Goal: Information Seeking & Learning: Learn about a topic

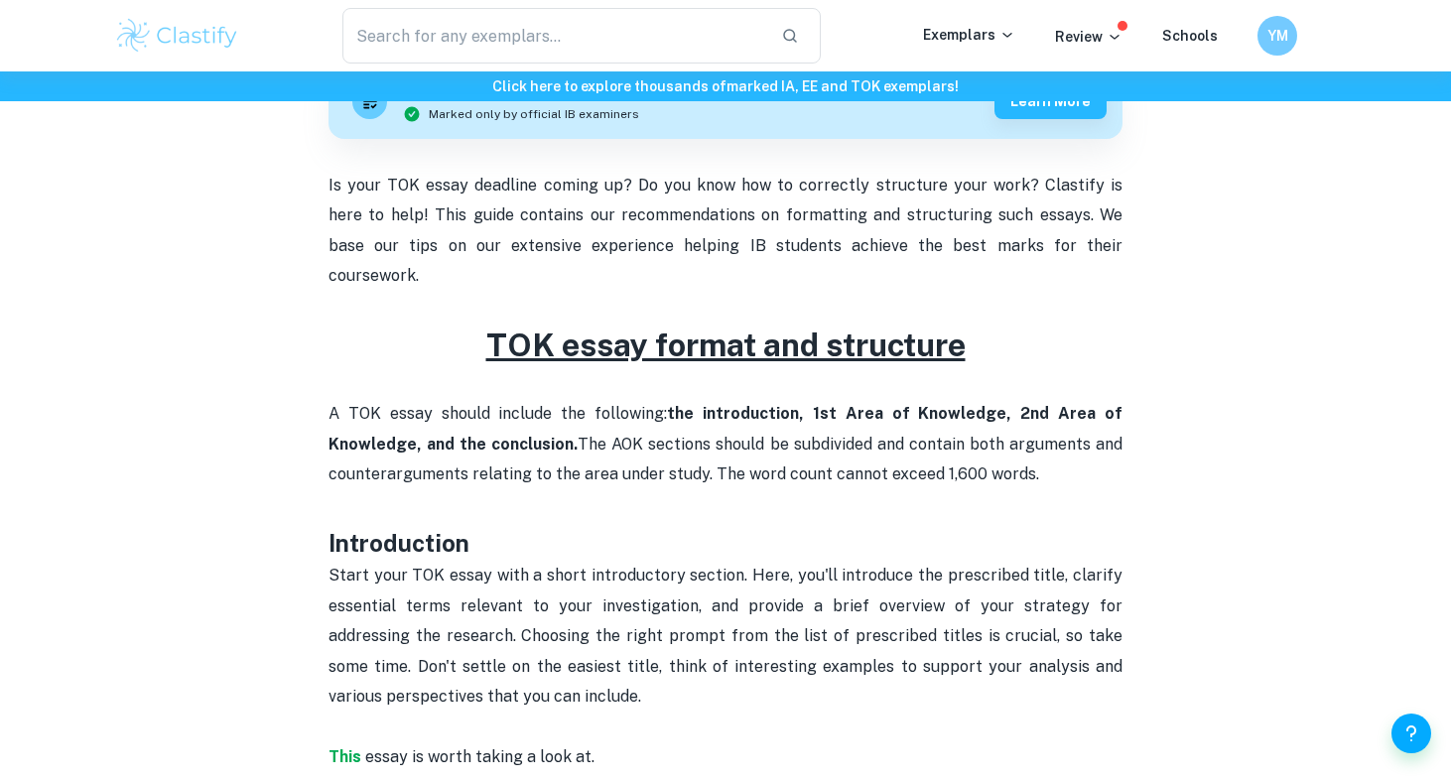
scroll to position [756, 0]
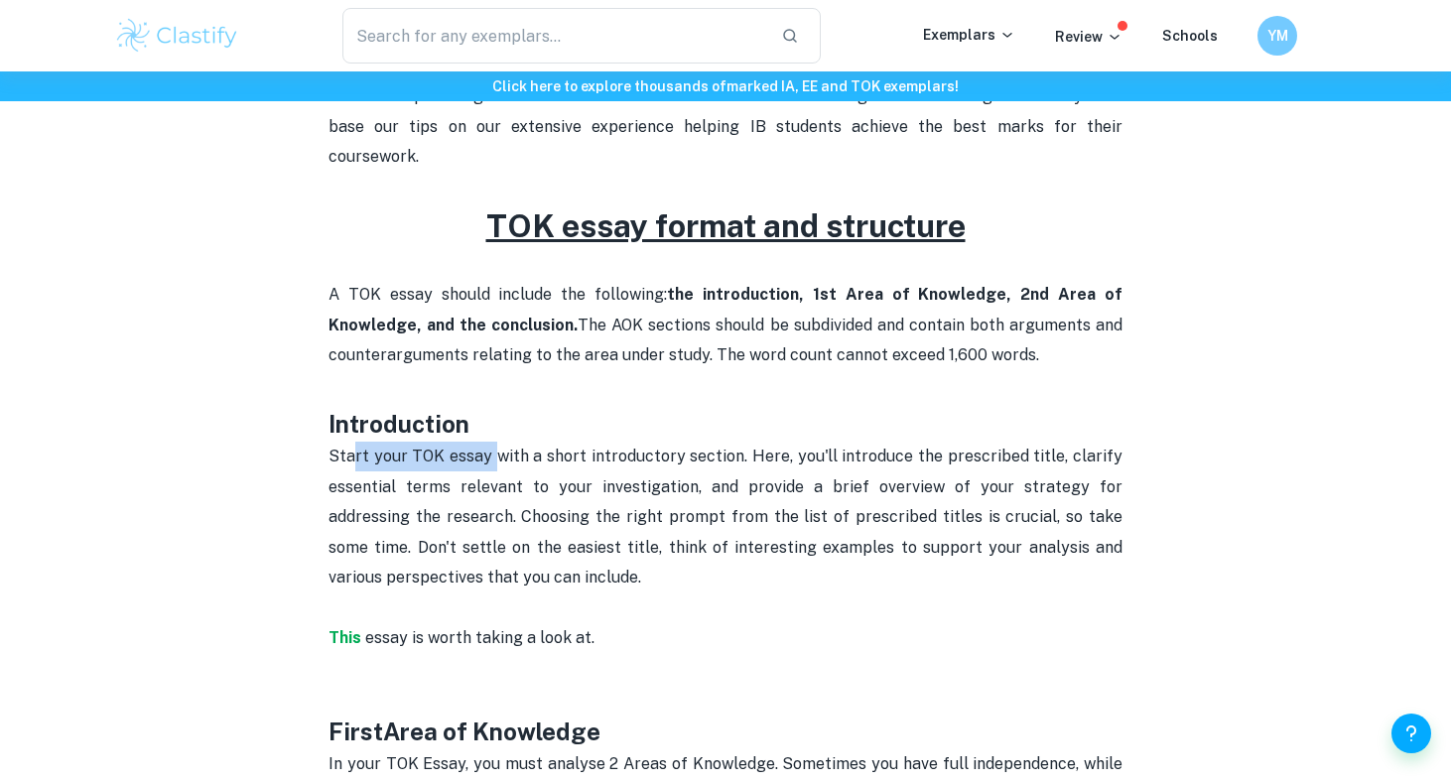
drag, startPoint x: 356, startPoint y: 434, endPoint x: 708, endPoint y: 428, distance: 351.3
click at [696, 442] on p "Start your TOK essay with a short introductory section. Here, you'll introduce …" at bounding box center [725, 532] width 794 height 181
click at [708, 442] on p "Start your TOK essay with a short introductory section. Here, you'll introduce …" at bounding box center [725, 532] width 794 height 181
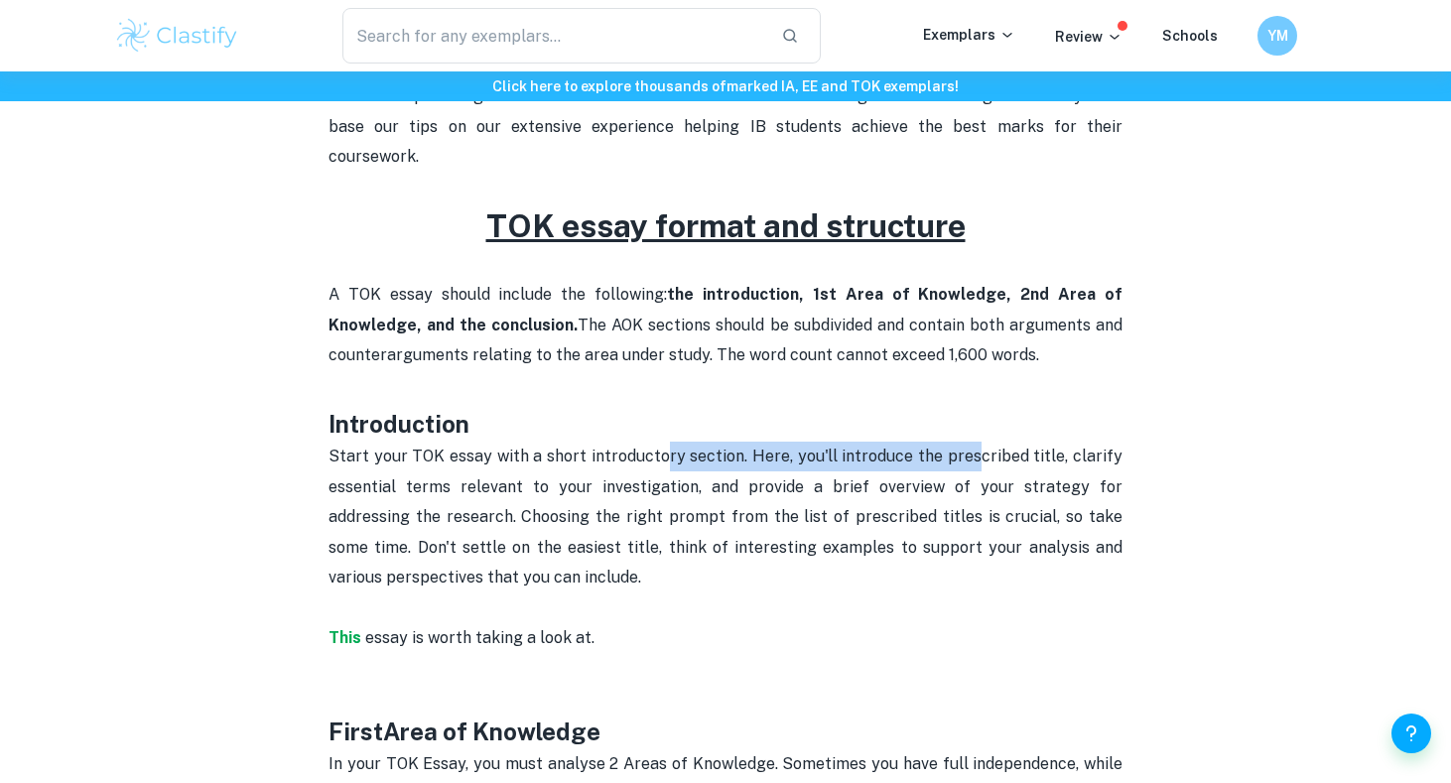
drag, startPoint x: 670, startPoint y: 430, endPoint x: 980, endPoint y: 436, distance: 310.7
click at [980, 442] on p "Start your TOK essay with a short introductory section. Here, you'll introduce …" at bounding box center [725, 532] width 794 height 181
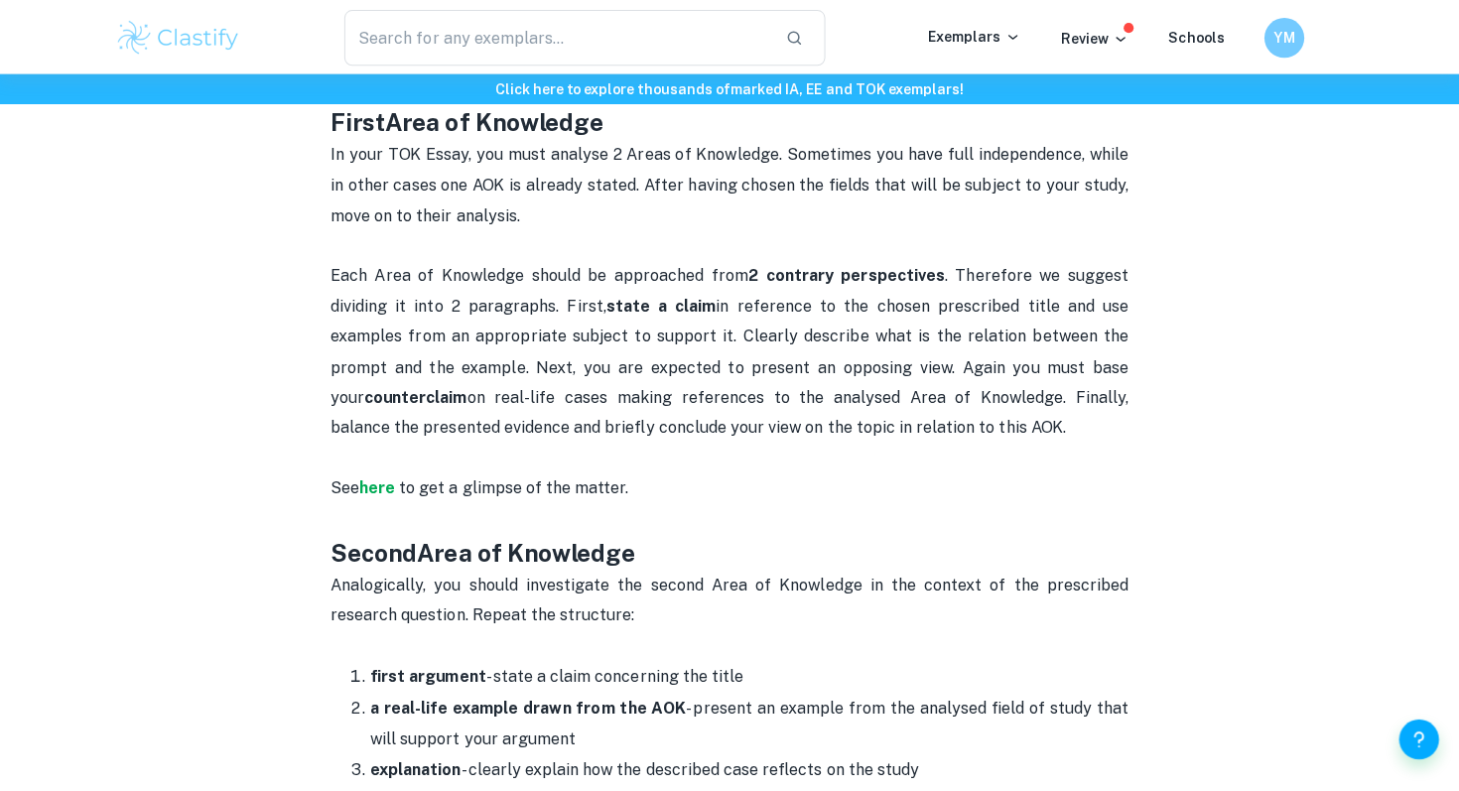
scroll to position [1163, 0]
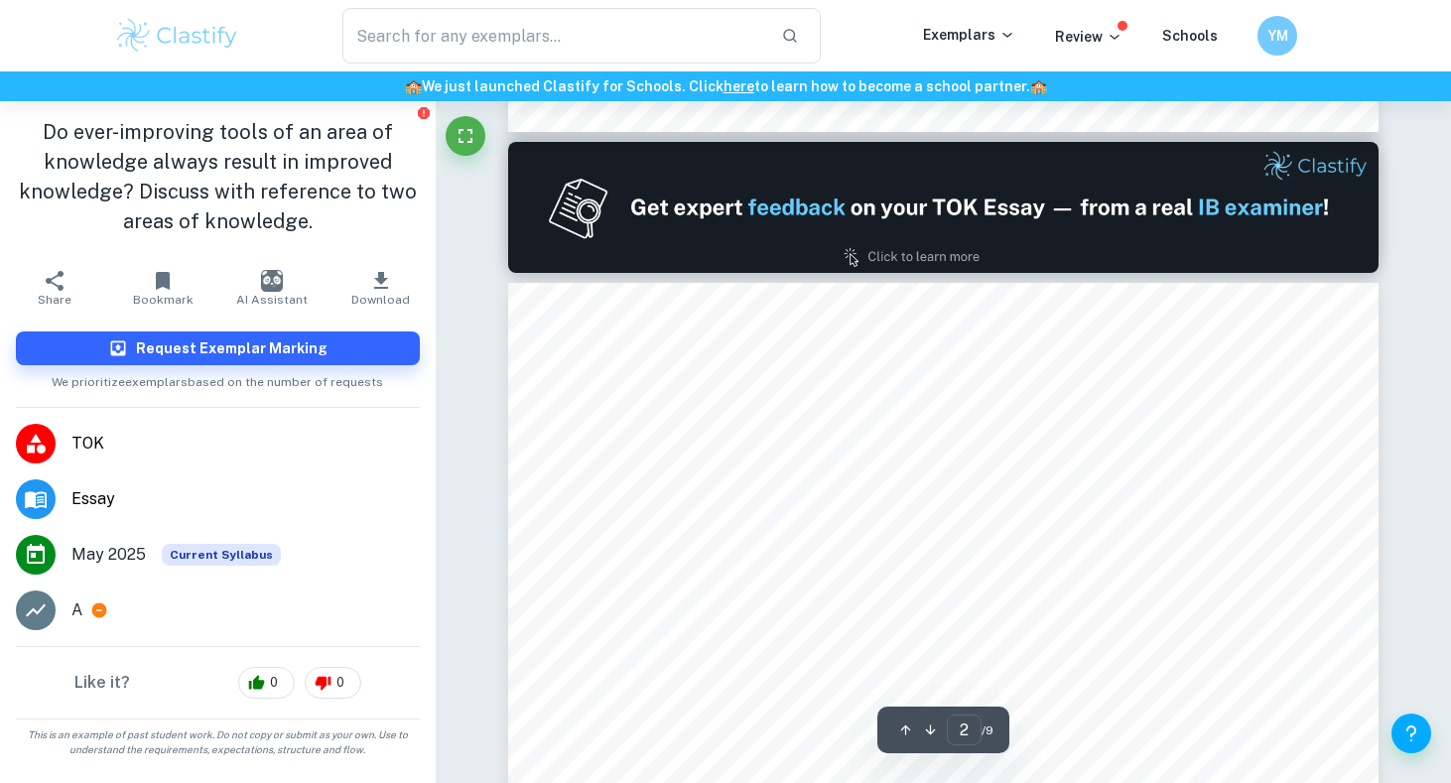
scroll to position [1131, 0]
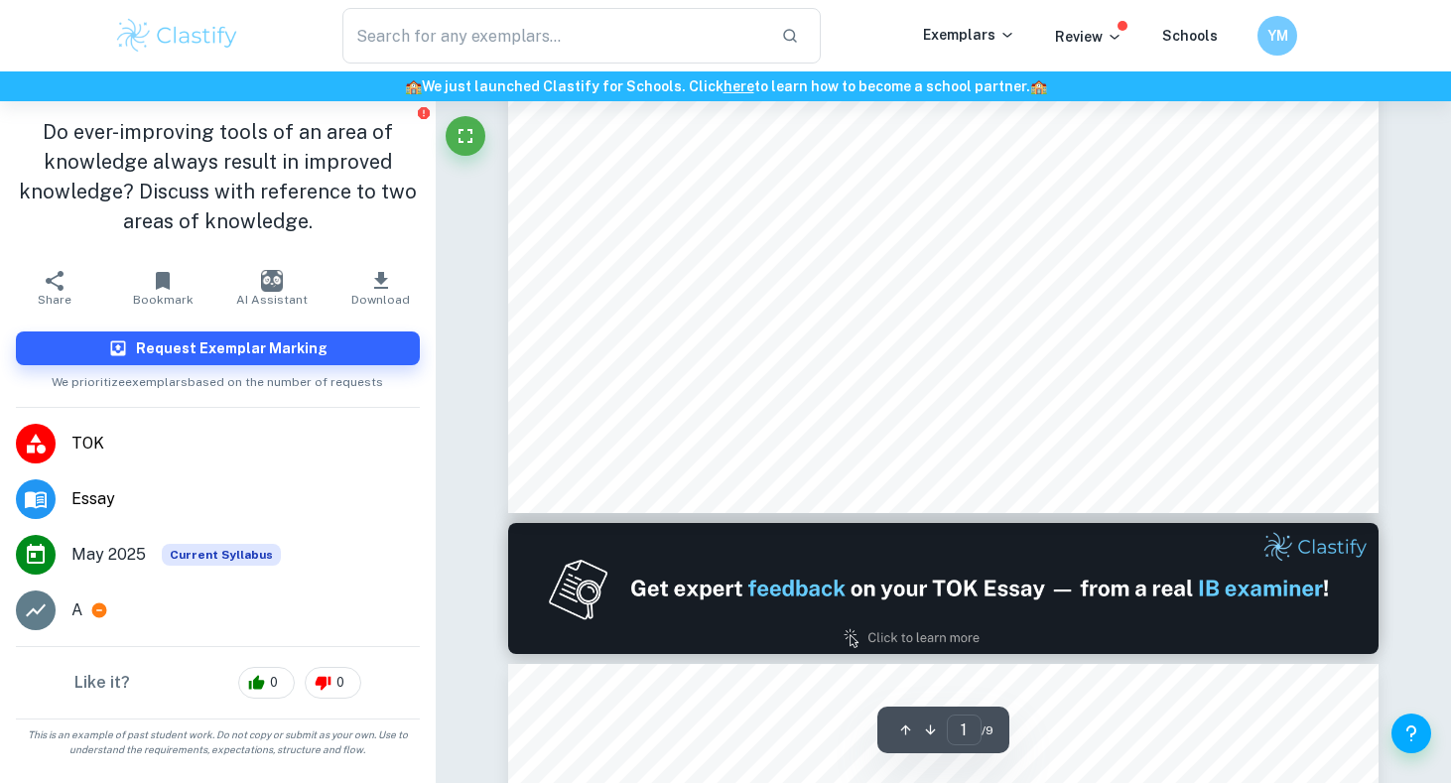
type input "2"
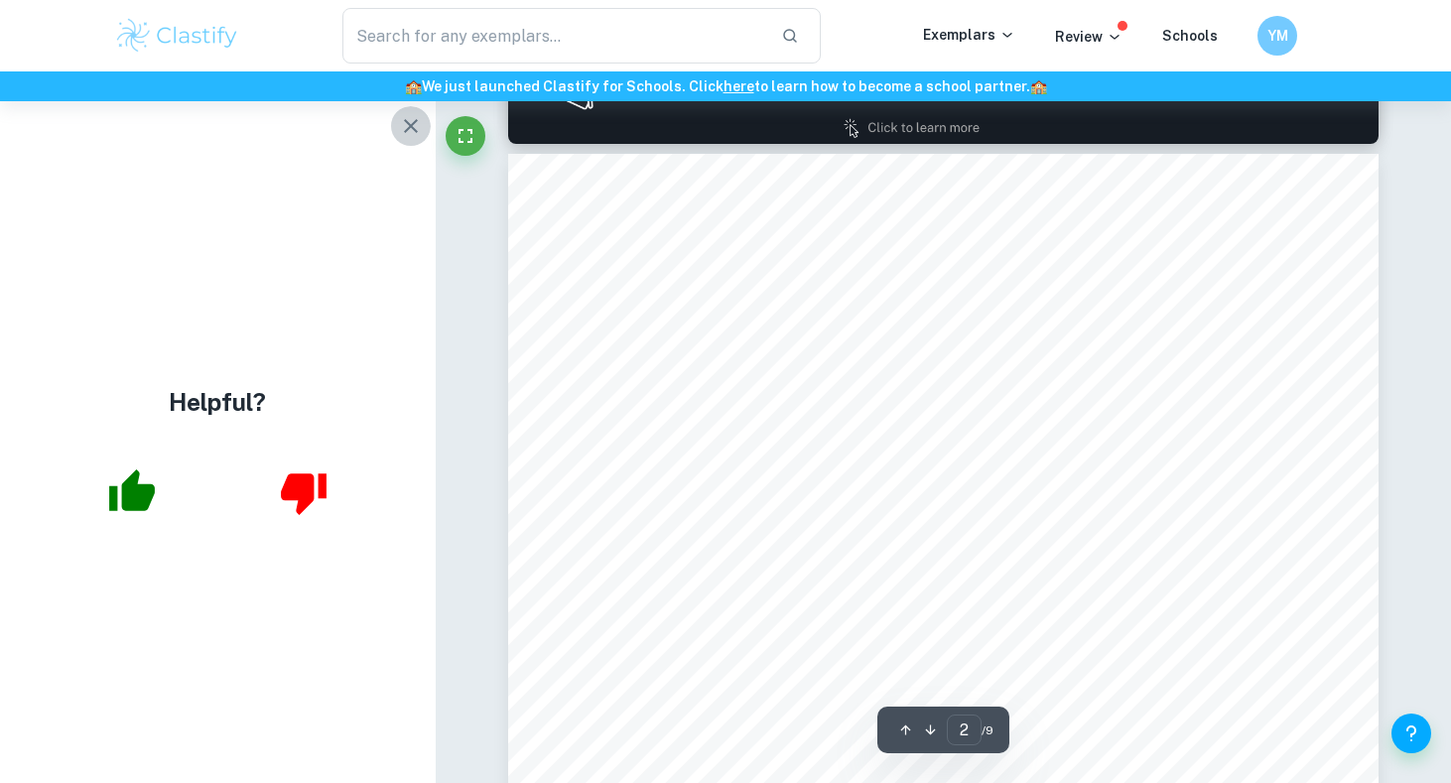
click at [397, 129] on button "button" at bounding box center [411, 126] width 40 height 40
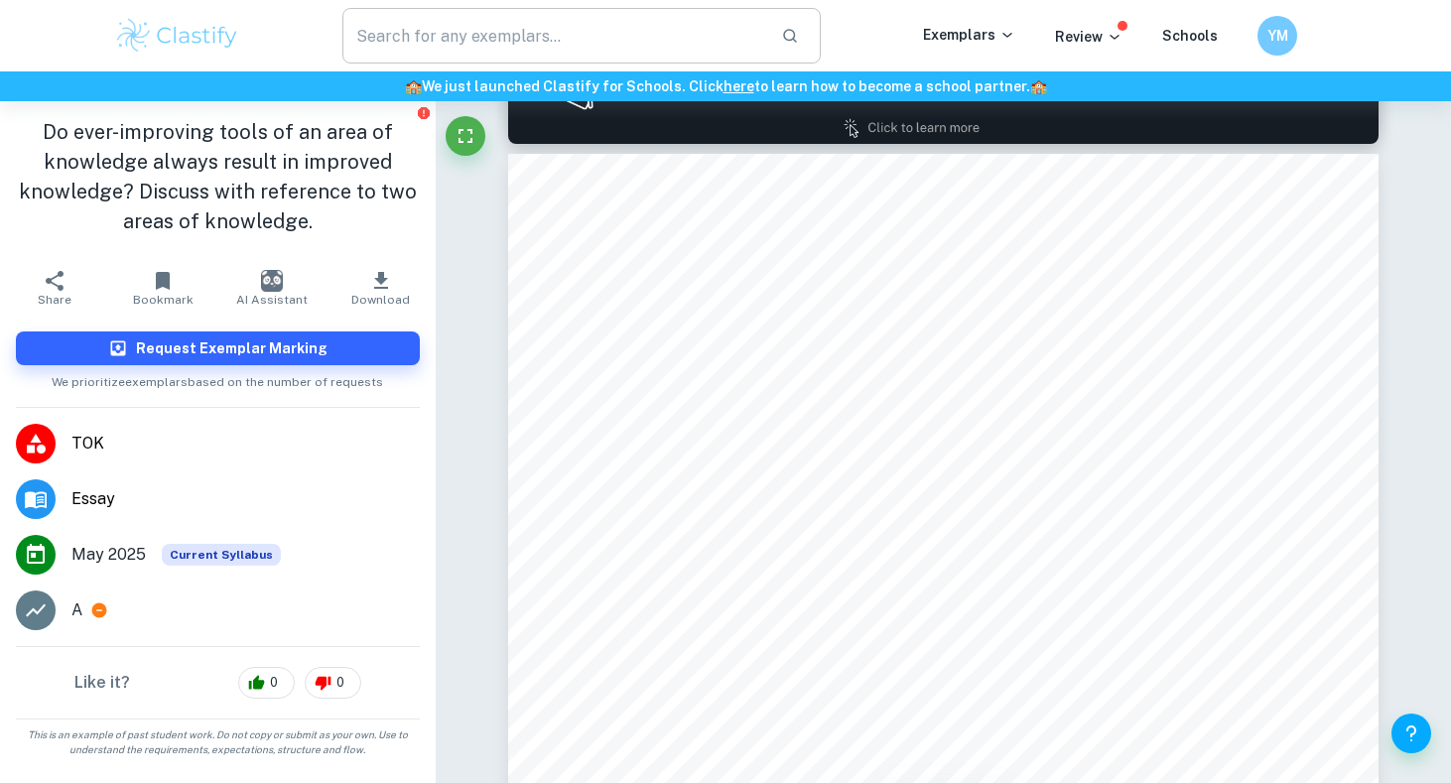
click at [490, 29] on input "text" at bounding box center [553, 36] width 423 height 56
paste input "Explain TOK essay: Do the ever-improving tools of an Area of Knowledge always r…"
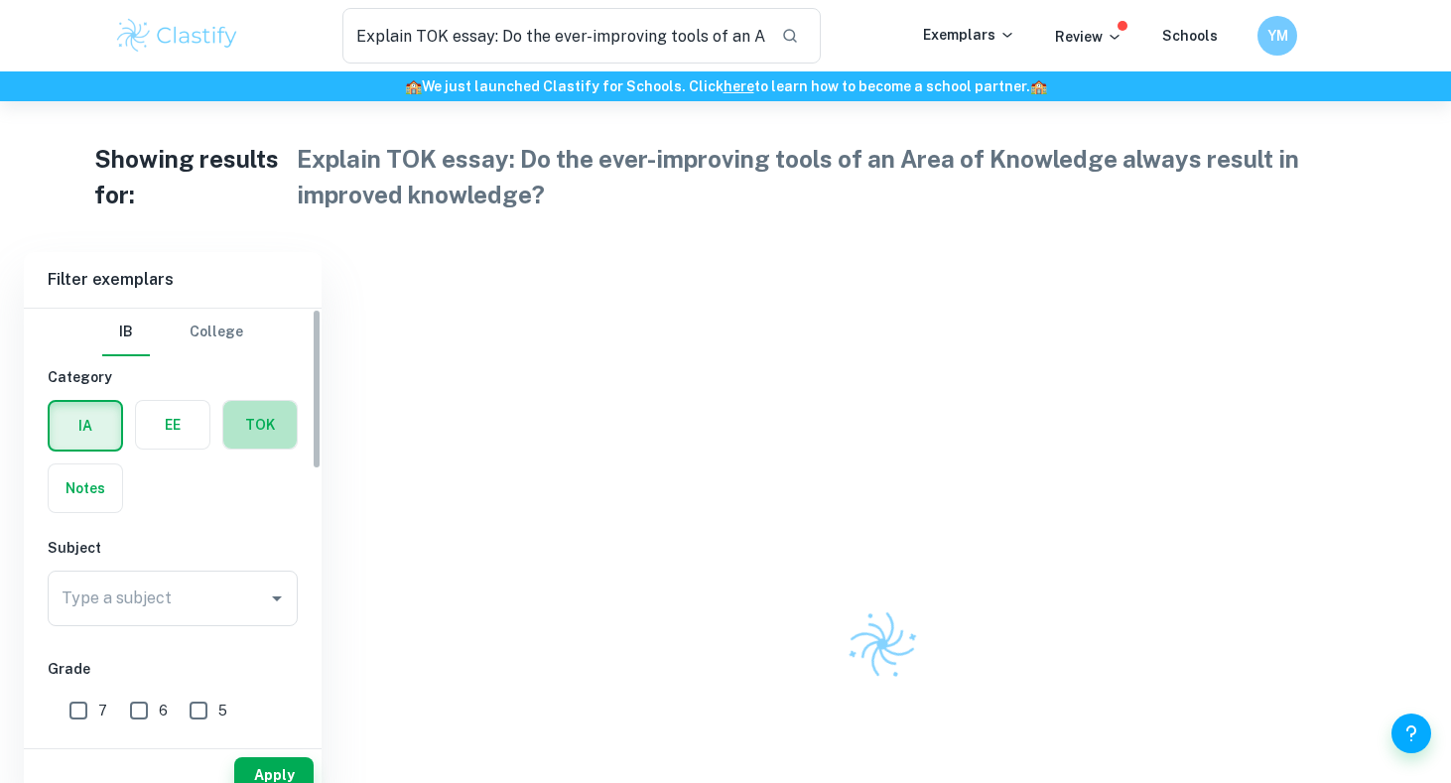
click at [288, 419] on label "button" at bounding box center [259, 425] width 73 height 48
click at [0, 0] on input "radio" at bounding box center [0, 0] width 0 height 0
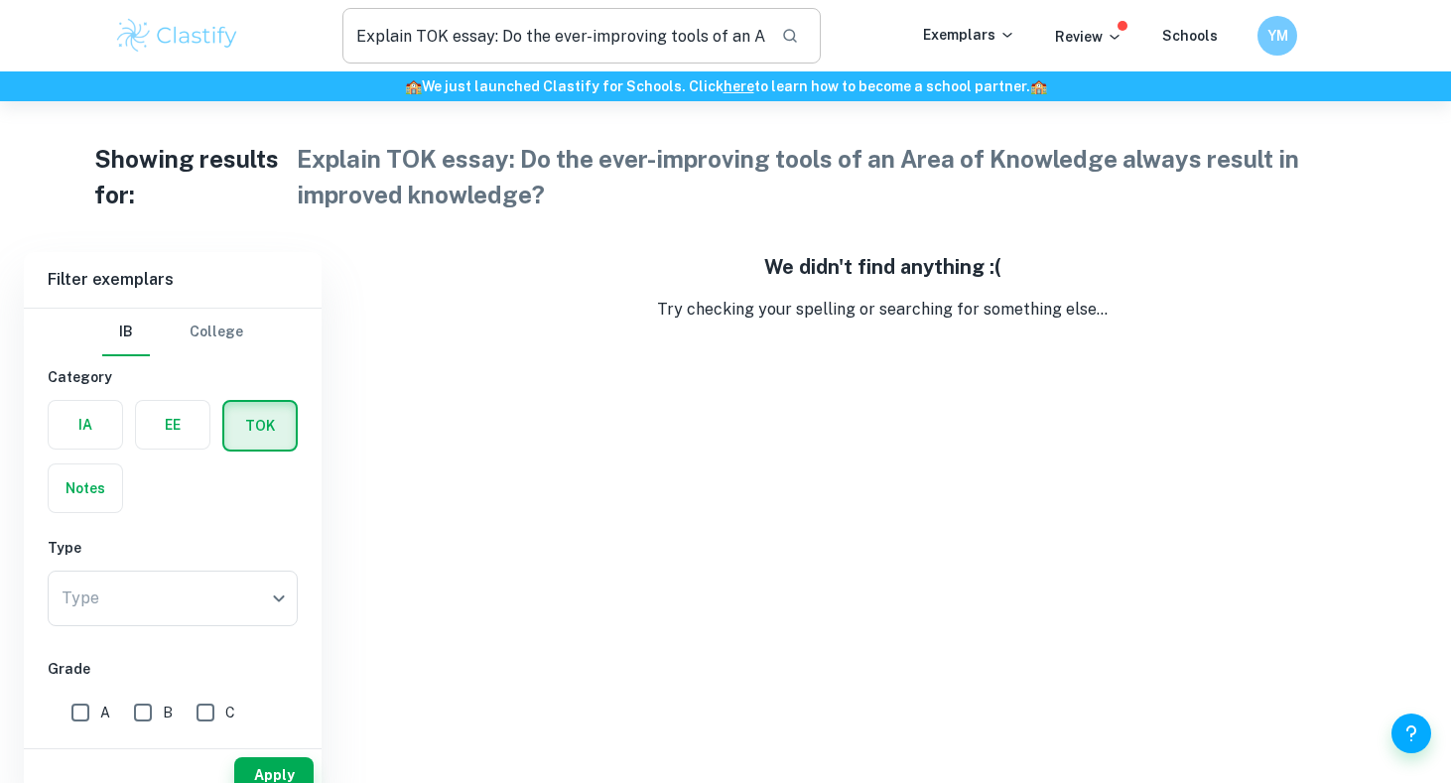
click at [733, 28] on input "Explain TOK essay: Do the ever-improving tools of an Area of Knowledge always r…" at bounding box center [553, 36] width 423 height 56
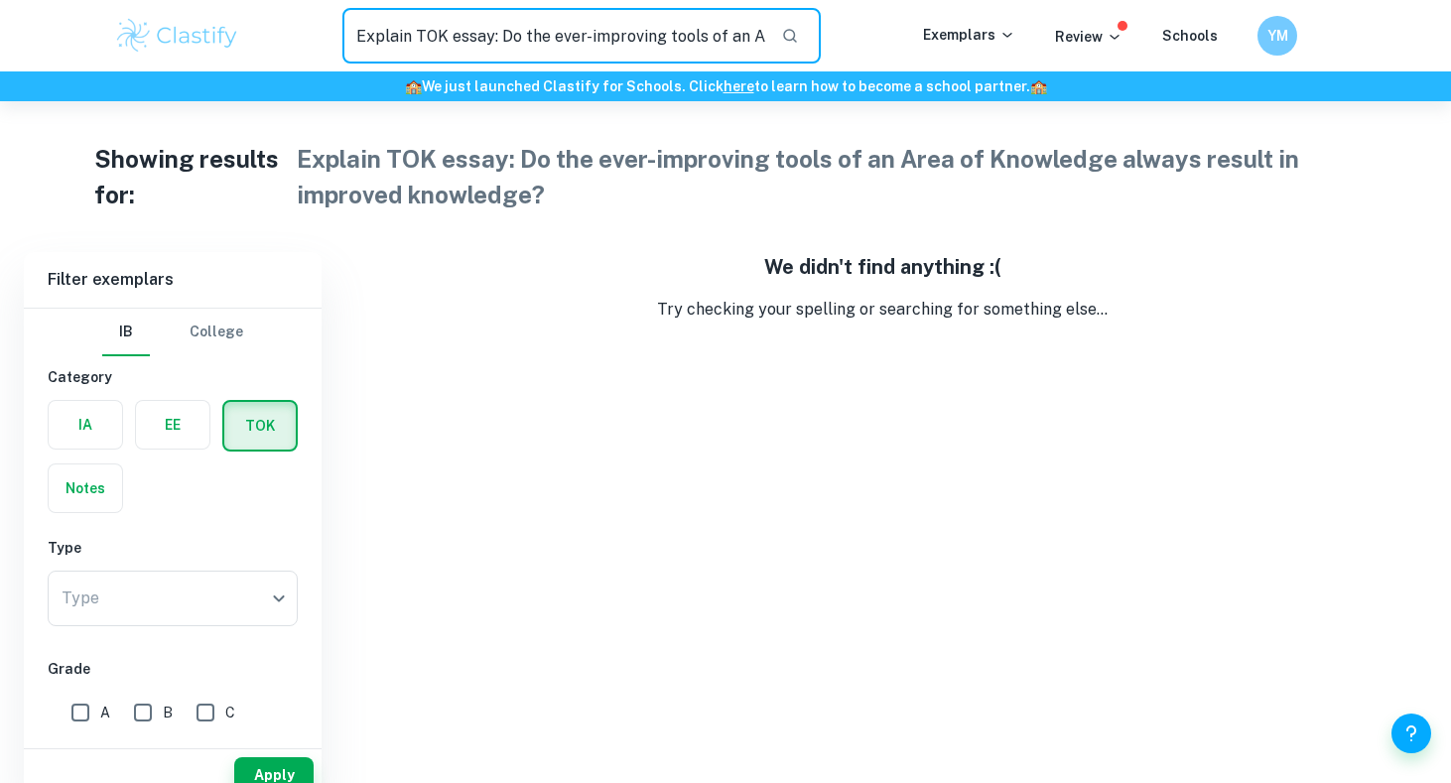
drag, startPoint x: 501, startPoint y: 36, endPoint x: 284, endPoint y: 36, distance: 217.3
click at [284, 36] on div "Explain TOK essay: Do the ever-improving tools of an Area of Knowledge always r…" at bounding box center [581, 36] width 683 height 56
type input "Do the ever-improving tools of an Area of Knowledge always result in improved k…"
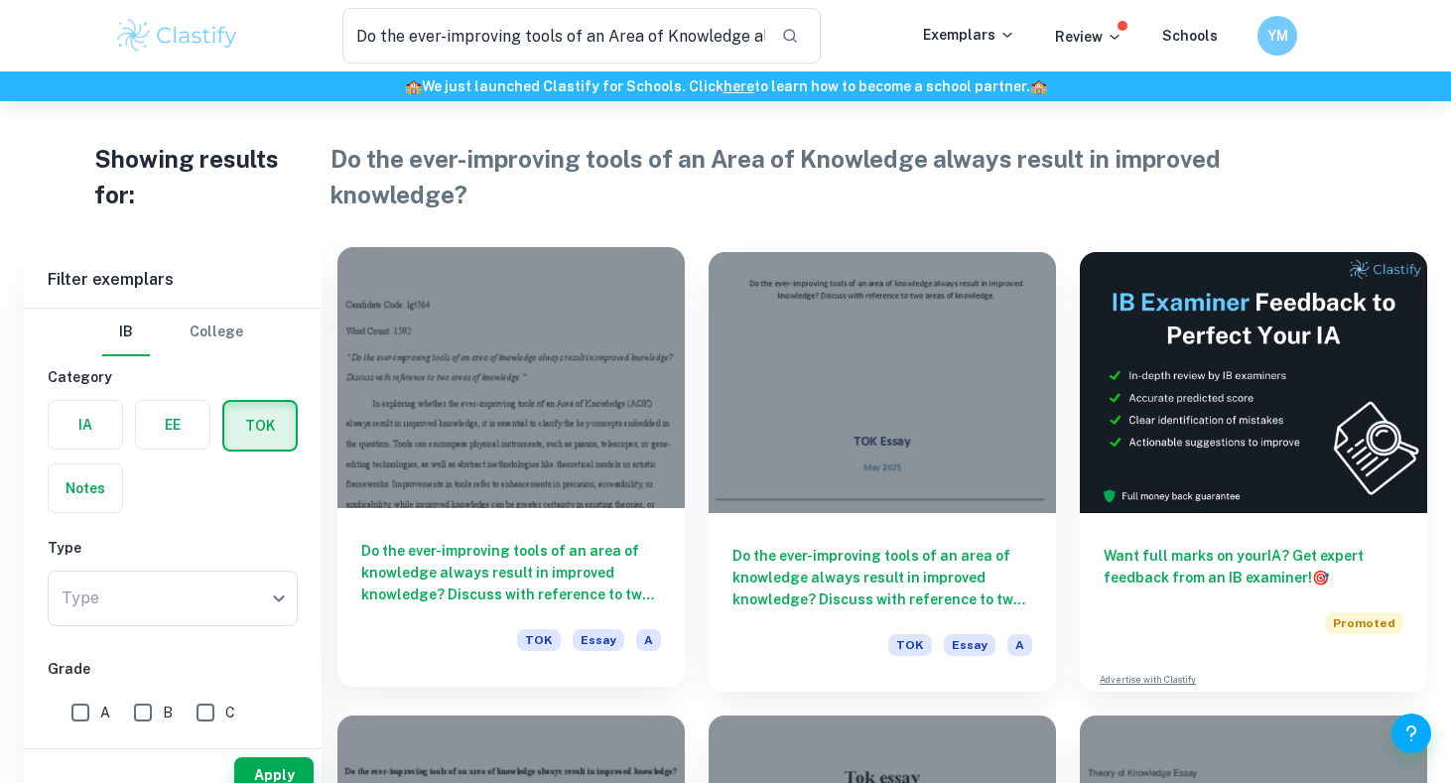
scroll to position [1, 0]
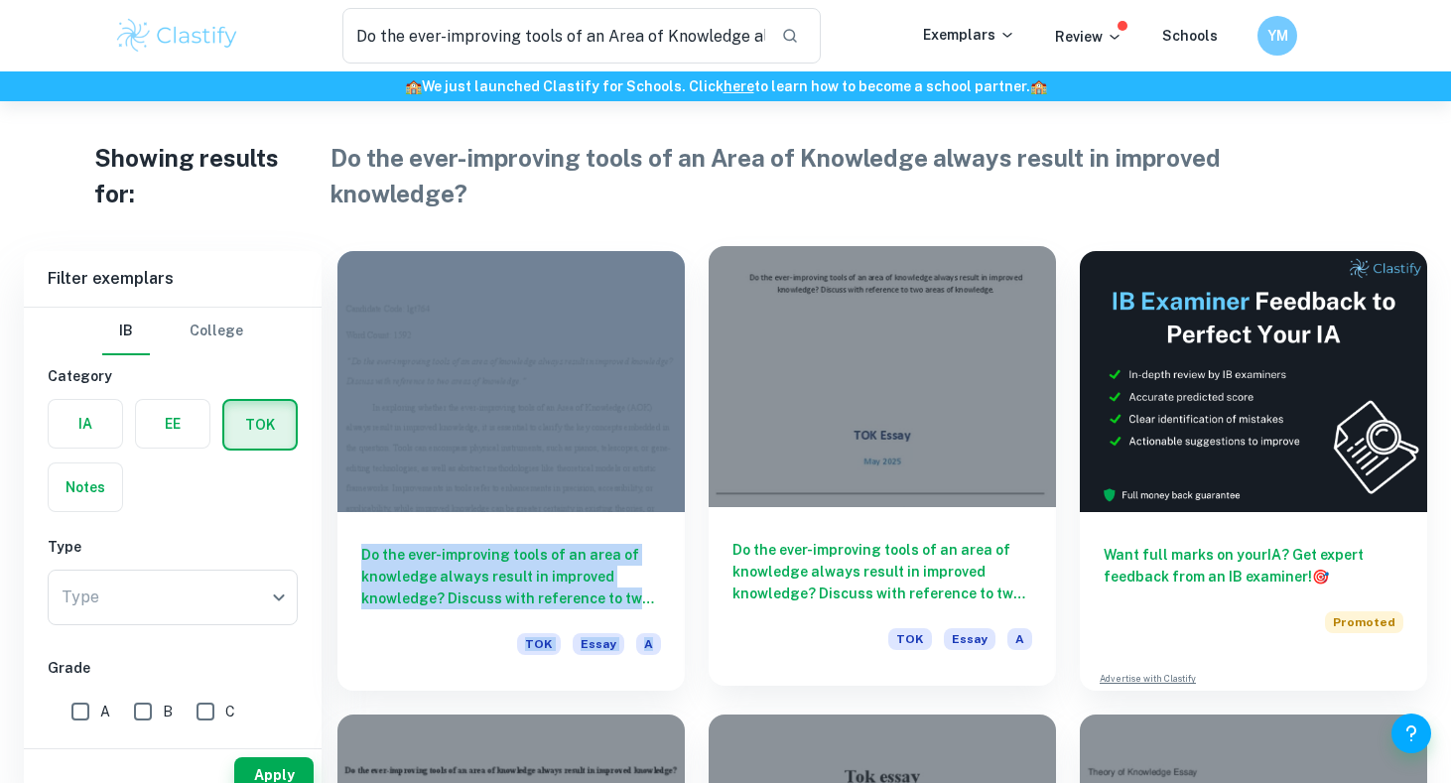
click at [912, 539] on h6 "Do the ever-improving tools of an area of knowledge always result in improved k…" at bounding box center [882, 571] width 300 height 65
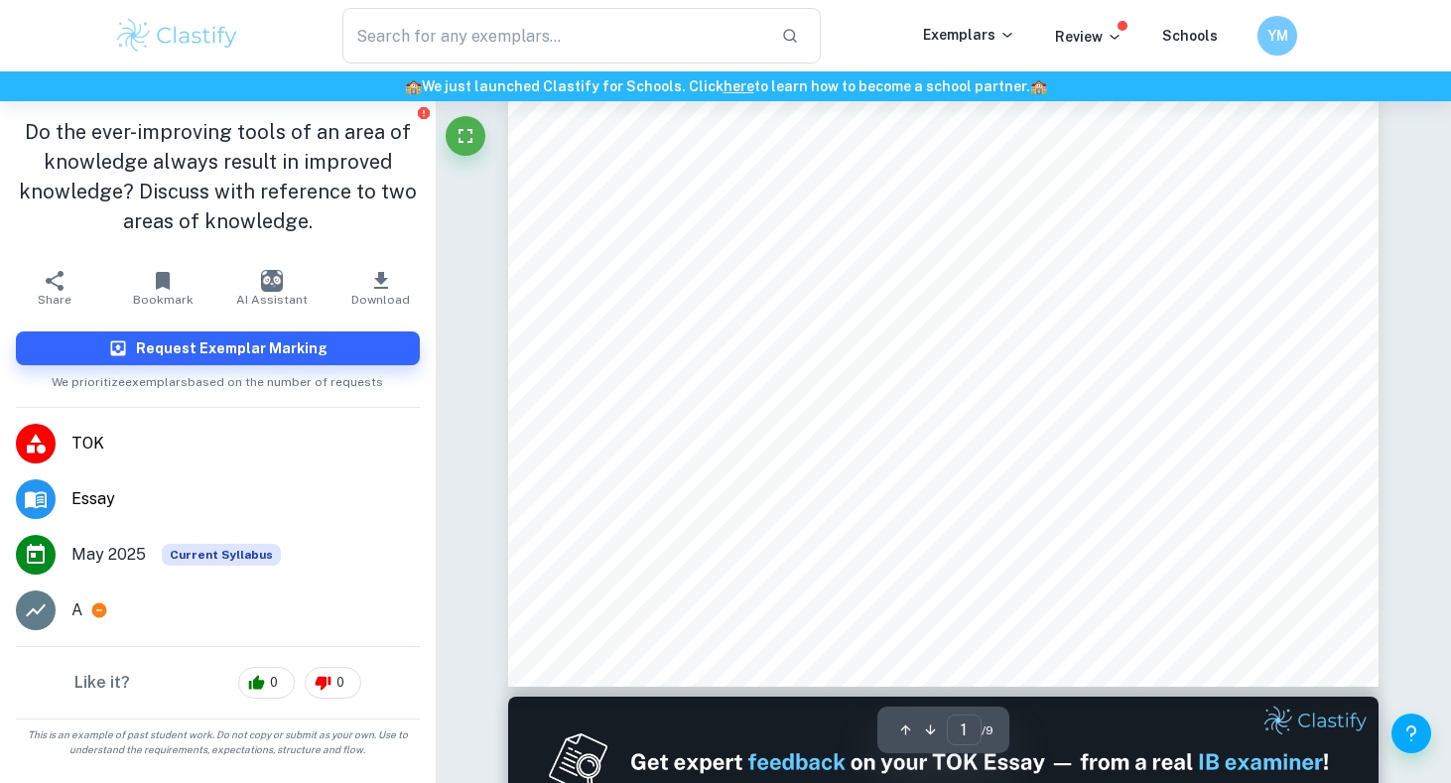
scroll to position [1146, 0]
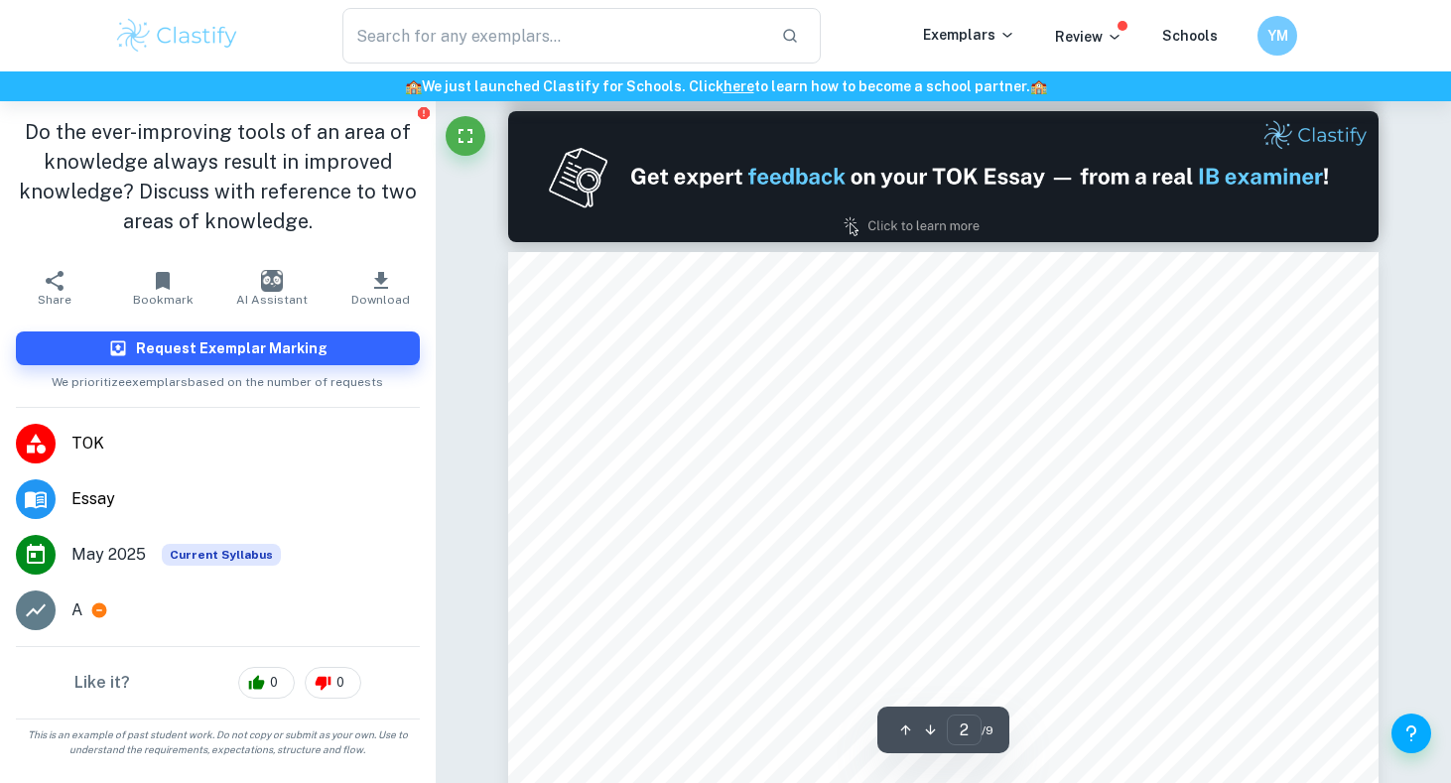
drag, startPoint x: 597, startPoint y: 406, endPoint x: 1091, endPoint y: 406, distance: 493.2
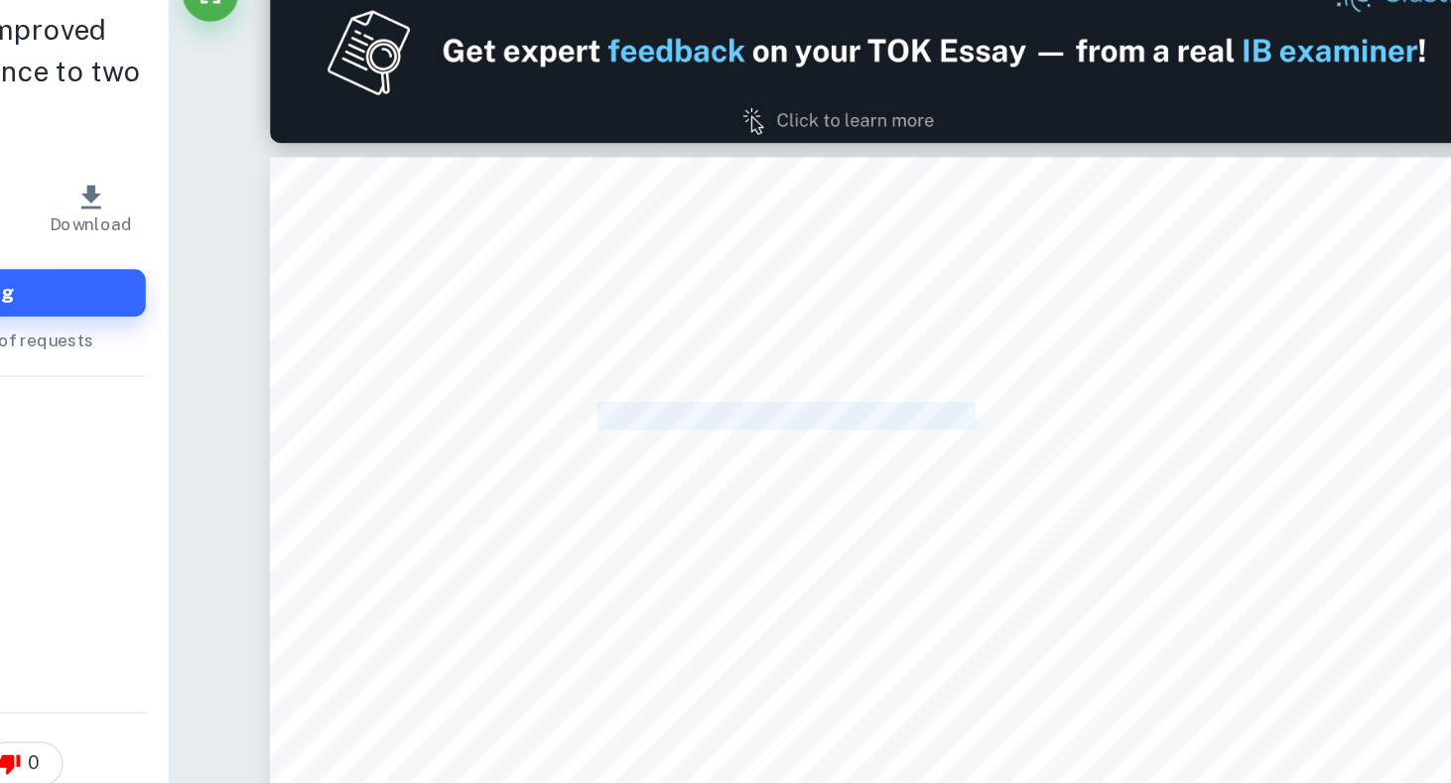
drag, startPoint x: 743, startPoint y: 434, endPoint x: 1014, endPoint y: 434, distance: 270.9
click at [1009, 434] on span "new tools. From the invention of the printing press to the modern-day Large Had…" at bounding box center [933, 436] width 646 height 17
click at [1014, 434] on span "new tools. From the invention of the printing press to the modern-day Large Had…" at bounding box center [933, 436] width 646 height 17
drag, startPoint x: 931, startPoint y: 446, endPoint x: 1088, endPoint y: 444, distance: 156.8
click at [1085, 444] on span "new tools. From the invention of the printing press to the modern-day Large Had…" at bounding box center [933, 436] width 646 height 17
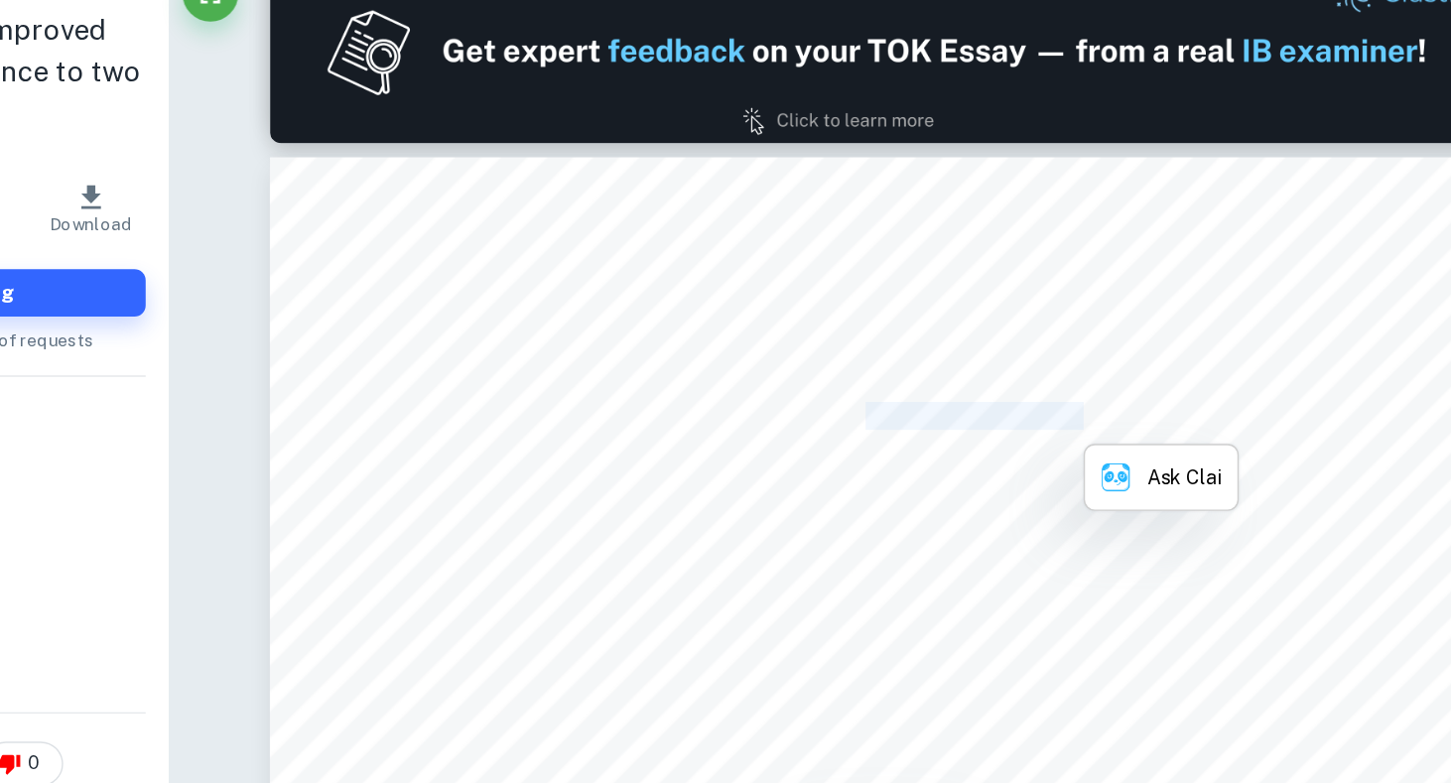
click at [1088, 444] on span "new tools. From the invention of the printing press to the modern-day Large Had…" at bounding box center [933, 436] width 646 height 17
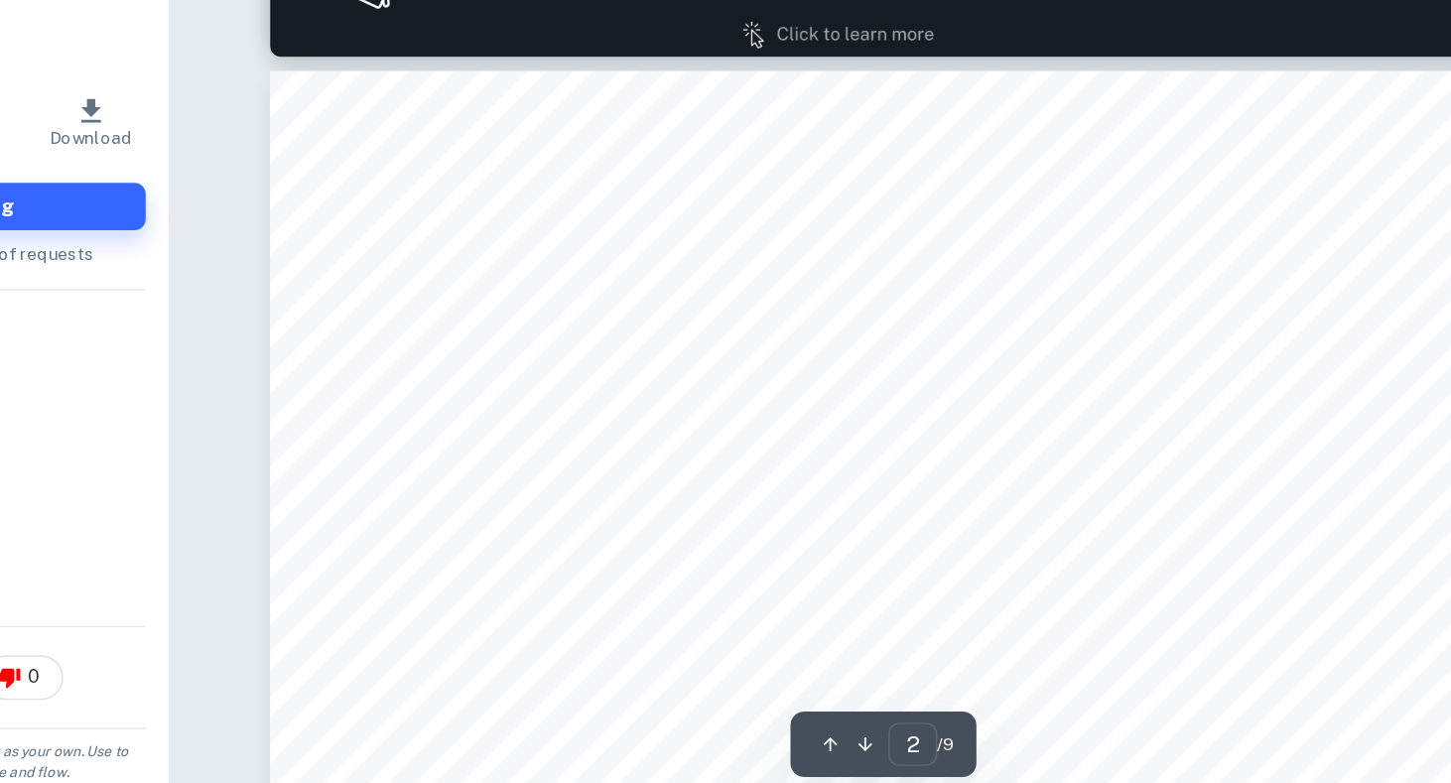
scroll to position [1157, 0]
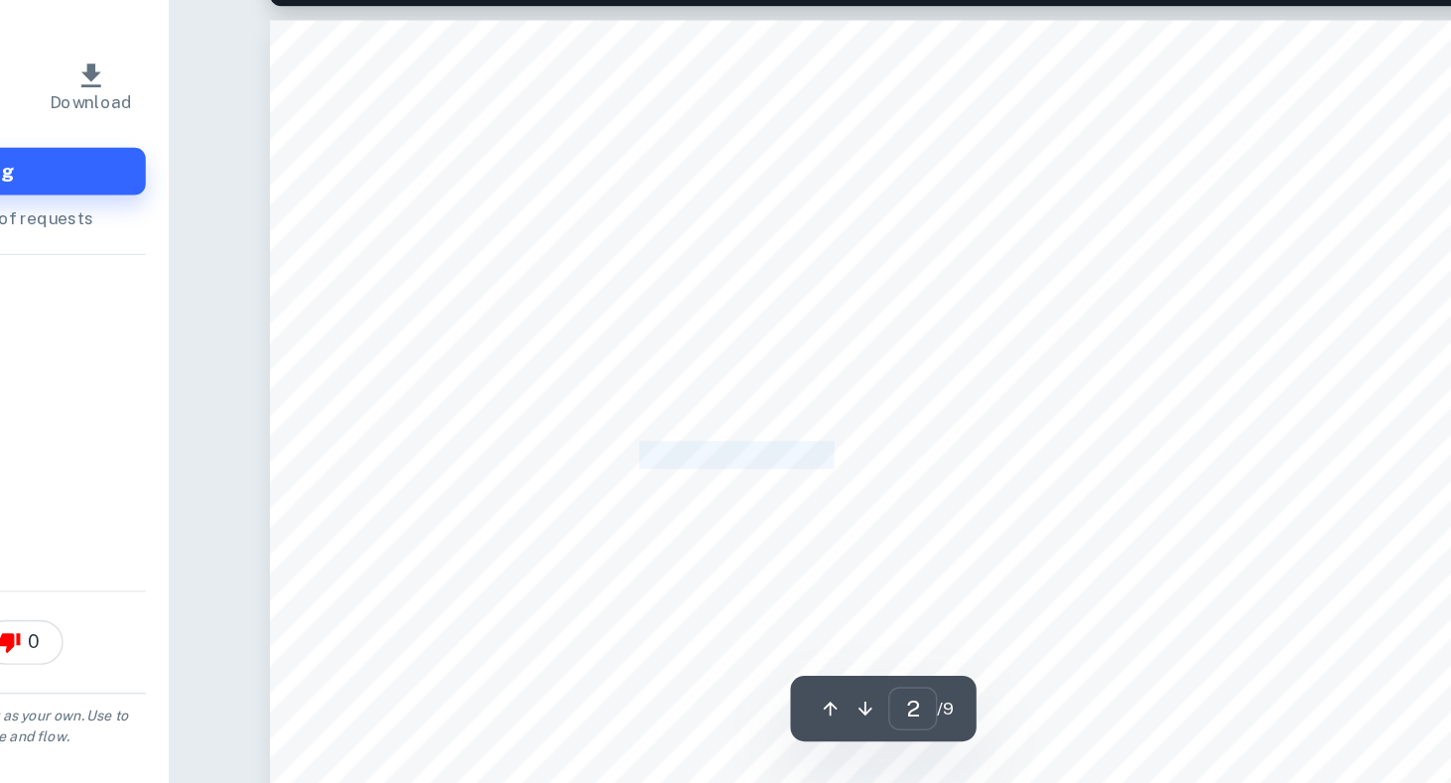
drag, startPoint x: 855, startPoint y: 552, endPoint x: 1020, endPoint y: 551, distance: 164.7
click at [1015, 551] on span "improved knowledge? The term "tools" in this context refers to instruments that…" at bounding box center [927, 550] width 635 height 17
click at [1020, 551] on span "improved knowledge? The term "tools" in this context refers to instruments that…" at bounding box center [927, 550] width 635 height 17
drag, startPoint x: 975, startPoint y: 553, endPoint x: 1179, endPoint y: 553, distance: 203.4
click at [1172, 553] on span "improved knowledge? The term "tools" in this context refers to instruments that…" at bounding box center [927, 550] width 635 height 17
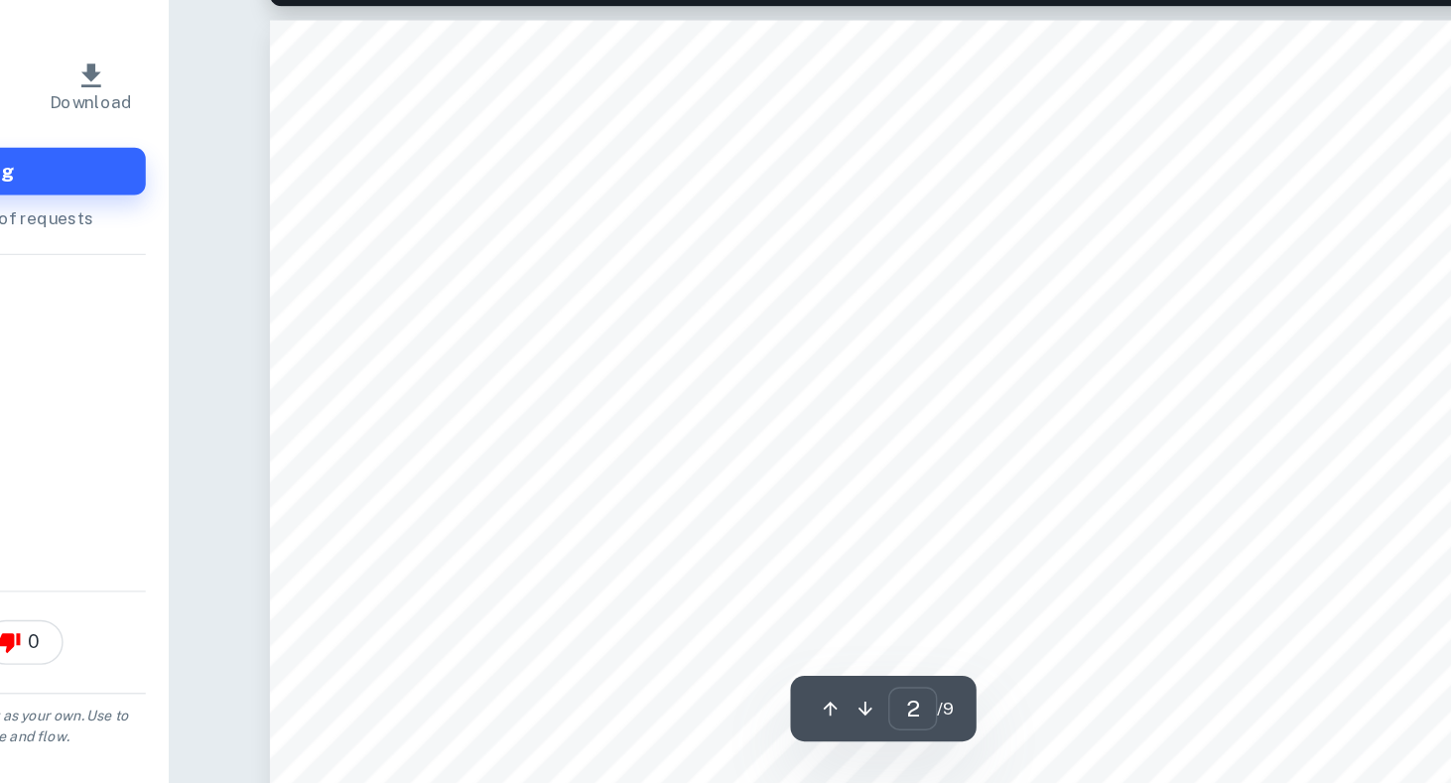
click at [1179, 553] on span "improved knowledge? The term "tools" in this context refers to instruments that…" at bounding box center [927, 550] width 635 height 17
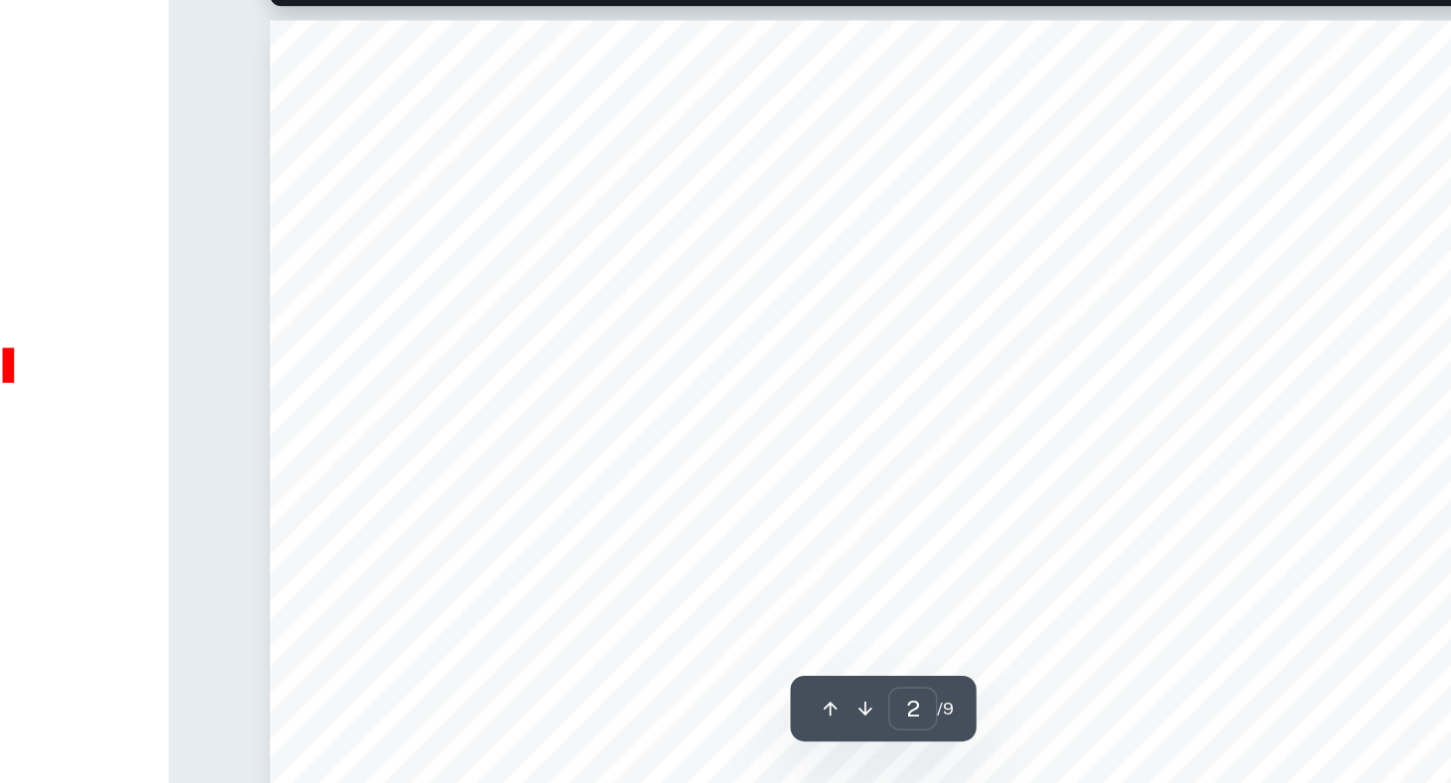
drag, startPoint x: 823, startPoint y: 518, endPoint x: 922, endPoint y: 518, distance: 99.2
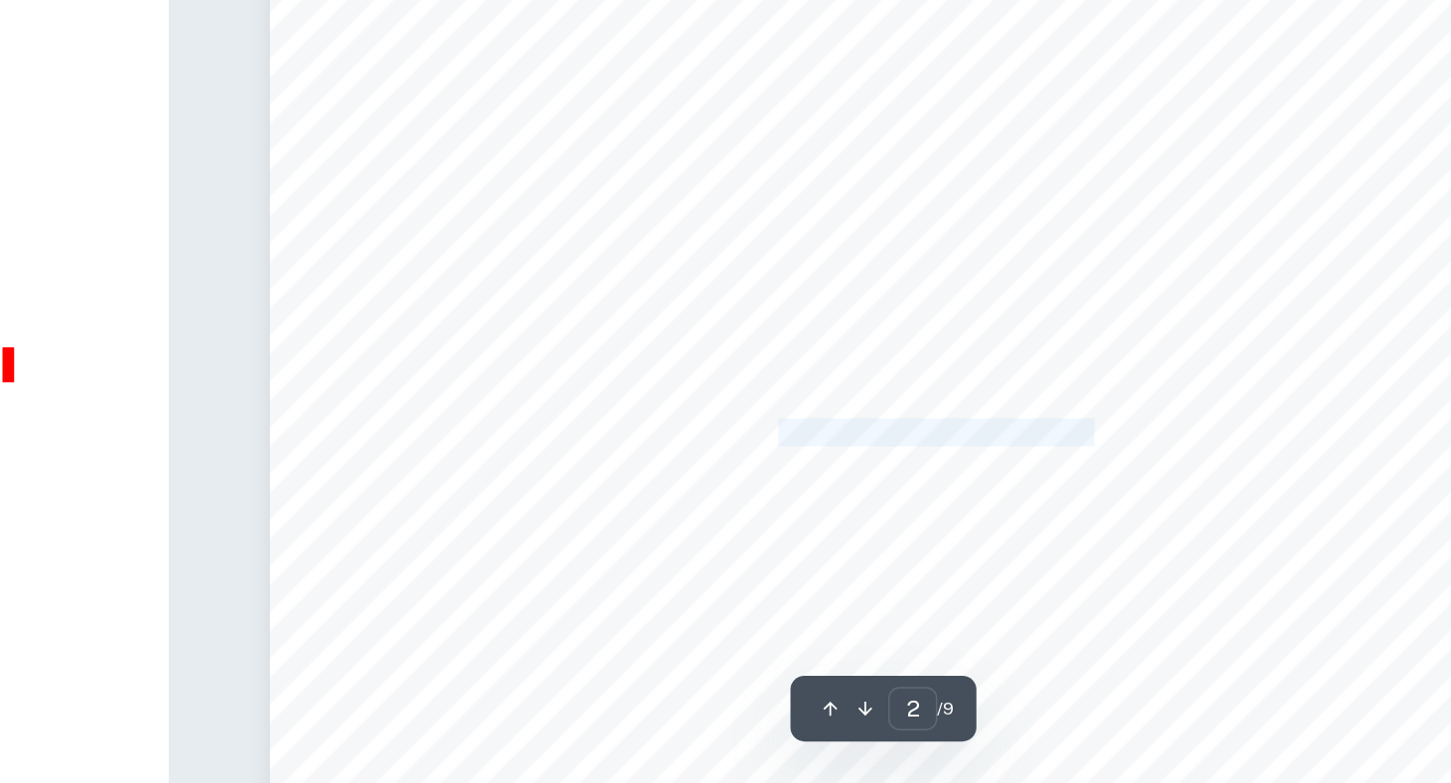
drag, startPoint x: 872, startPoint y: 536, endPoint x: 1137, endPoint y: 536, distance: 265.0
click at [1137, 536] on span "acquisition and validation of knowledge. Meanwhile, "improved knowledge" implie…" at bounding box center [921, 534] width 622 height 17
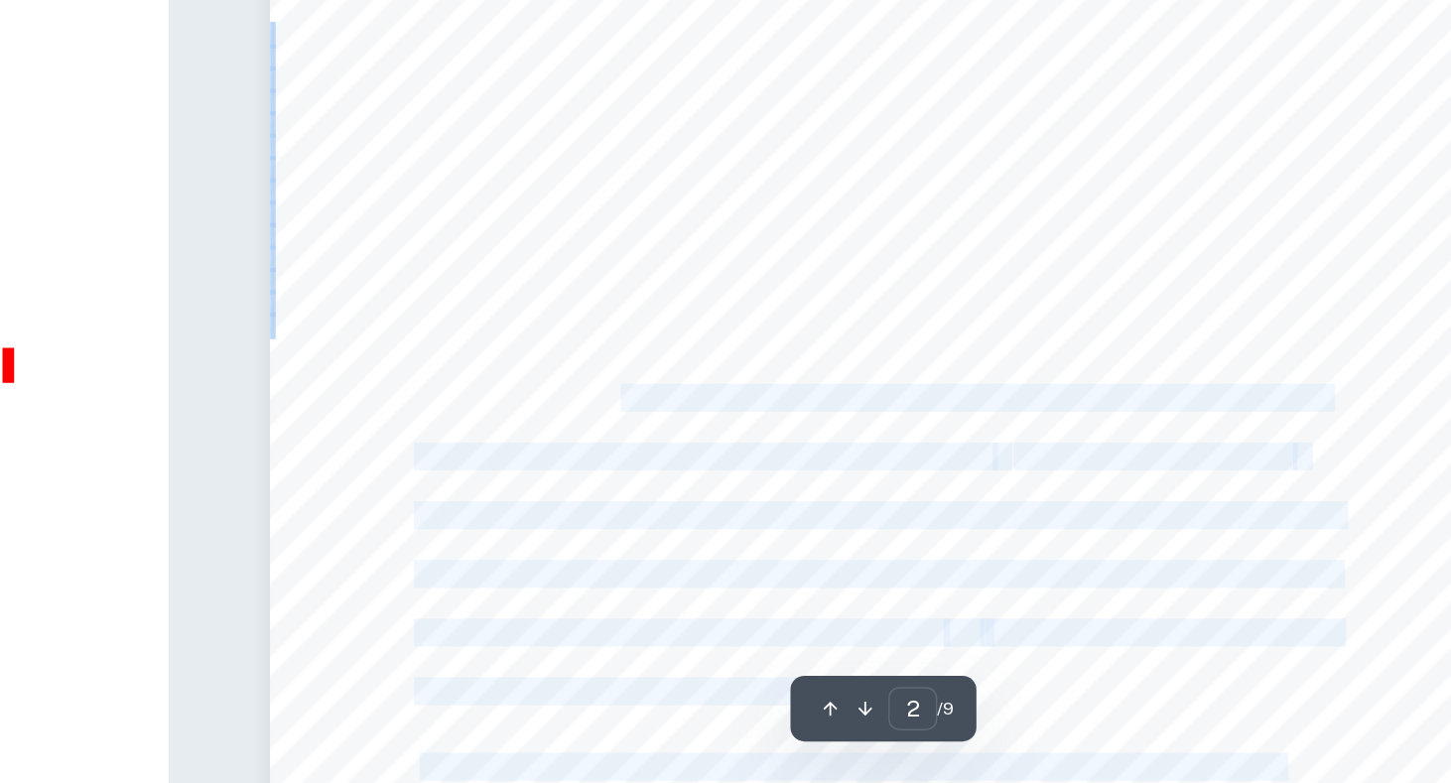
drag, startPoint x: 753, startPoint y: 504, endPoint x: 1115, endPoint y: 525, distance: 362.8
click at [1115, 525] on div "Do the ever-improving tools of an area of knowledge always result in improved k…" at bounding box center [943, 680] width 870 height 1126
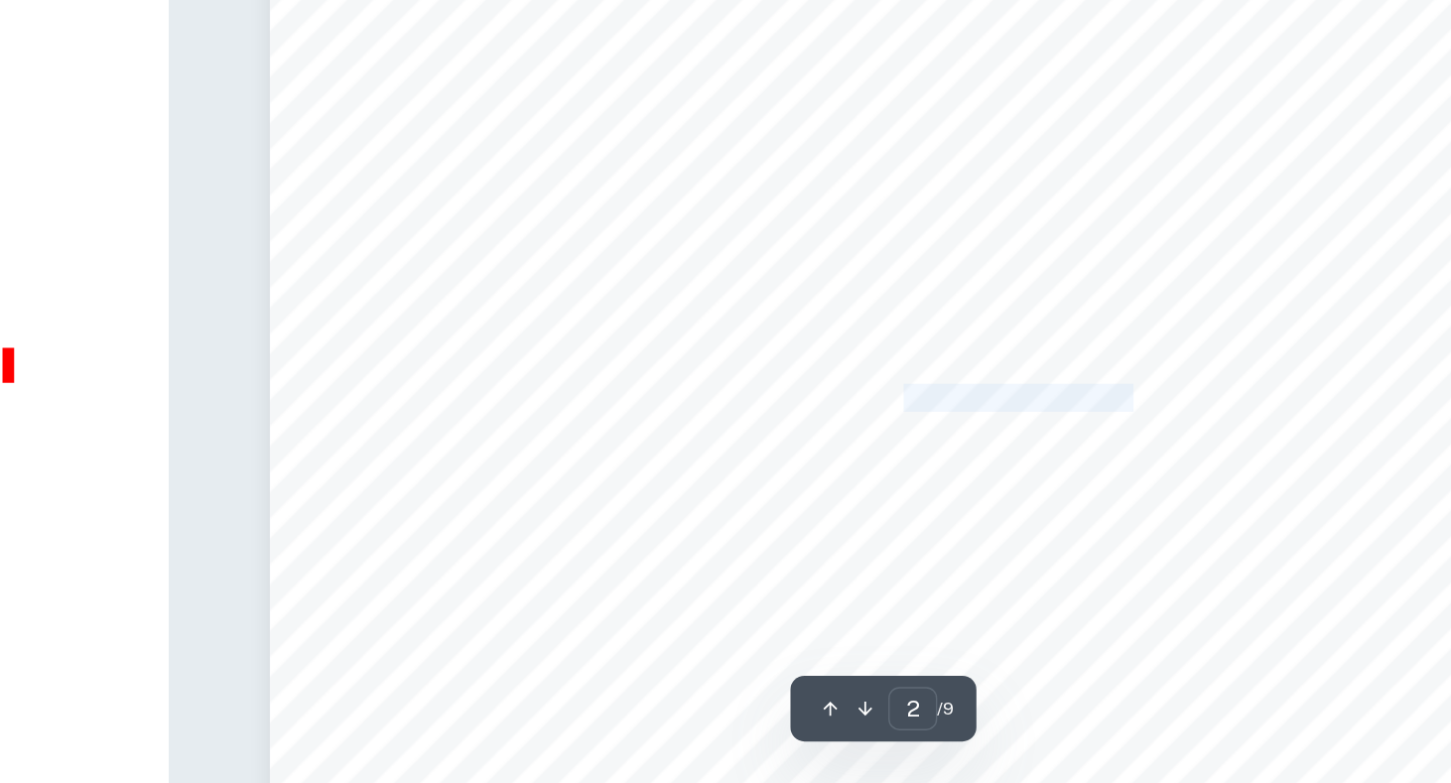
drag, startPoint x: 957, startPoint y: 514, endPoint x: 1119, endPoint y: 514, distance: 162.7
click at [1119, 514] on span "accurate, comprehensive, or reliable understanding. This essay will critically …" at bounding box center [935, 509] width 650 height 17
drag, startPoint x: 881, startPoint y: 522, endPoint x: 1028, endPoint y: 522, distance: 146.9
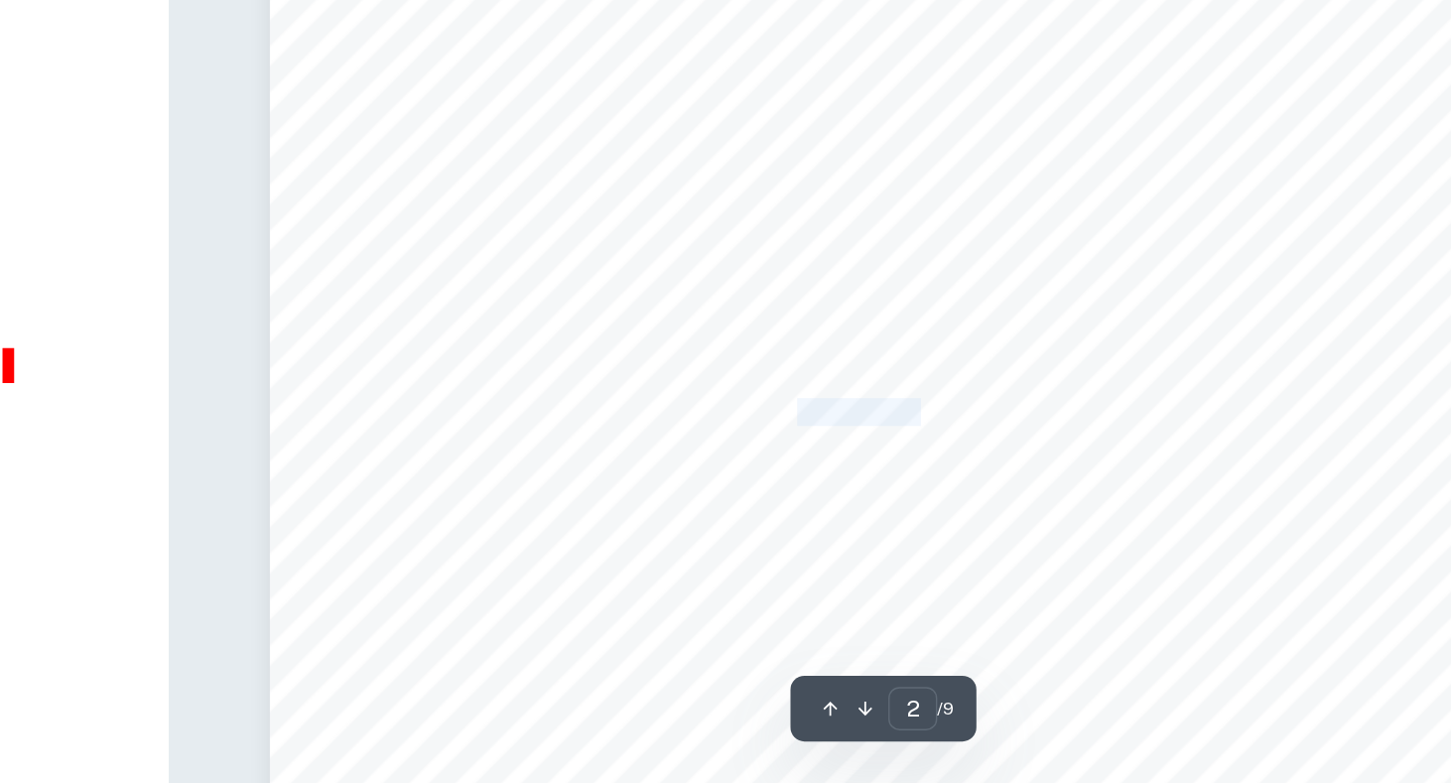
click at [1024, 522] on span "each of which operates under different principles and approaches to knowledge g…" at bounding box center [939, 519] width 659 height 17
click at [1028, 522] on span "each of which operates under different principles and approaches to knowledge g…" at bounding box center [939, 519] width 659 height 17
drag, startPoint x: 910, startPoint y: 555, endPoint x: 1107, endPoint y: 555, distance: 197.5
click at [1107, 555] on div "Do the ever-improving tools of an area of knowledge always result in improved k…" at bounding box center [943, 444] width 870 height 1126
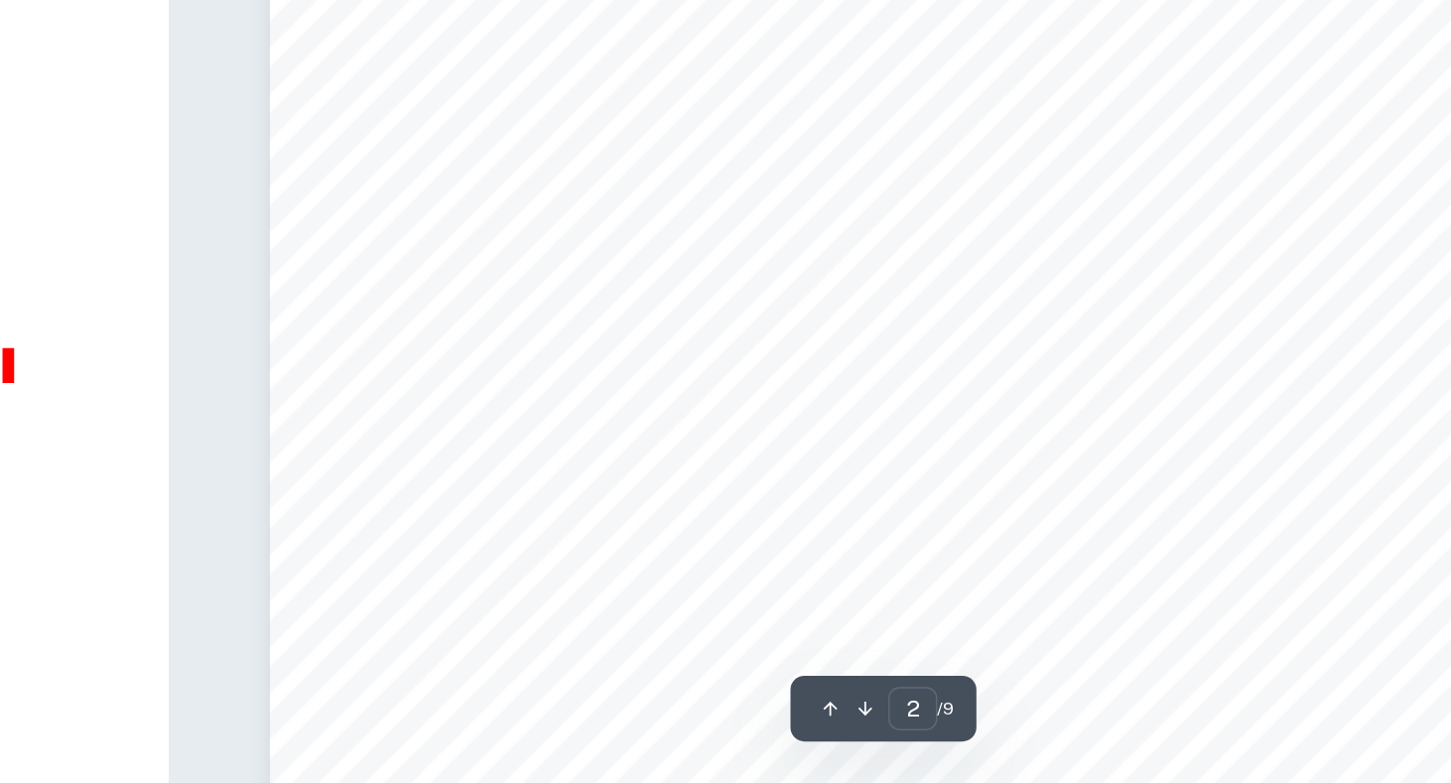
click at [1111, 555] on div "Do the ever-improving tools of an area of knowledge always result in improved k…" at bounding box center [943, 444] width 870 height 1126
drag, startPoint x: 932, startPoint y: 532, endPoint x: 1287, endPoint y: 532, distance: 355.3
click at [1284, 532] on div "Do the ever-improving tools of an area of knowledge always result in improved k…" at bounding box center [943, 387] width 870 height 1126
click at [1287, 532] on div "Do the ever-improving tools of an area of knowledge always result in improved k…" at bounding box center [943, 387] width 870 height 1126
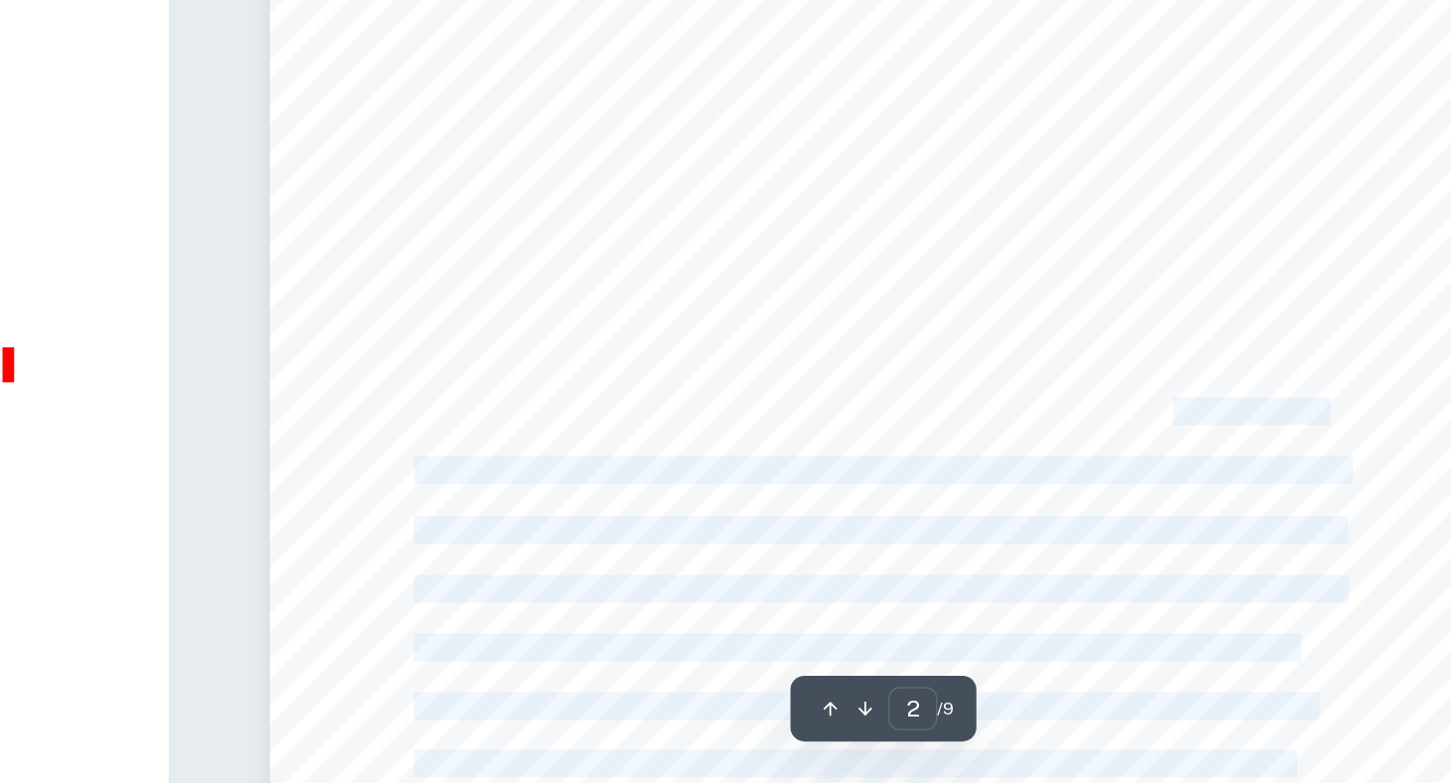
drag, startPoint x: 1151, startPoint y: 522, endPoint x: 960, endPoint y: 574, distance: 198.4
click at [962, 574] on div "Do the ever-improving tools of an area of knowledge always result in improved k…" at bounding box center [943, 387] width 870 height 1126
click at [960, 574] on div "Do the ever-improving tools of an area of knowledge always result in improved k…" at bounding box center [943, 387] width 870 height 1126
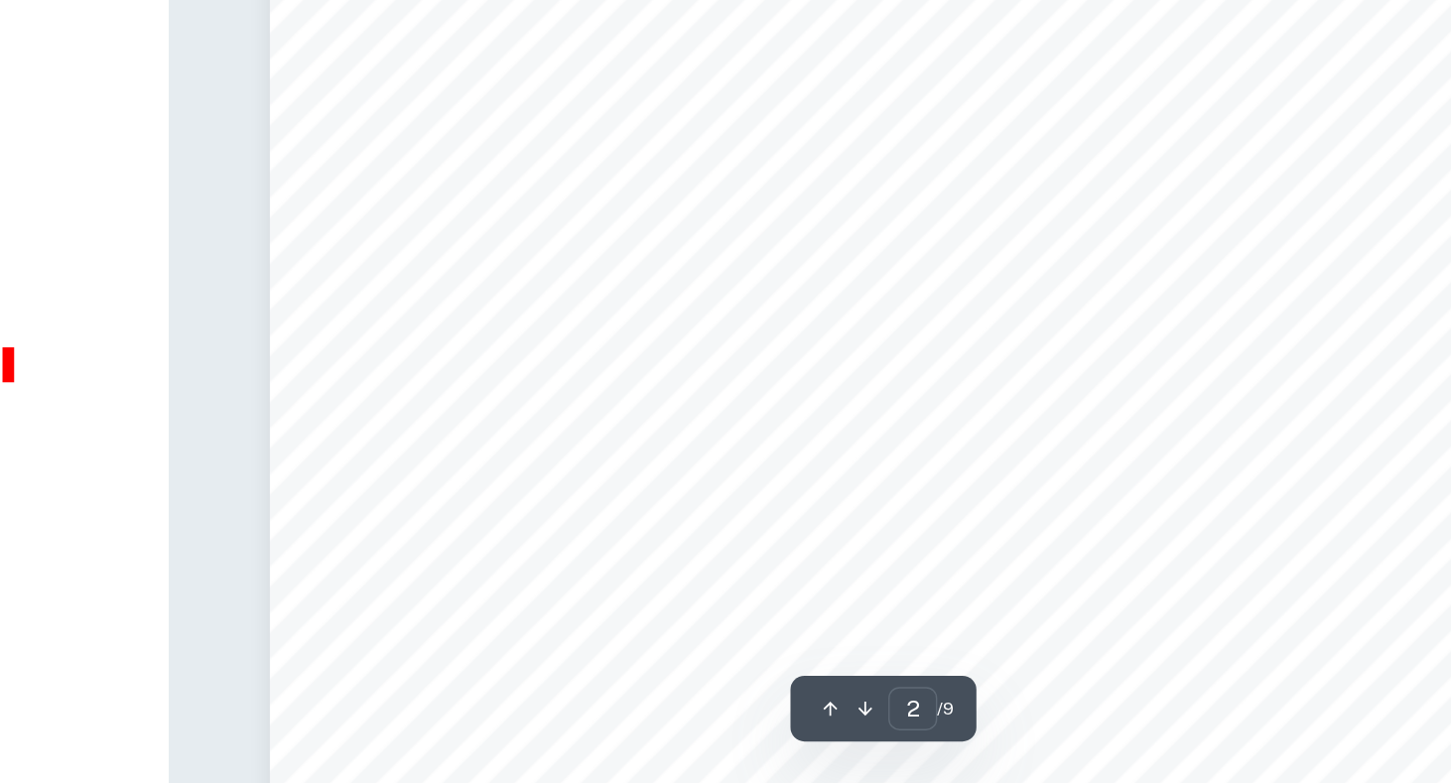
drag, startPoint x: 734, startPoint y: 583, endPoint x: 856, endPoint y: 583, distance: 122.1
click at [856, 583] on div "Do the ever-improving tools of an area of knowledge always result in improved k…" at bounding box center [943, 387] width 870 height 1126
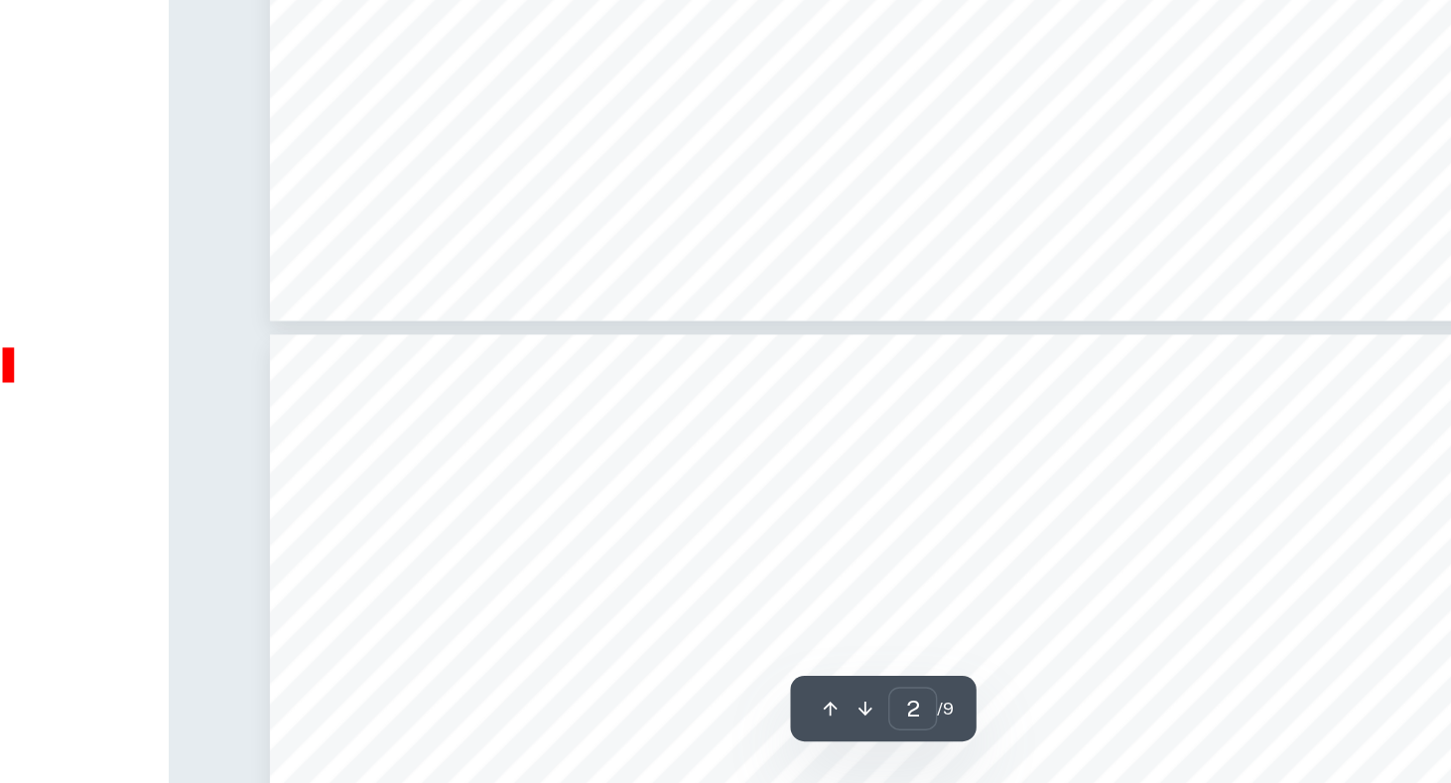
type input "3"
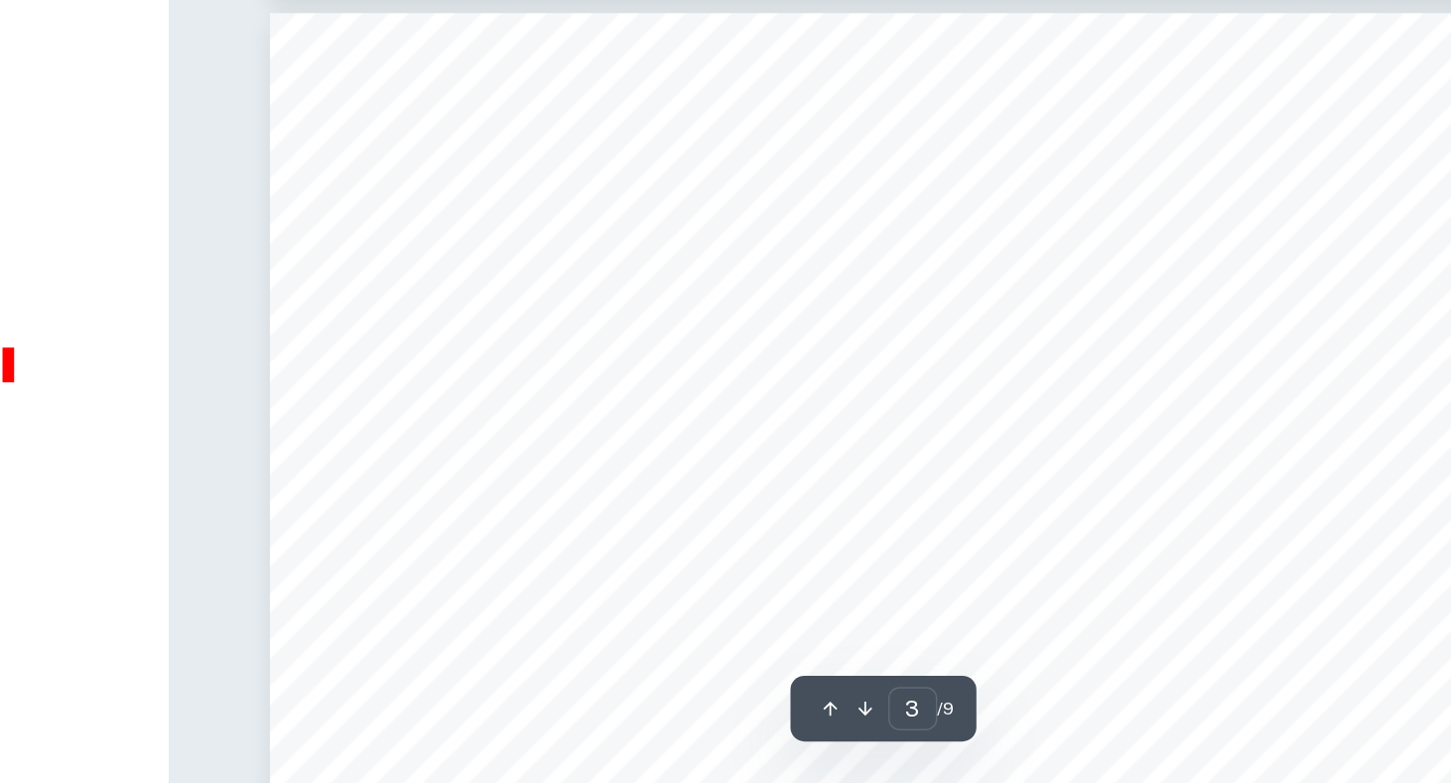
scroll to position [2308, 0]
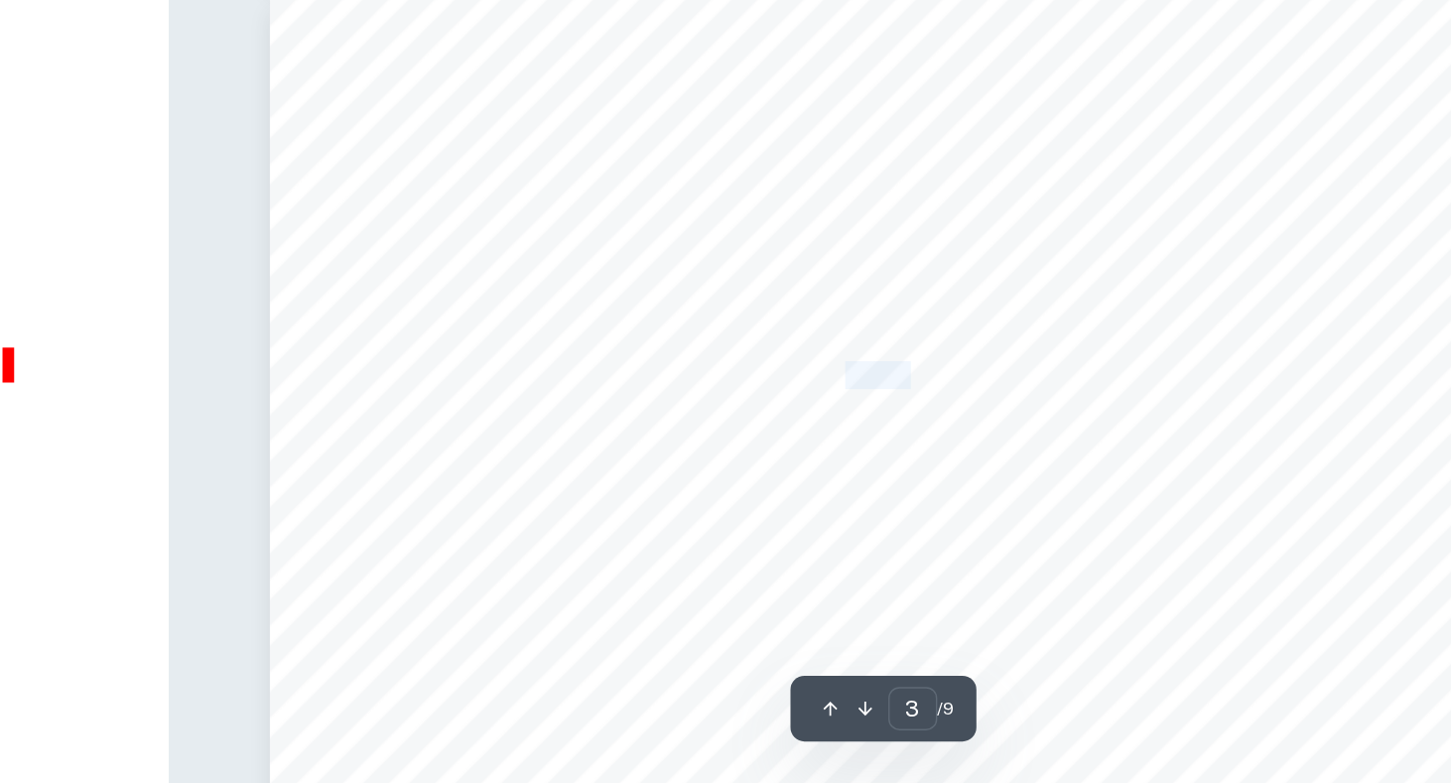
drag, startPoint x: 880, startPoint y: 495, endPoint x: 1028, endPoint y: 495, distance: 147.9
click at [1027, 495] on span "Burke reinforces this argument by stating: "Digital archives have transformed t…" at bounding box center [980, 493] width 740 height 17
click at [1028, 495] on span "Burke reinforces this argument by stating: "Digital archives have transformed t…" at bounding box center [980, 493] width 740 height 17
drag, startPoint x: 928, startPoint y: 497, endPoint x: 1100, endPoint y: 498, distance: 171.7
click at [1100, 498] on span "Burke reinforces this argument by stating: "Digital archives have transformed t…" at bounding box center [980, 493] width 740 height 17
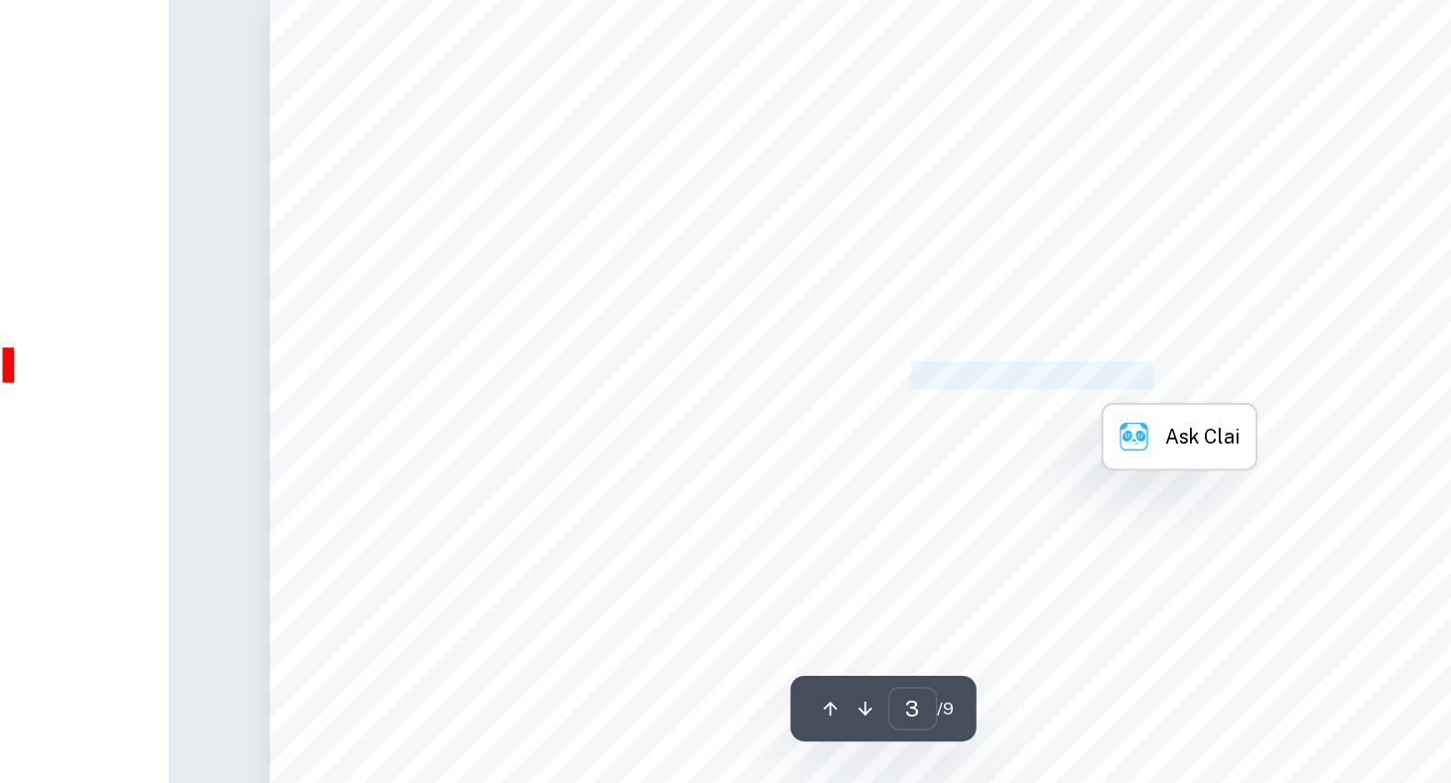
click at [1100, 498] on span "Burke reinforces this argument by stating: "Digital archives have transformed t…" at bounding box center [980, 493] width 740 height 17
type input "Do the ever-improving tools of an Area of Knowledge always result in improved k…"
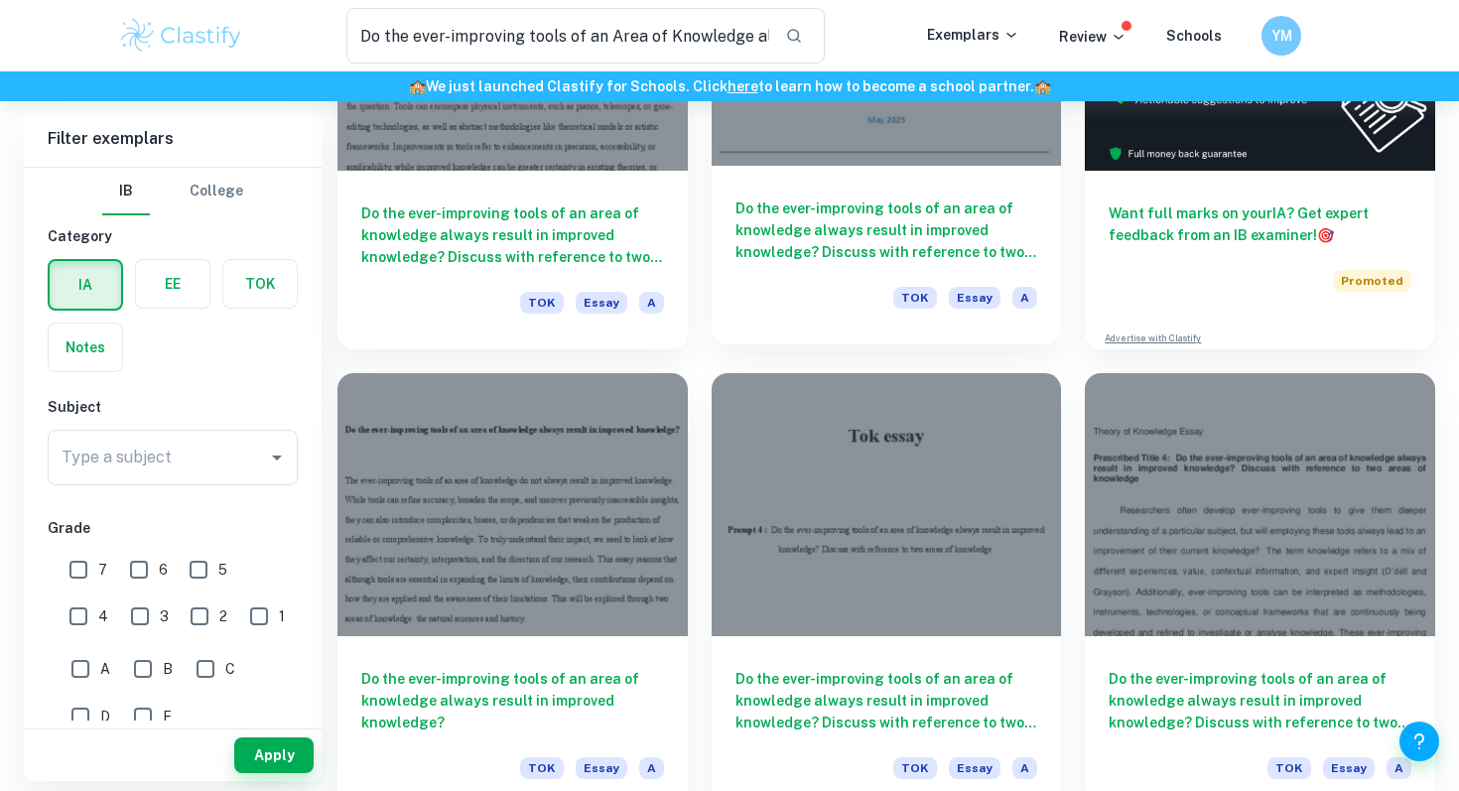
scroll to position [453, 0]
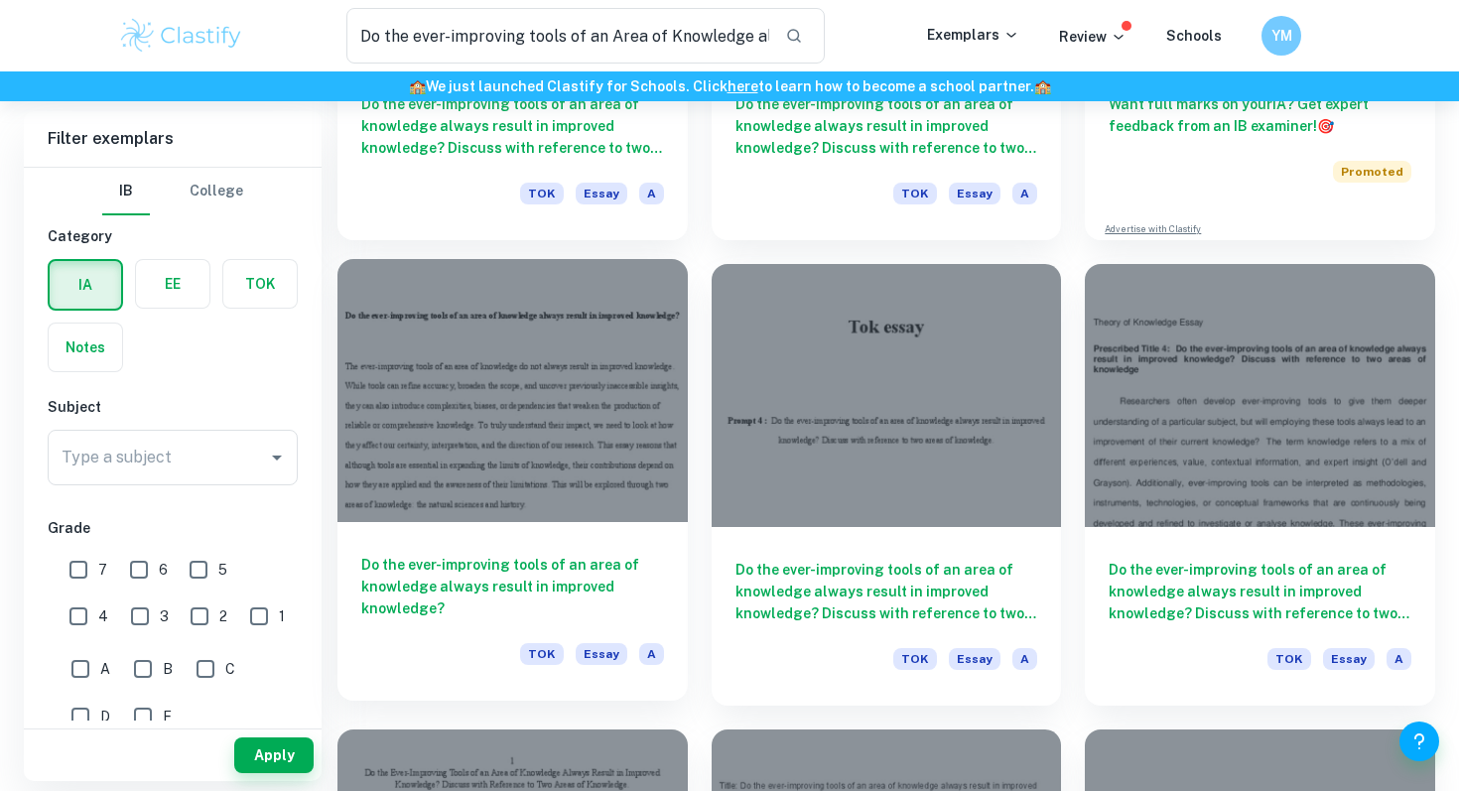
click at [584, 554] on h6 "Do the ever-improving tools of an area of knowledge always result in improved k…" at bounding box center [512, 586] width 303 height 65
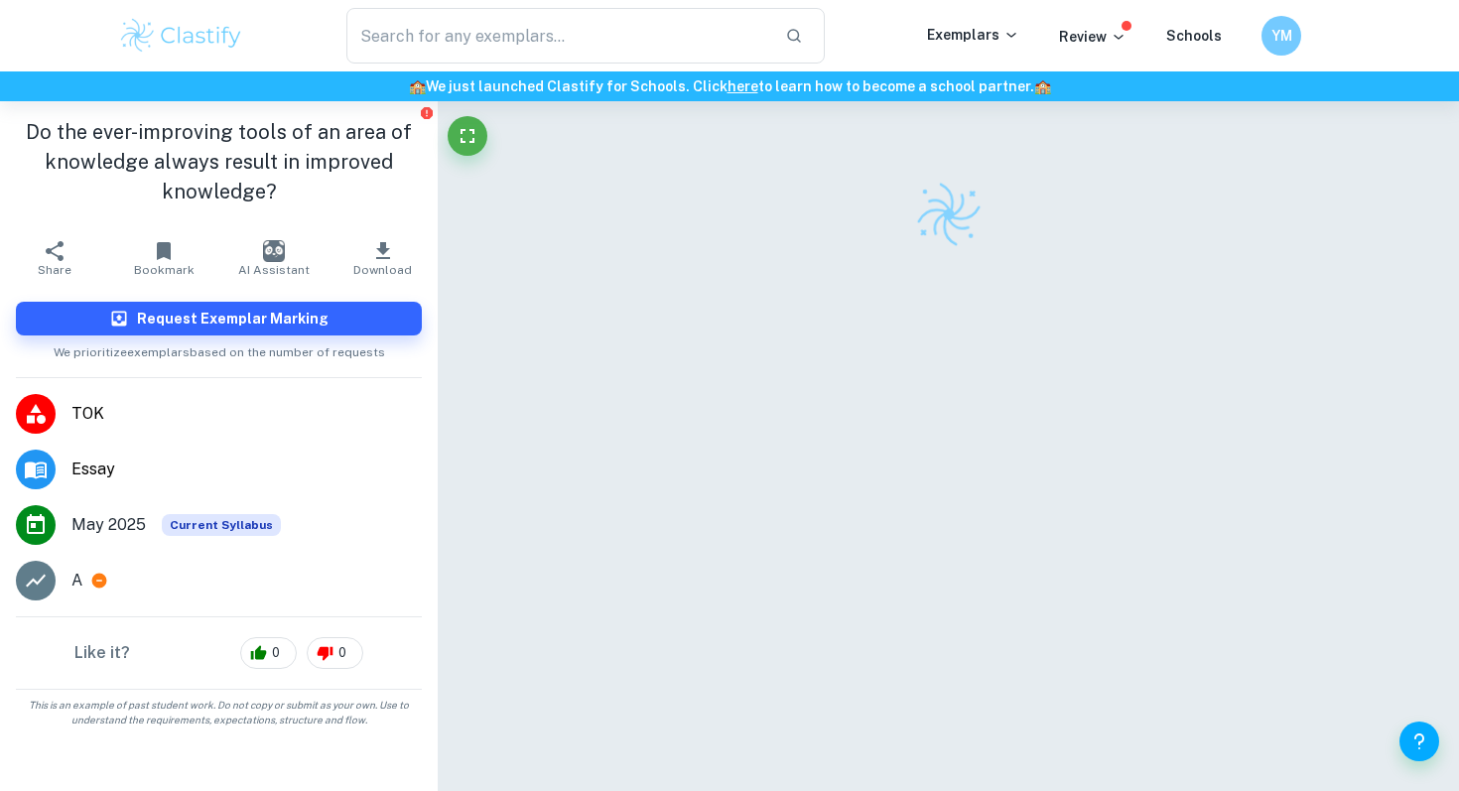
scroll to position [13, 0]
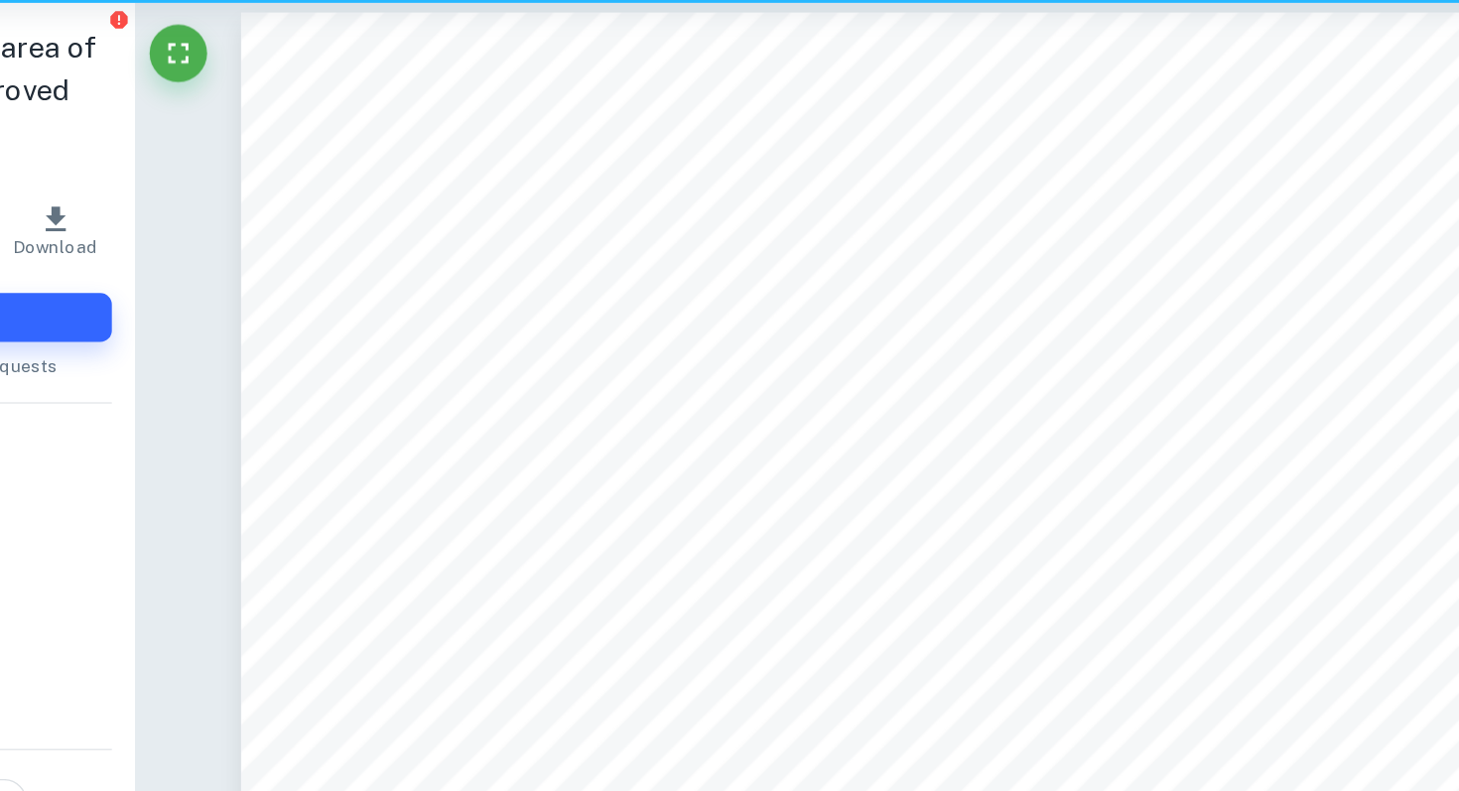
drag, startPoint x: 711, startPoint y: 413, endPoint x: 958, endPoint y: 413, distance: 247.1
click at [958, 413] on div "Do the ever-improving tools of an area of knowledge always result in improved k…" at bounding box center [948, 674] width 875 height 1132
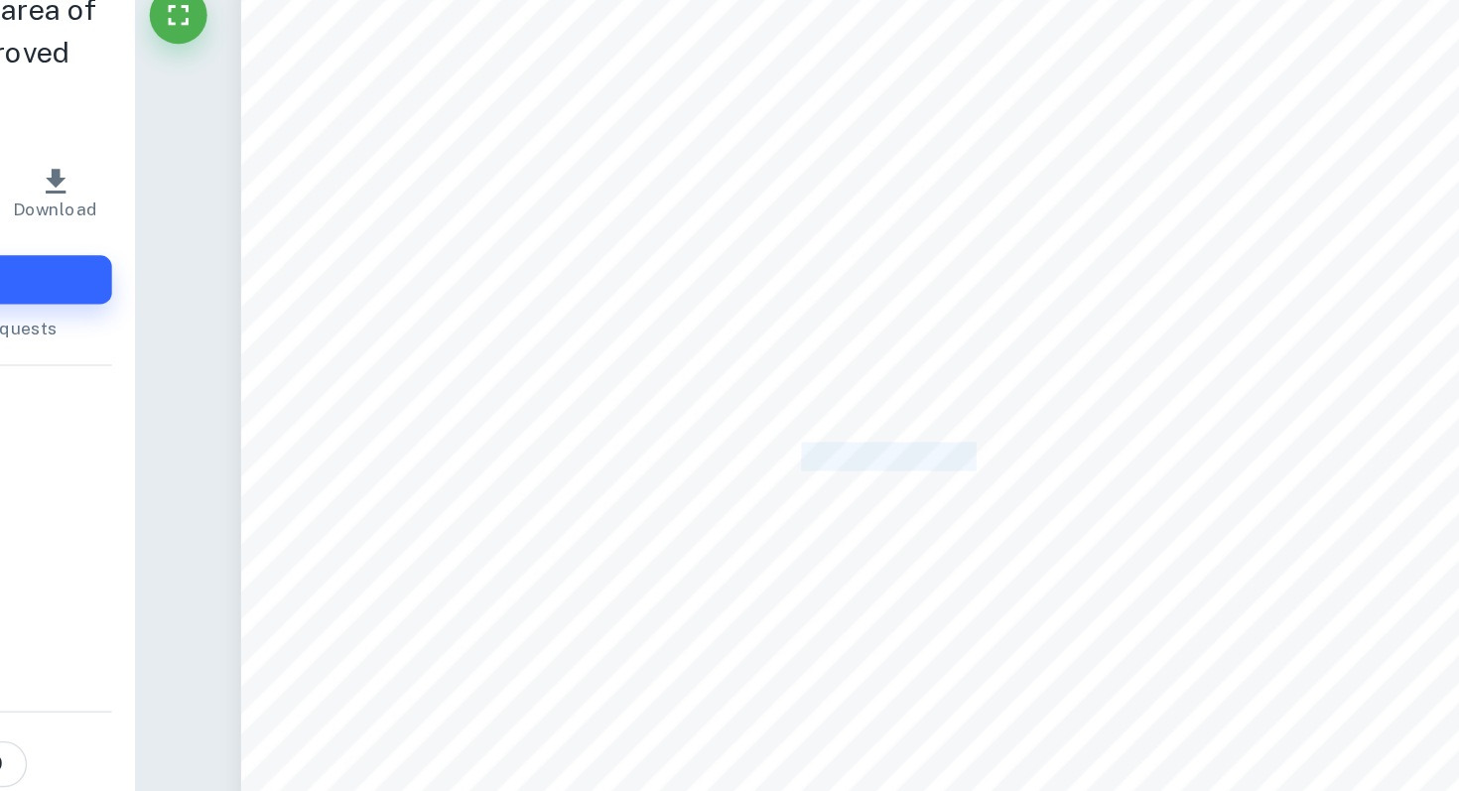
drag, startPoint x: 935, startPoint y: 436, endPoint x: 1067, endPoint y: 436, distance: 132.0
click at [1067, 436] on span "reliable or comprehensive knowledge. To truly understand their impact, we need …" at bounding box center [941, 441] width 656 height 17
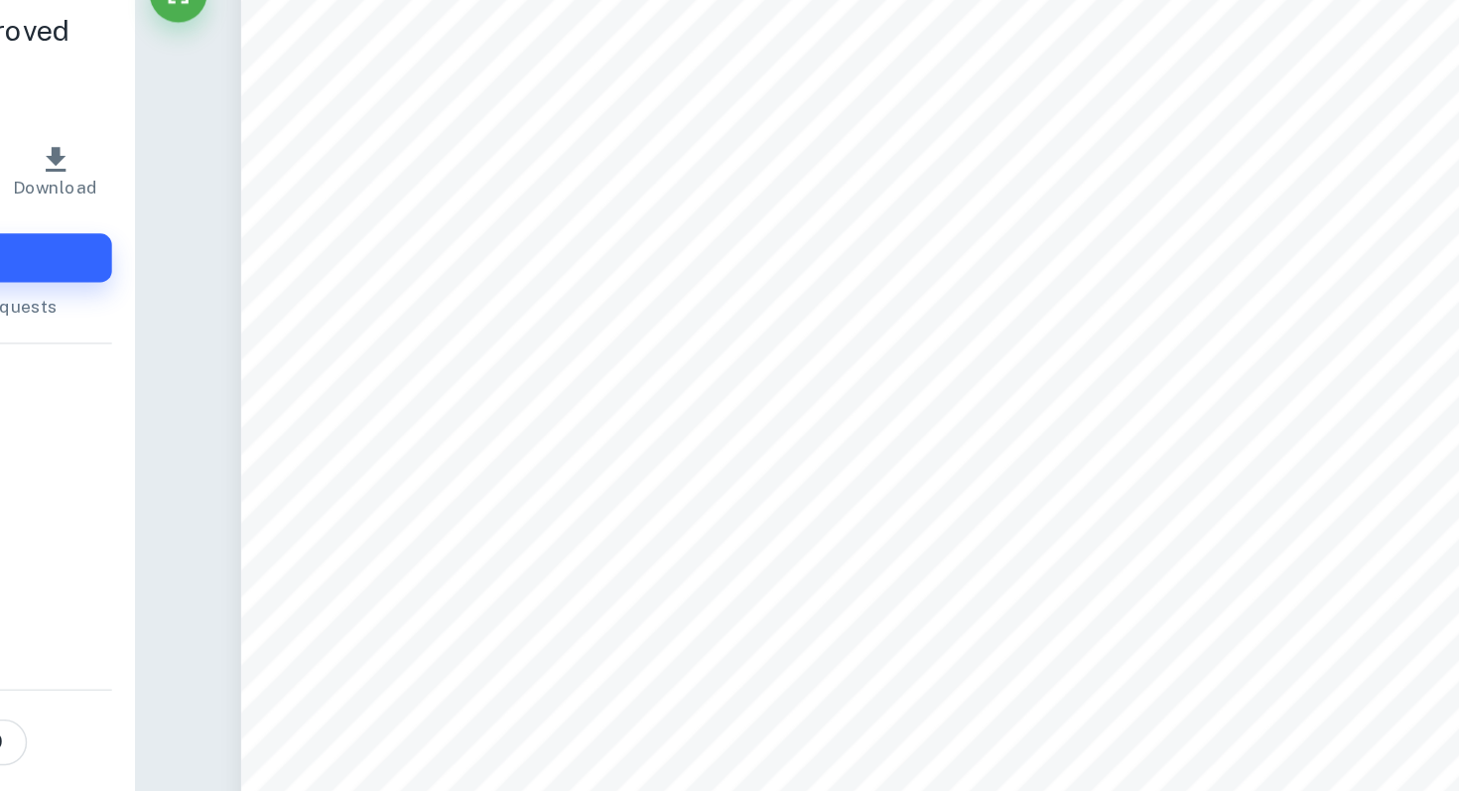
drag, startPoint x: 1067, startPoint y: 436, endPoint x: 1082, endPoint y: 451, distance: 21.1
click at [1068, 451] on div "Do the ever-improving tools of an area of knowledge always result in improved k…" at bounding box center [948, 674] width 875 height 1132
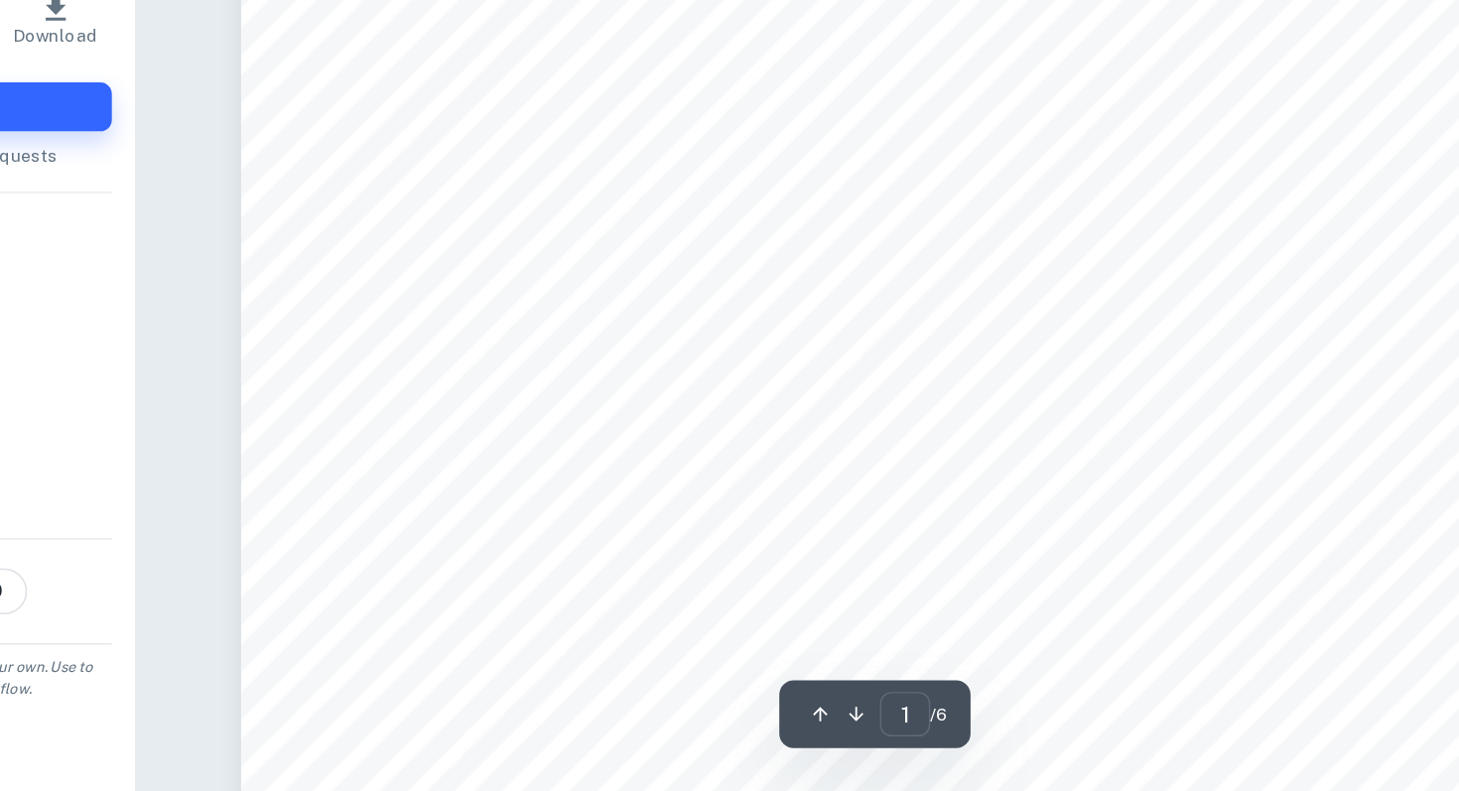
scroll to position [223, 0]
drag, startPoint x: 814, startPoint y: 522, endPoint x: 1075, endPoint y: 522, distance: 261.0
click at [1075, 522] on span "recognition. For example, the James Webb Space Telescope has changed astronomy …" at bounding box center [963, 529] width 701 height 17
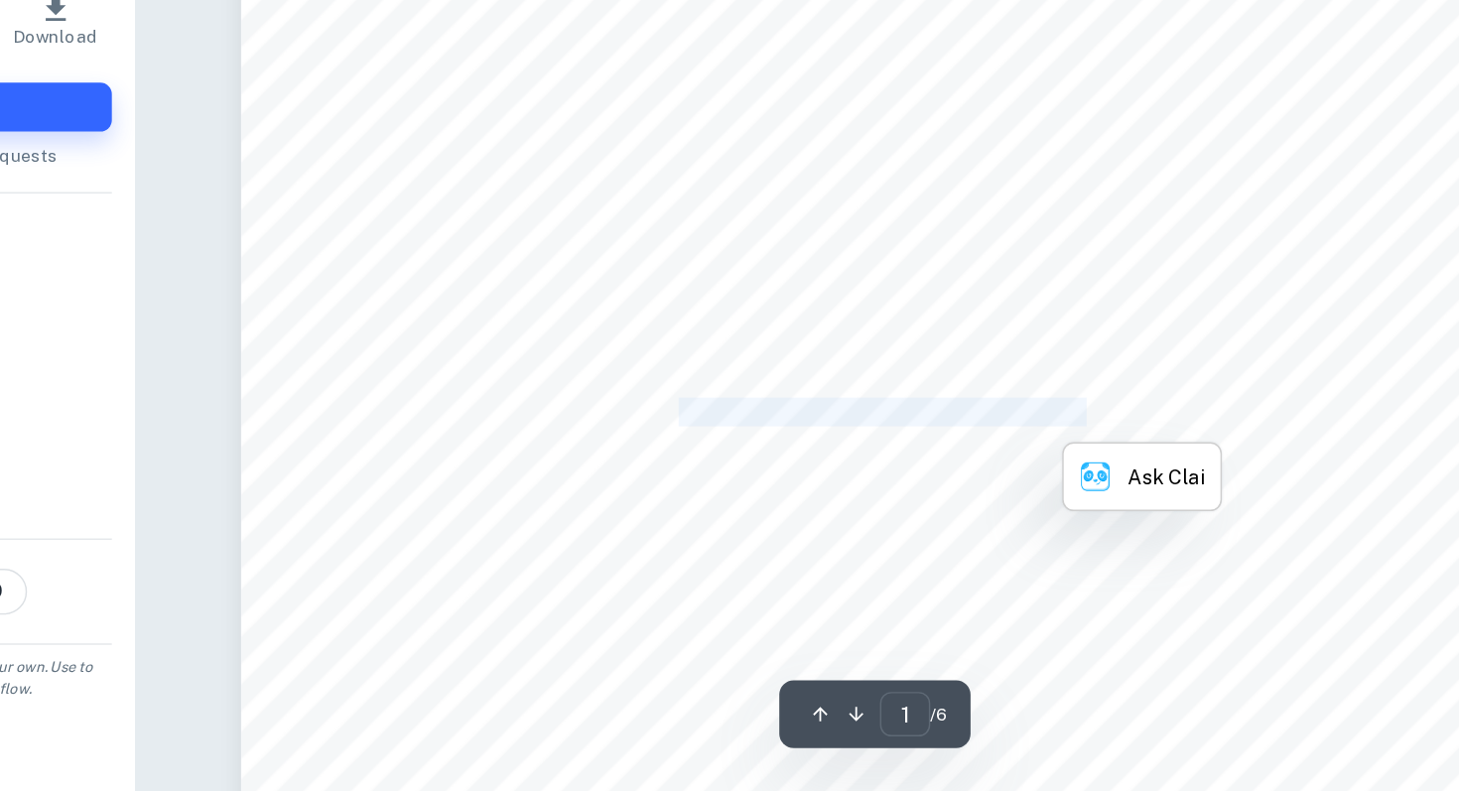
click at [1075, 522] on span "recognition. For example, the James Webb Space Telescope has changed astronomy …" at bounding box center [963, 529] width 701 height 17
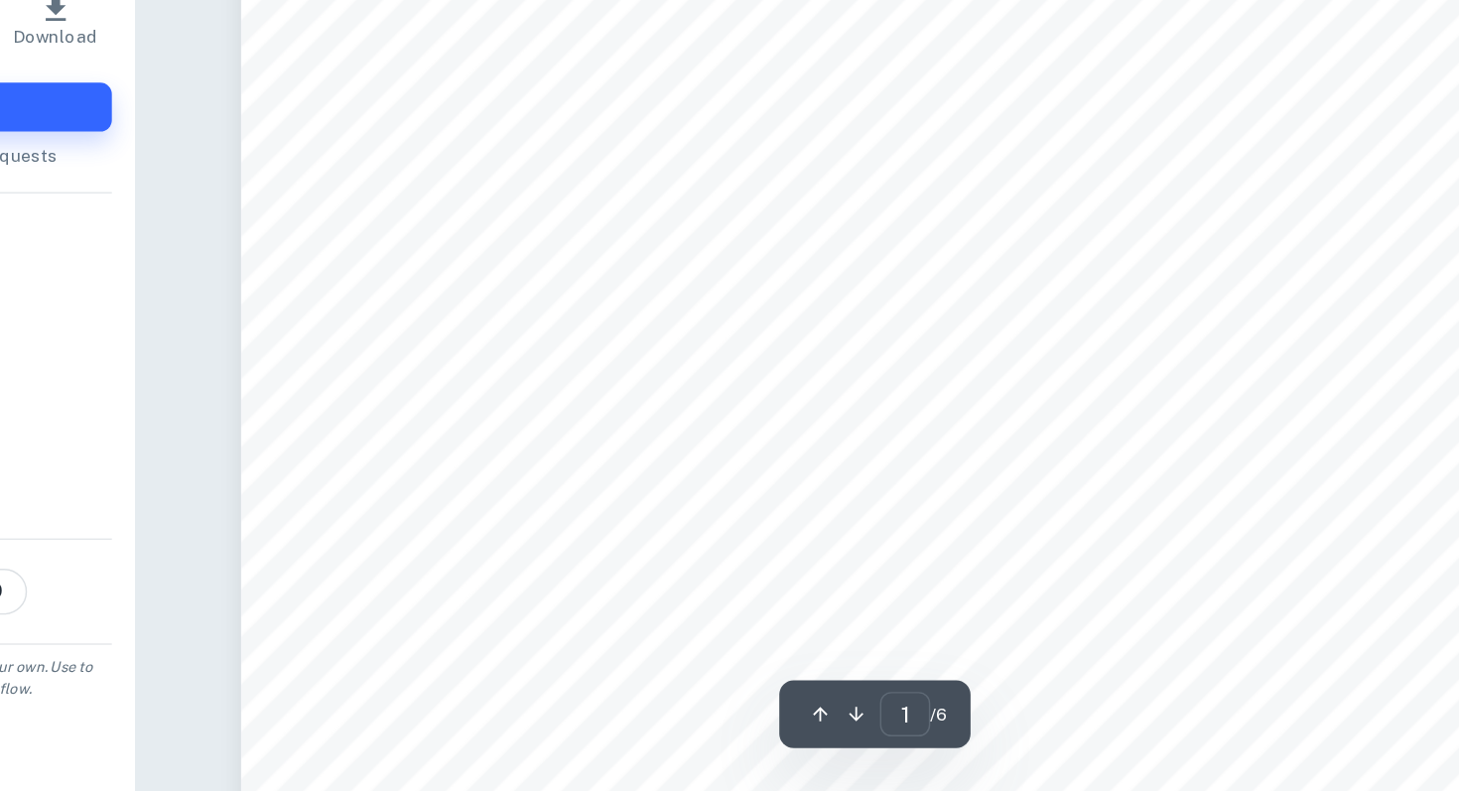
click at [1087, 442] on div "Do the ever-improving tools of an area of knowledge always result in improved k…" at bounding box center [948, 464] width 875 height 1132
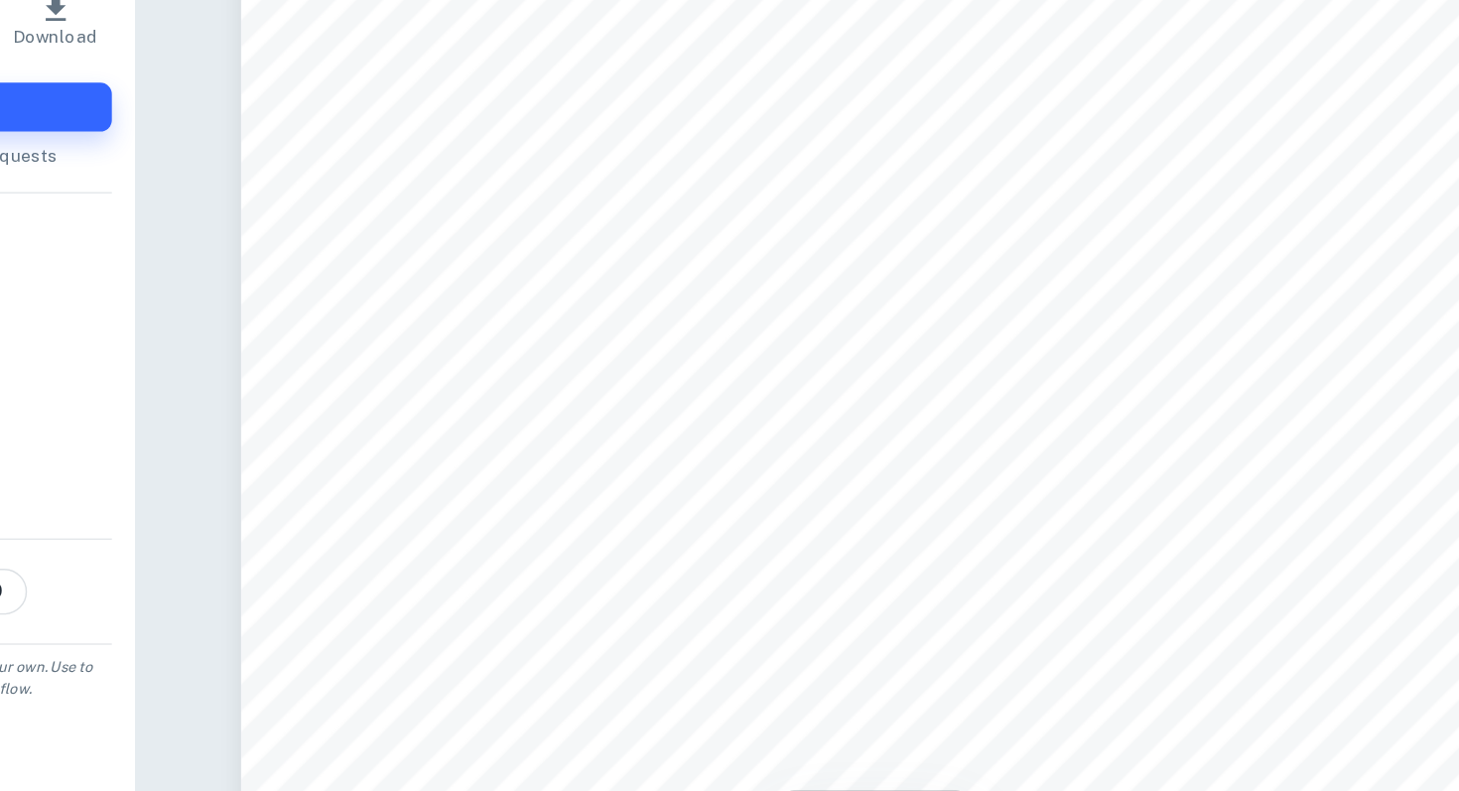
click at [1087, 442] on div "Do the ever-improving tools of an area of knowledge always result in improved k…" at bounding box center [948, 464] width 875 height 1132
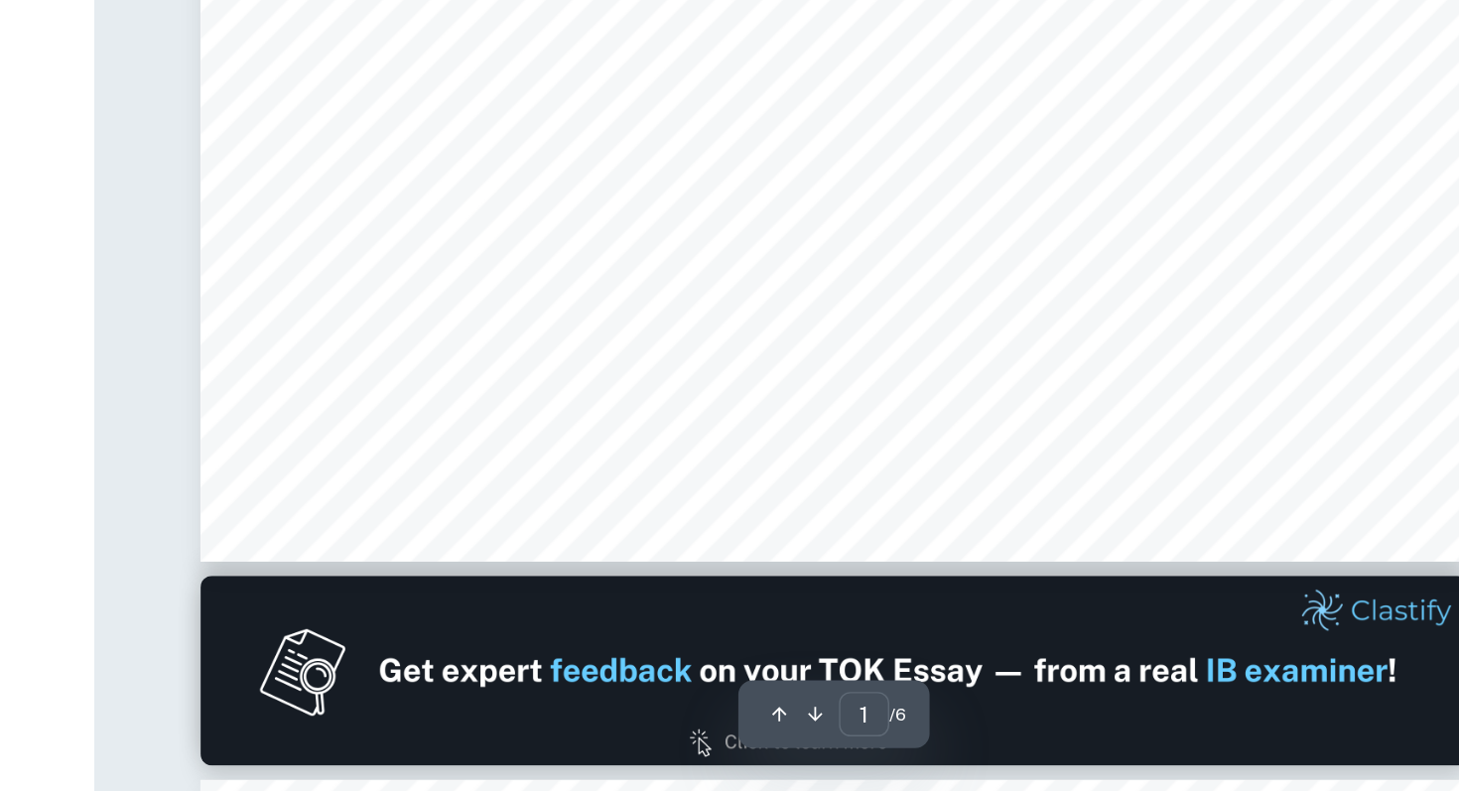
scroll to position [977, 0]
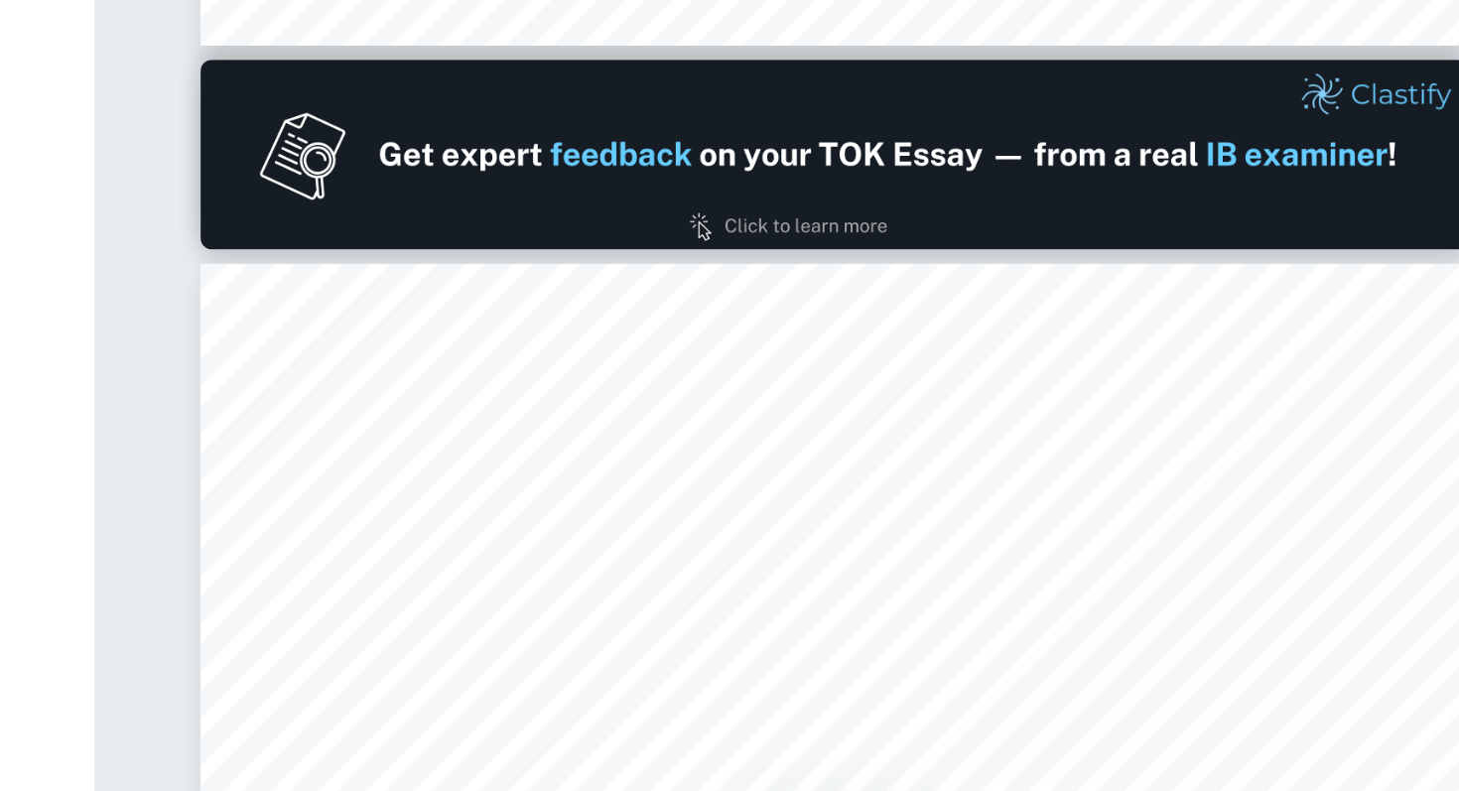
type input "2"
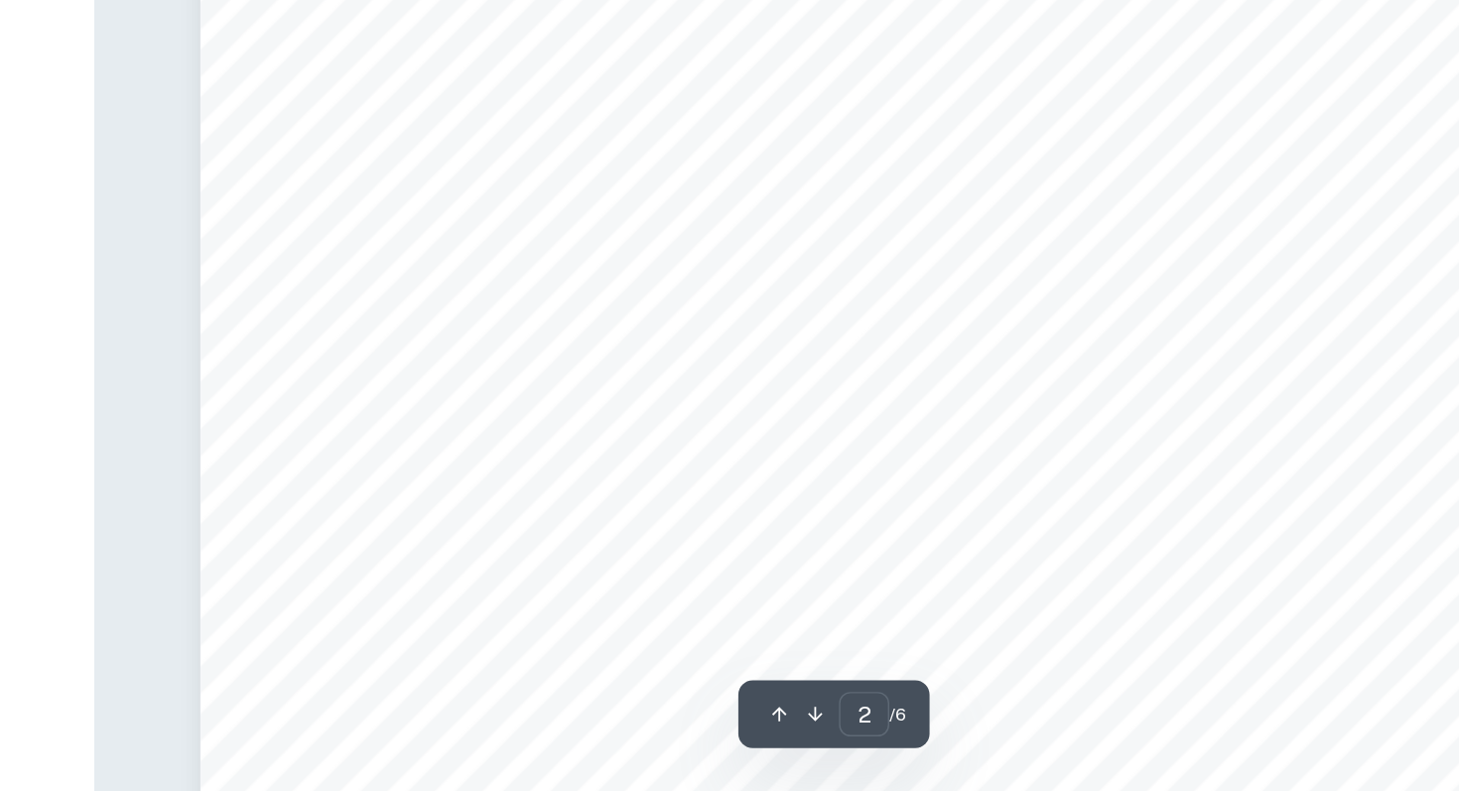
scroll to position [1572, 0]
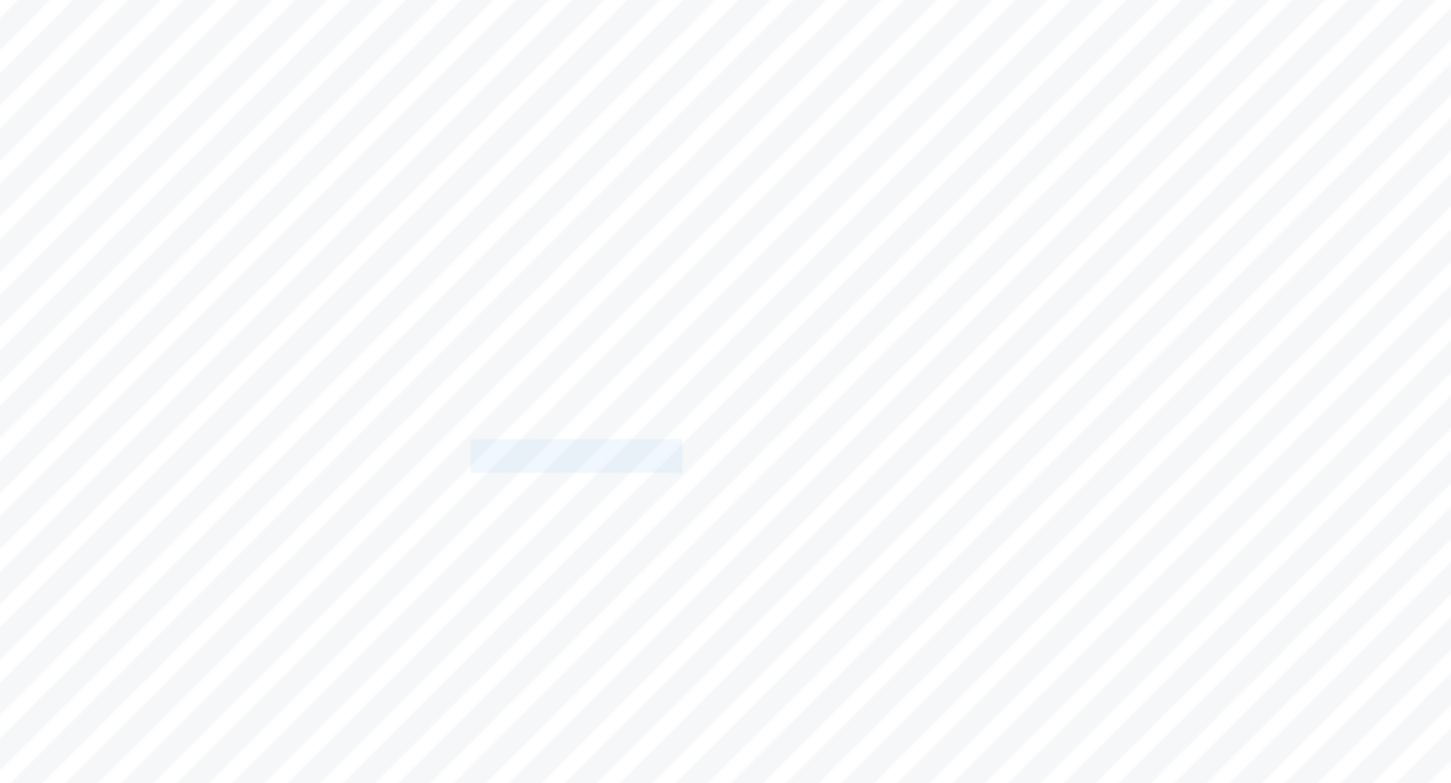
drag, startPoint x: 799, startPoint y: 433, endPoint x: 994, endPoint y: 432, distance: 195.5
click at [984, 432] on span "In exploring whether the ever-improving tools of an Area of Knowledge (AOK)" at bounding box center [946, 435] width 560 height 18
click at [994, 432] on span "In exploring whether the ever-improving tools of an Area of Knowledge (AOK)" at bounding box center [946, 435] width 560 height 18
drag, startPoint x: 622, startPoint y: 471, endPoint x: 911, endPoint y: 472, distance: 288.8
click at [908, 471] on span "always result in improved knowledge, it is essential to clarify the key concept…" at bounding box center [936, 474] width 646 height 18
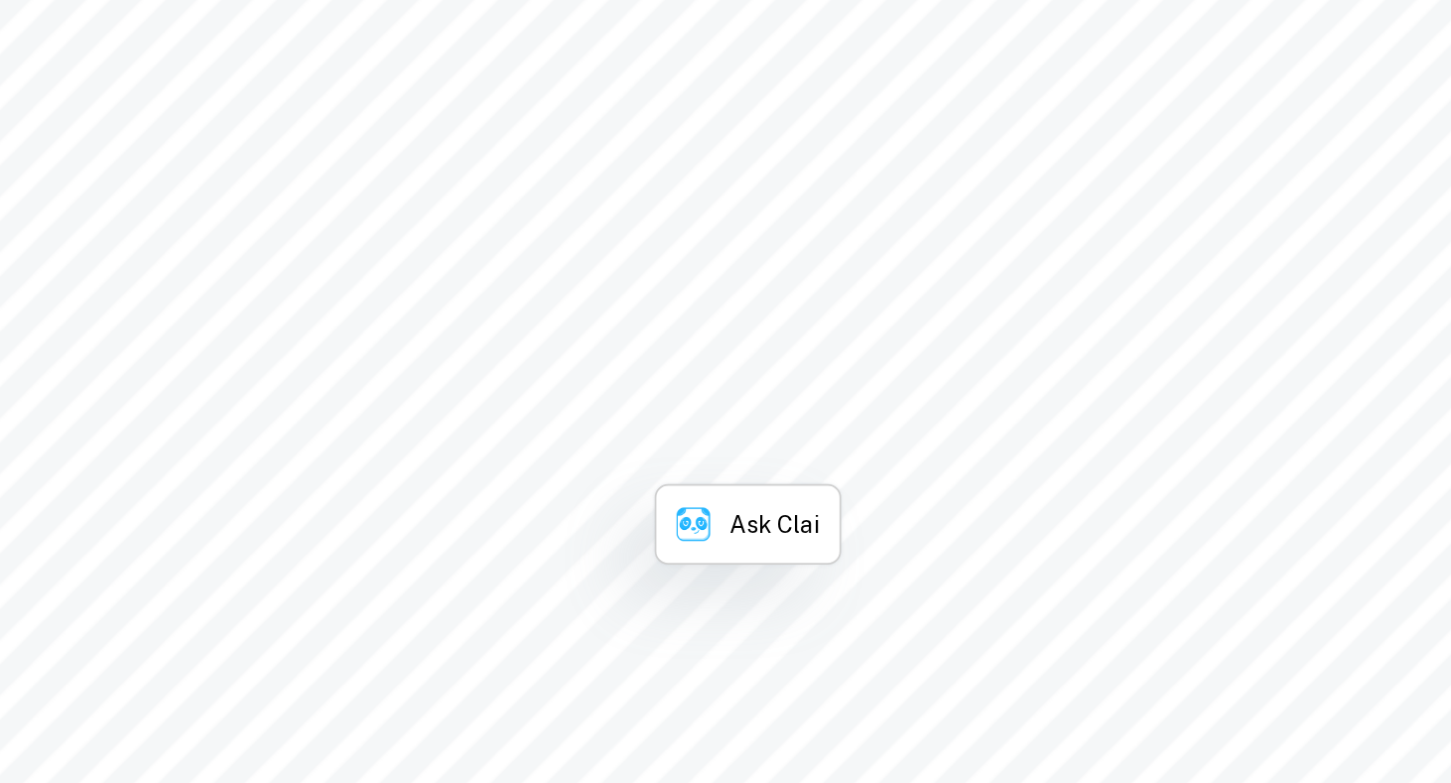
click at [911, 472] on span "always result in improved knowledge, it is essential to clarify the key concept…" at bounding box center [936, 474] width 646 height 18
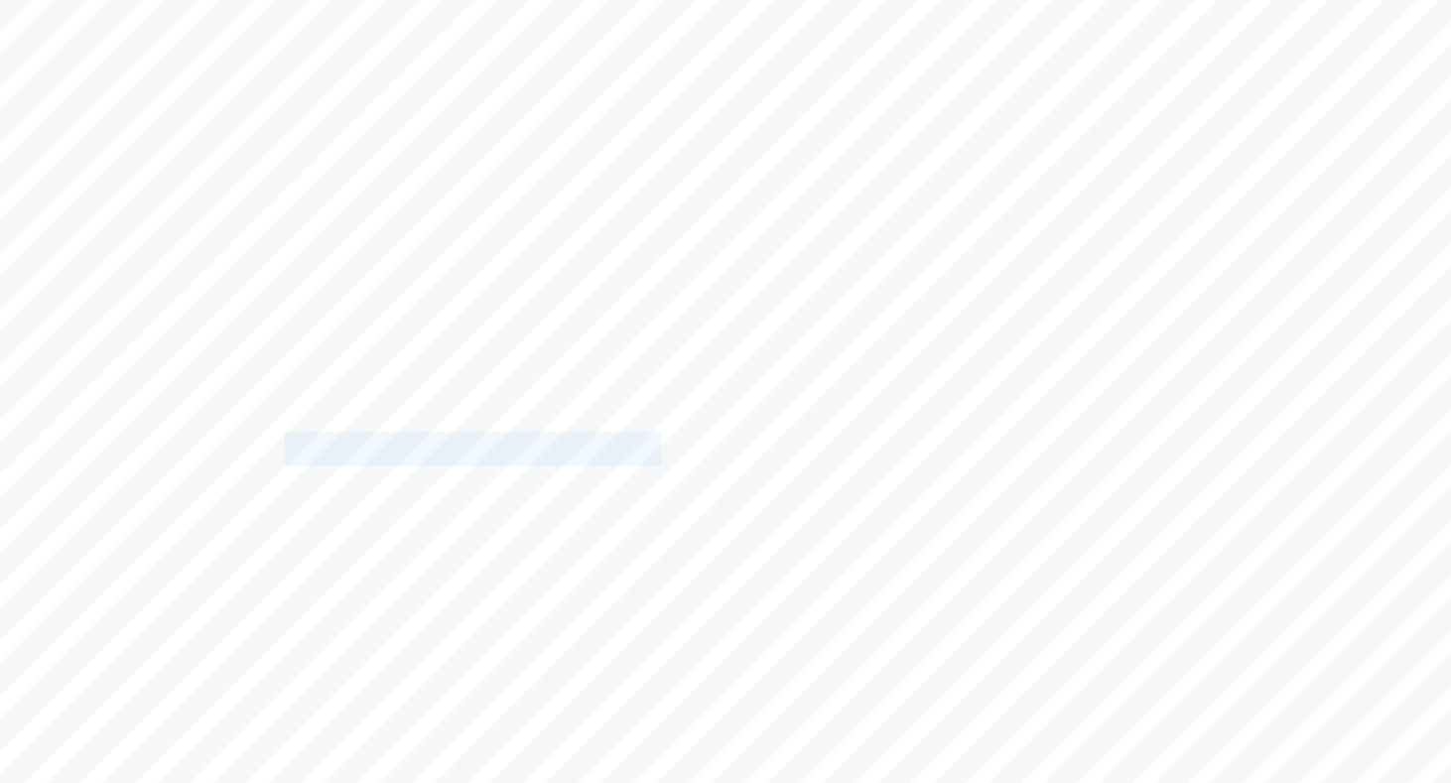
drag, startPoint x: 688, startPoint y: 476, endPoint x: 1104, endPoint y: 470, distance: 416.8
click at [1104, 470] on span "always result in improved knowledge, it is essential to clarify the key concept…" at bounding box center [936, 474] width 646 height 18
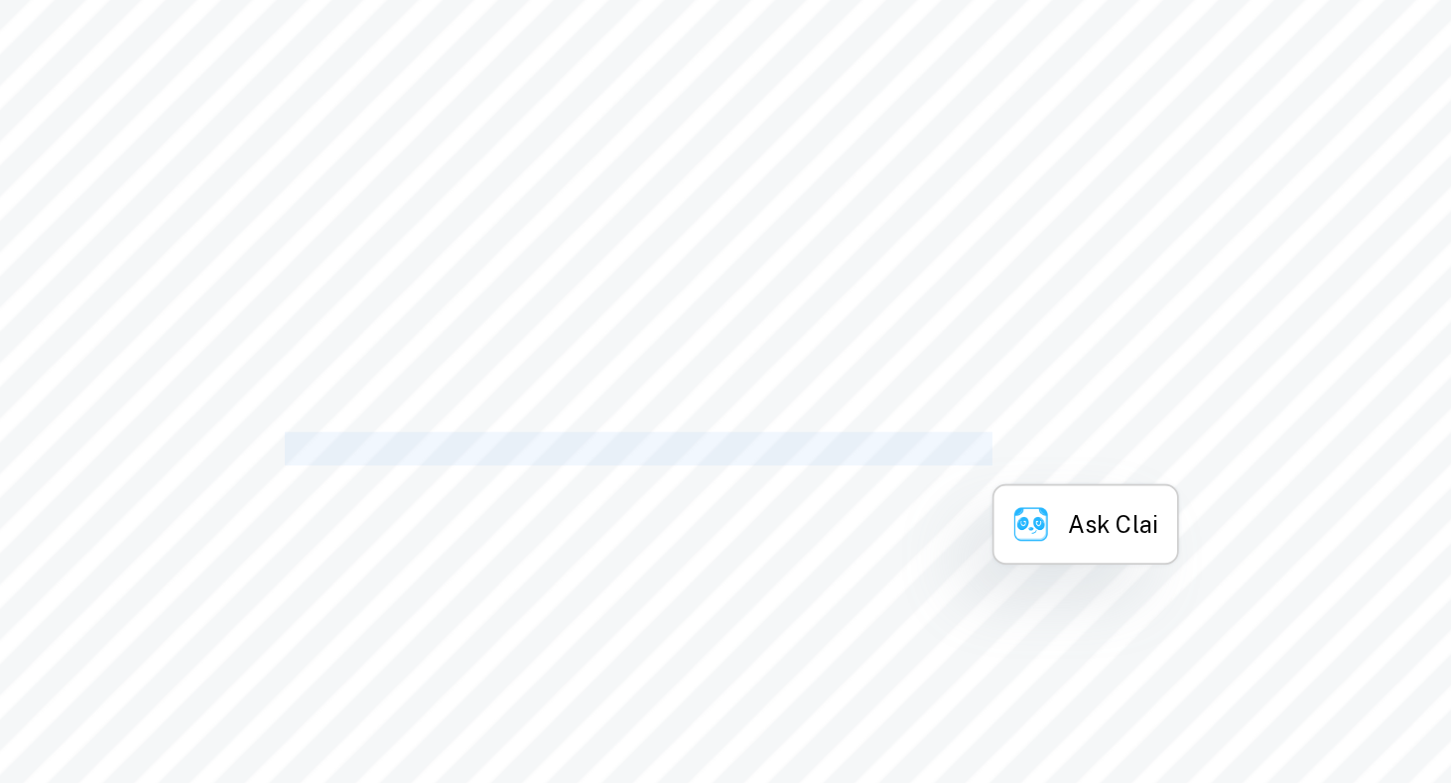
click at [1104, 470] on span "always result in improved knowledge, it is essential to clarify the key concept…" at bounding box center [936, 474] width 646 height 18
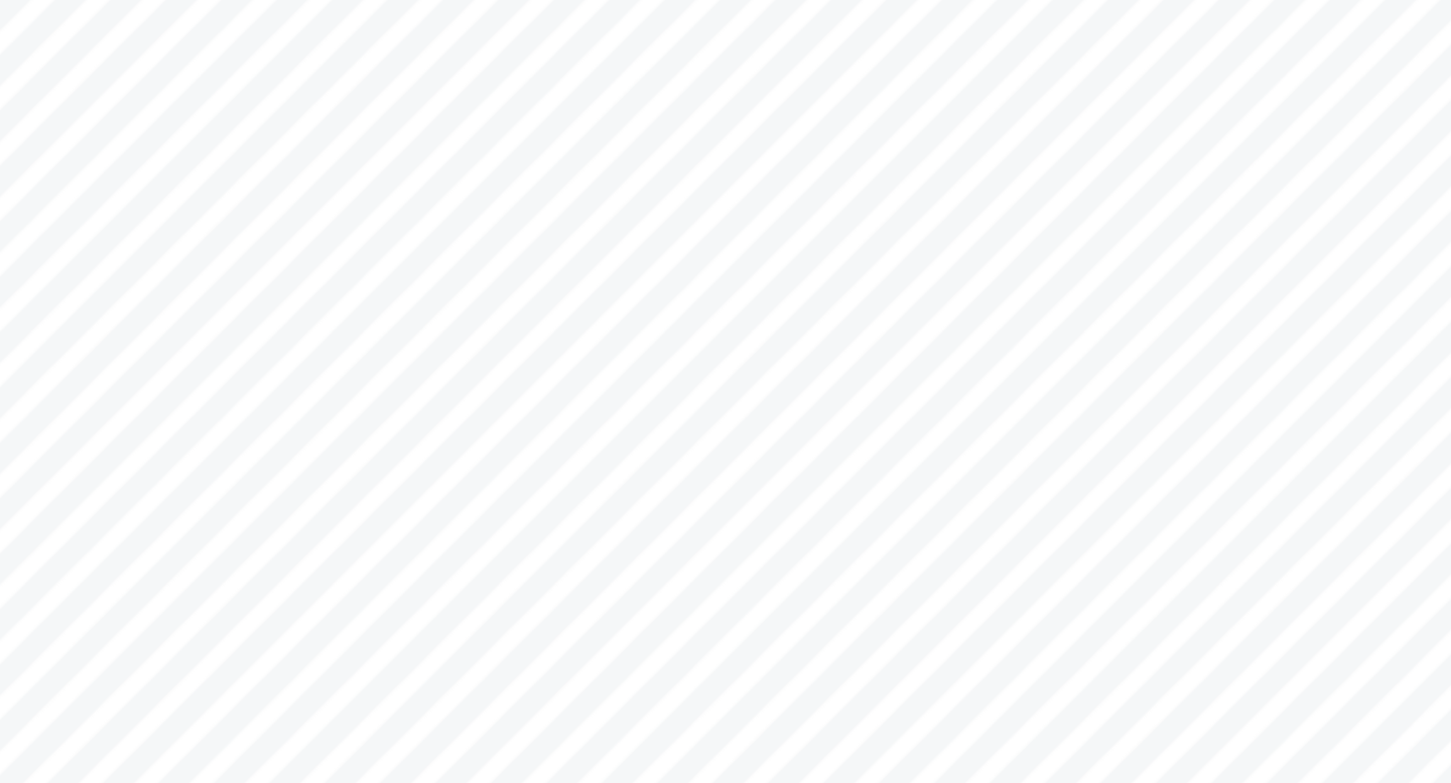
drag, startPoint x: 958, startPoint y: 484, endPoint x: 1156, endPoint y: 477, distance: 198.6
click at [1156, 477] on div "Candidate Code: lgt764 Word Count: 1592 <Do the ever-improving tools of an area…" at bounding box center [943, 736] width 870 height 1231
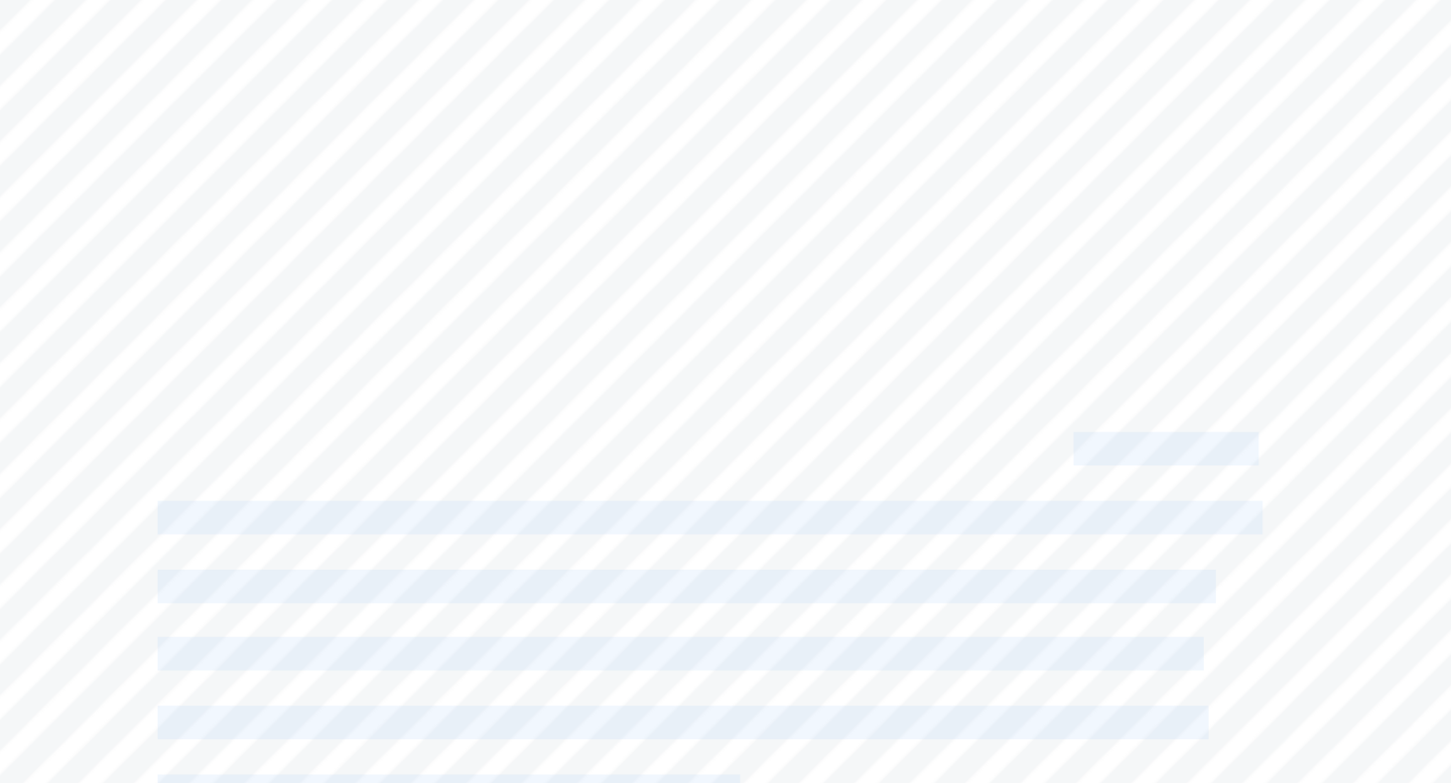
click at [1156, 477] on span "always result in improved knowledge, it is essential to clarify the key concept…" at bounding box center [936, 474] width 646 height 18
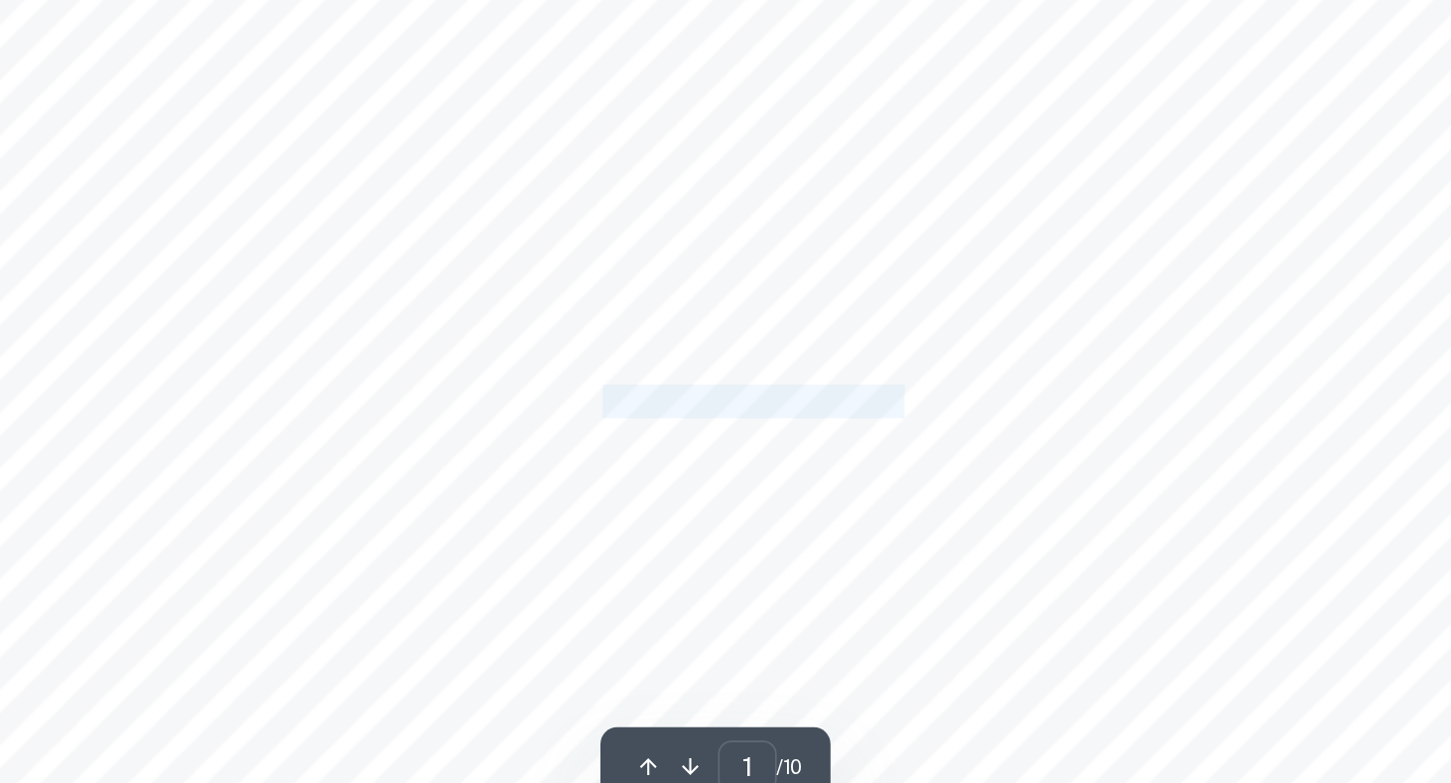
drag, startPoint x: 907, startPoint y: 515, endPoint x: 1085, endPoint y: 515, distance: 177.6
click at [1080, 515] on span "the question. Tools can encompass physical instruments, such as pianos, telesco…" at bounding box center [937, 515] width 649 height 18
click at [1085, 515] on span "the question. Tools can encompass physical instruments, such as pianos, telesco…" at bounding box center [937, 515] width 649 height 18
drag, startPoint x: 1073, startPoint y: 517, endPoint x: 1196, endPoint y: 517, distance: 123.1
click at [1190, 517] on span "the question. Tools can encompass physical instruments, such as pianos, telesco…" at bounding box center [937, 515] width 649 height 18
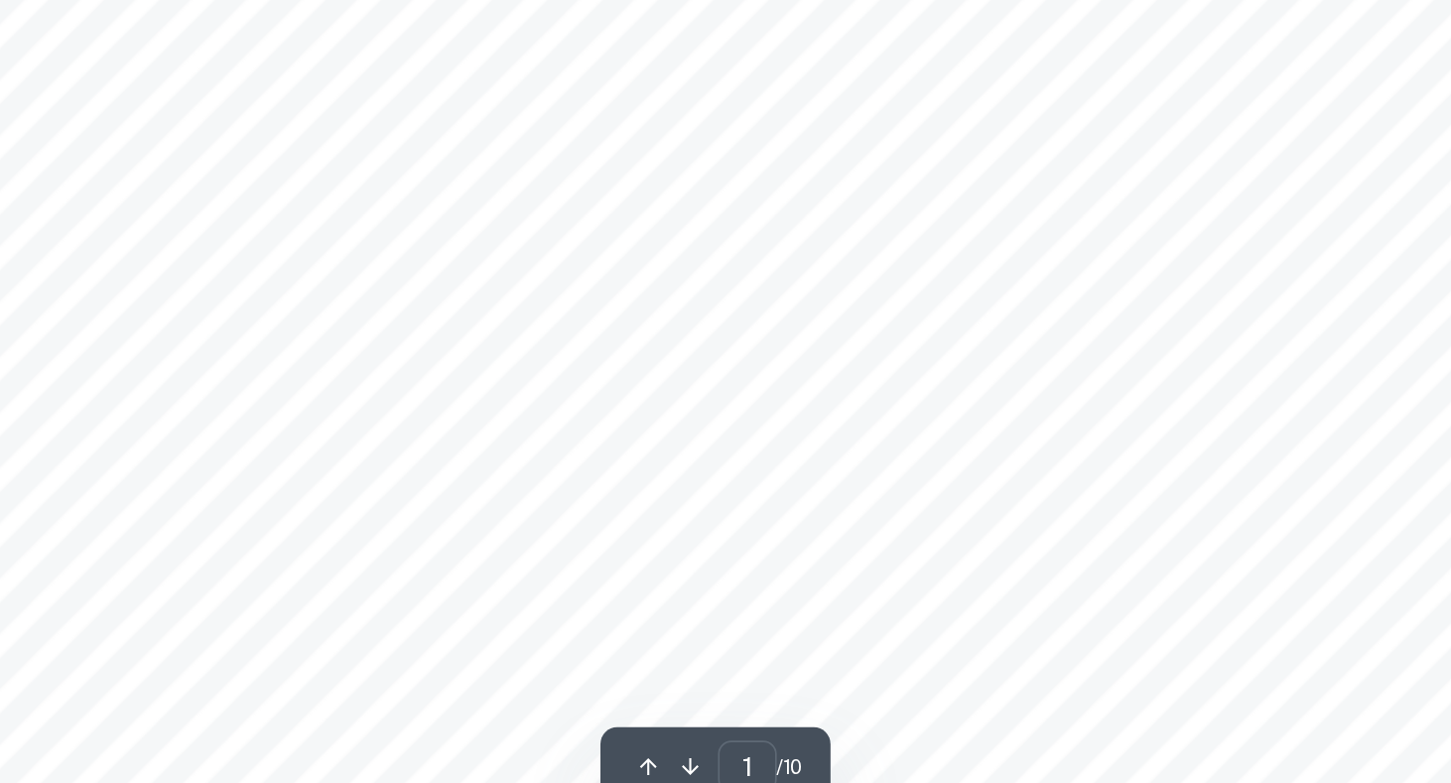
click at [1196, 517] on span "the question. Tools can encompass physical instruments, such as pianos, telesco…" at bounding box center [937, 515] width 649 height 18
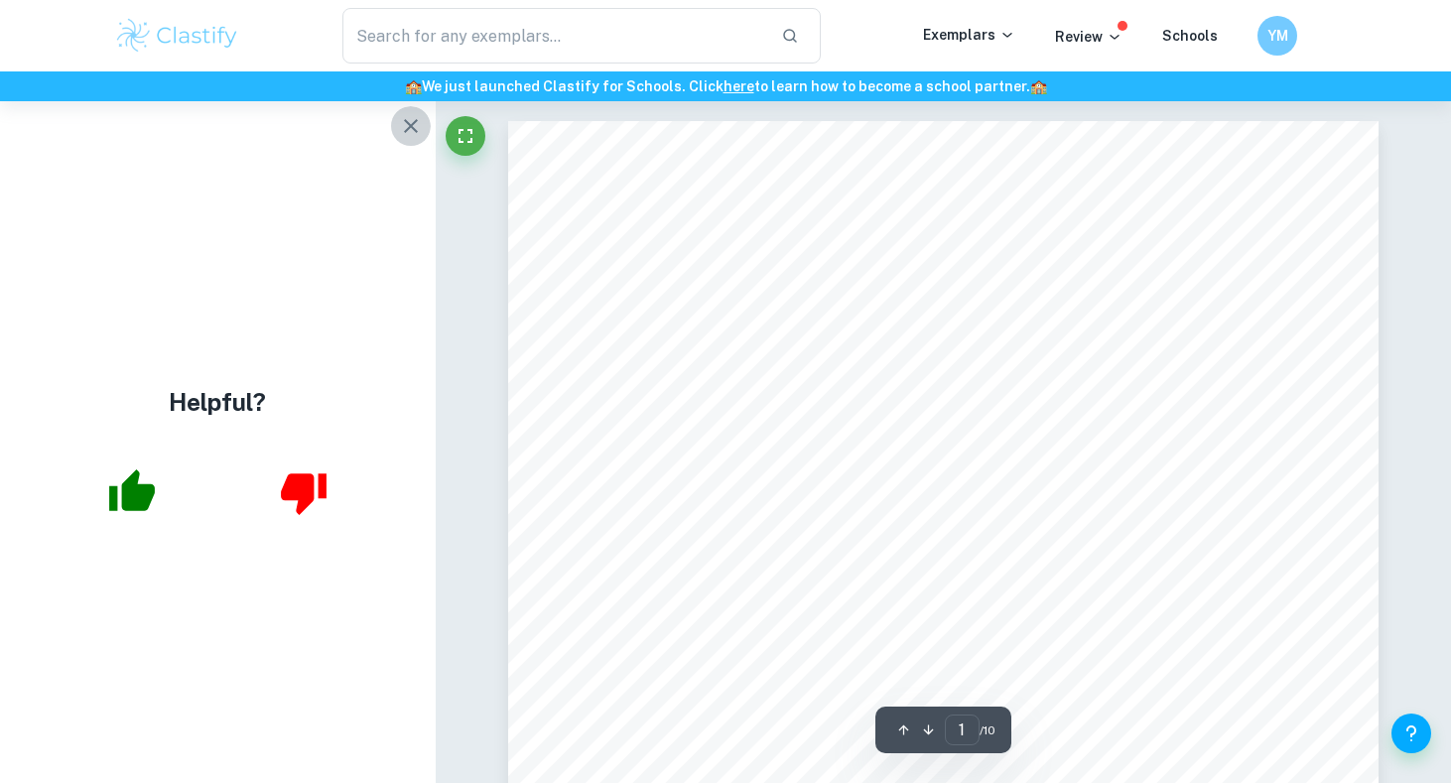
click at [409, 134] on icon "button" at bounding box center [411, 126] width 24 height 24
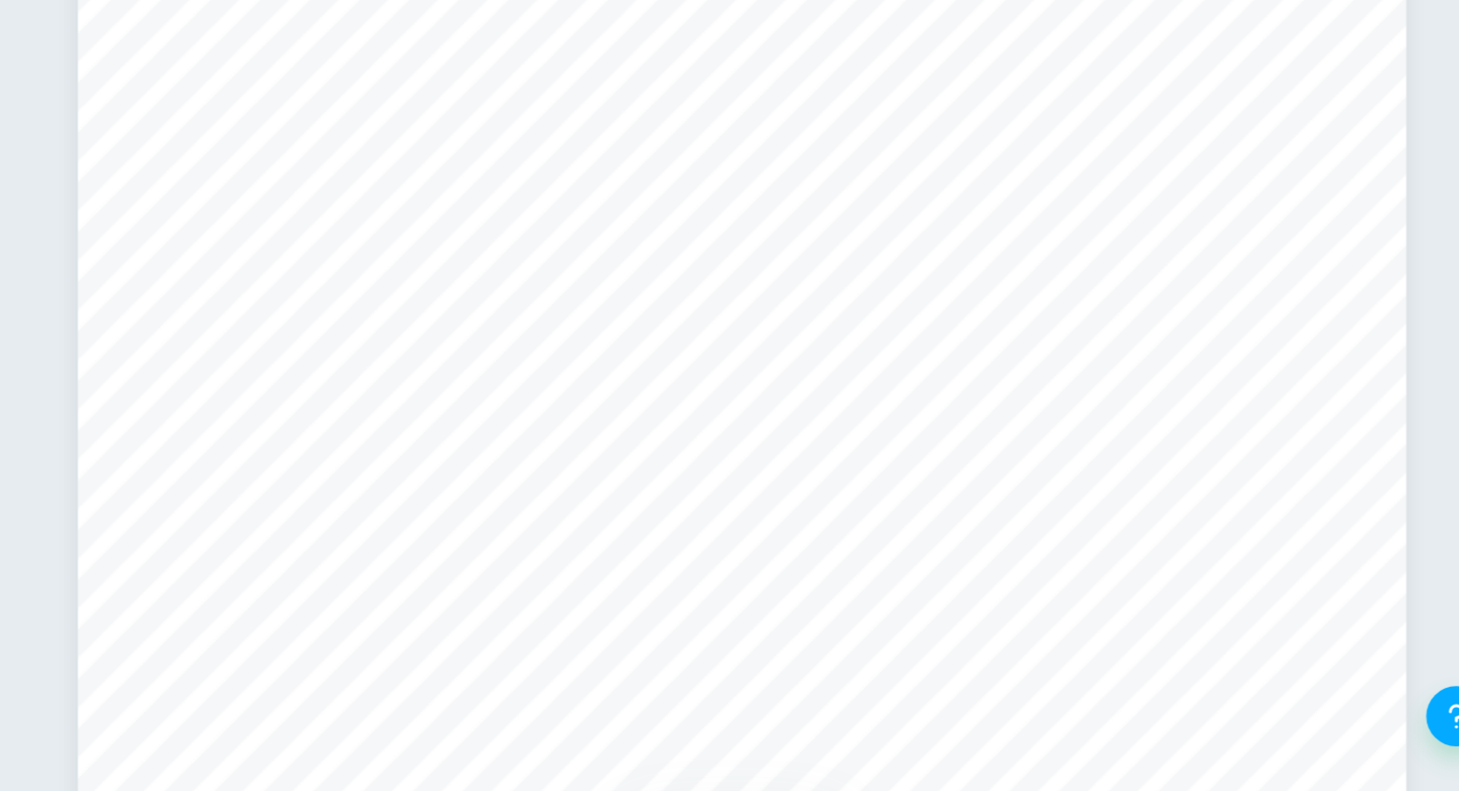
scroll to position [162, 0]
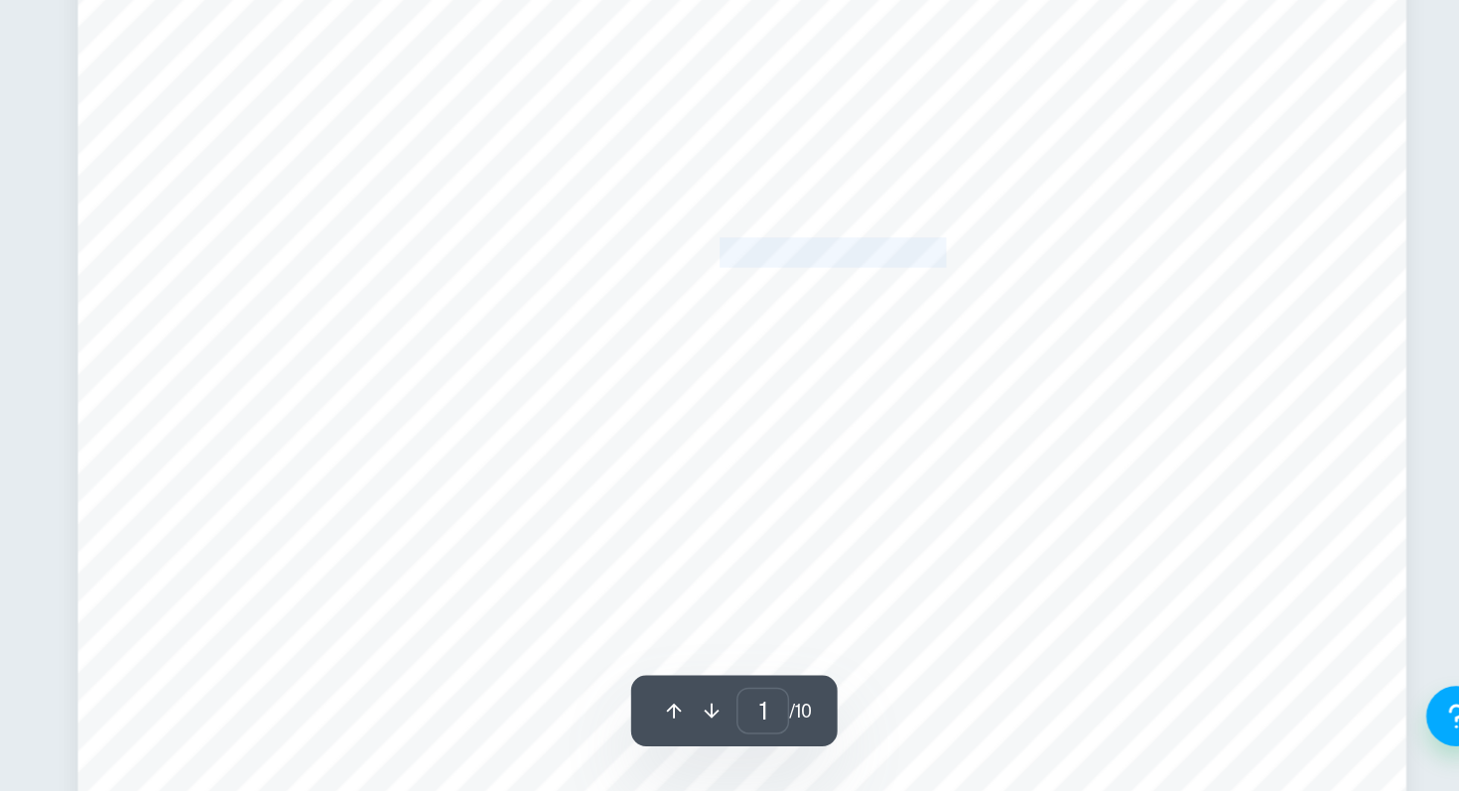
drag, startPoint x: 932, startPoint y: 436, endPoint x: 1171, endPoint y: 455, distance: 240.0
click at [1170, 454] on div "Candidate Code: lgt764 Word Count: 1592 <Do the ever-improving tools of an area…" at bounding box center [948, 578] width 875 height 1238
click at [1170, 455] on div "Candidate Code: lgt764 Word Count: 1592 <Do the ever-improving tools of an area…" at bounding box center [948, 578] width 875 height 1238
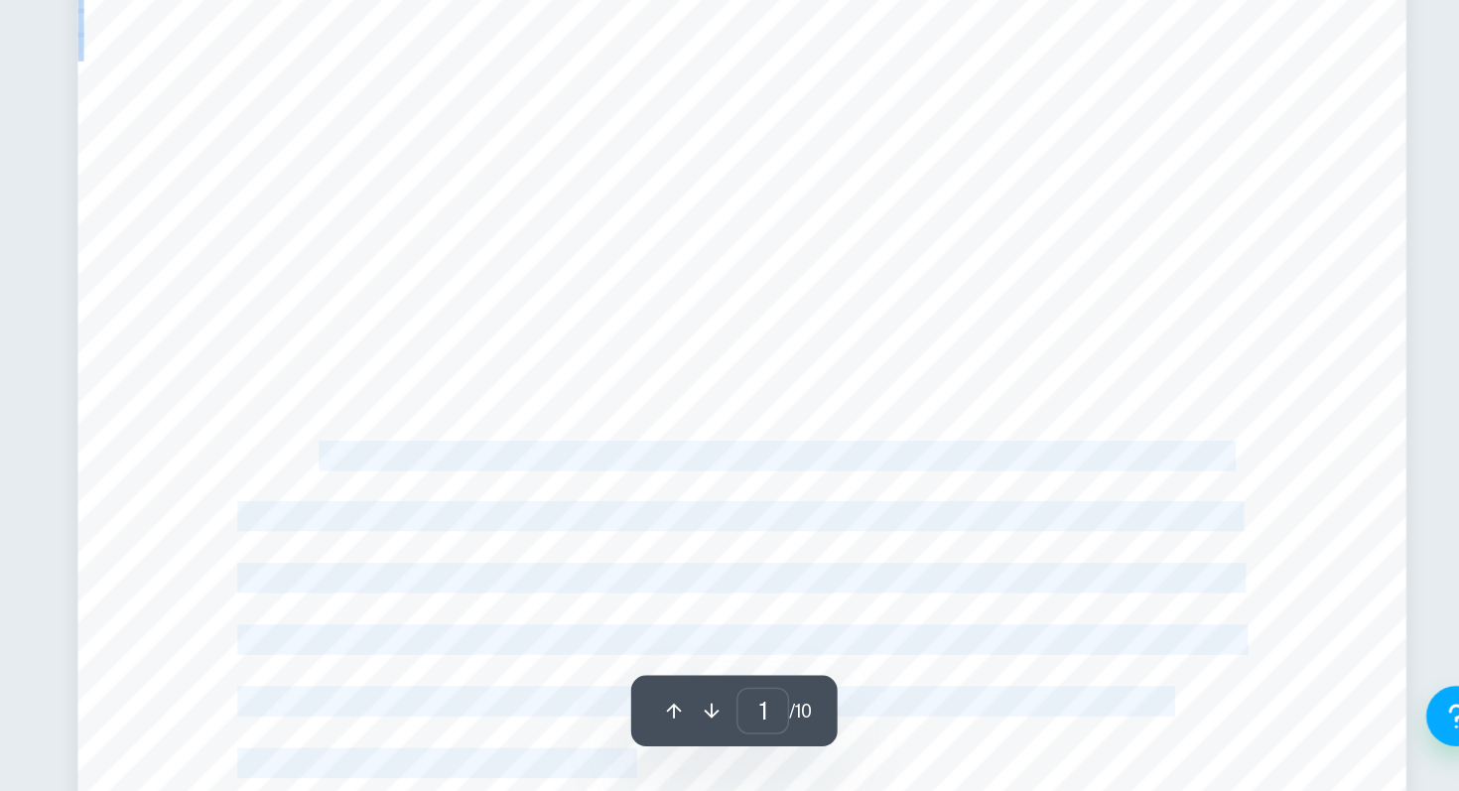
drag, startPoint x: 672, startPoint y: 563, endPoint x: 1079, endPoint y: 546, distance: 407.2
click at [1079, 546] on div "Candidate Code: lgt764 Word Count: 1592 <Do the ever-improving tools of an area…" at bounding box center [948, 578] width 875 height 1238
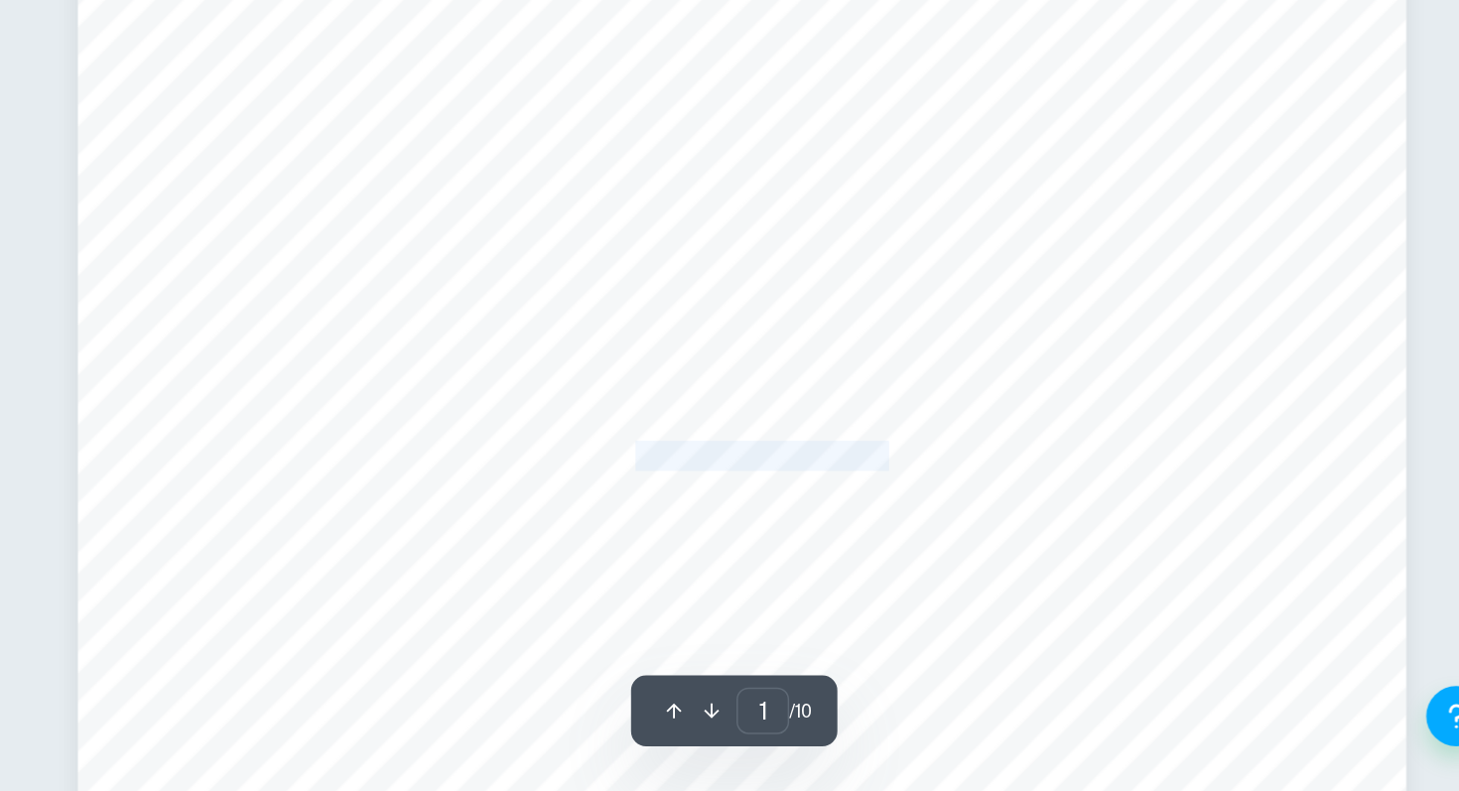
drag, startPoint x: 917, startPoint y: 569, endPoint x: 1187, endPoint y: 569, distance: 269.9
click at [1187, 569] on span "While in many cases improved tools refine or uncover new knowledge, they can al…" at bounding box center [969, 571] width 599 height 18
drag, startPoint x: 1162, startPoint y: 572, endPoint x: 1237, endPoint y: 572, distance: 75.4
click at [1232, 572] on span "While in many cases improved tools refine or uncover new knowledge, they can al…" at bounding box center [969, 571] width 599 height 18
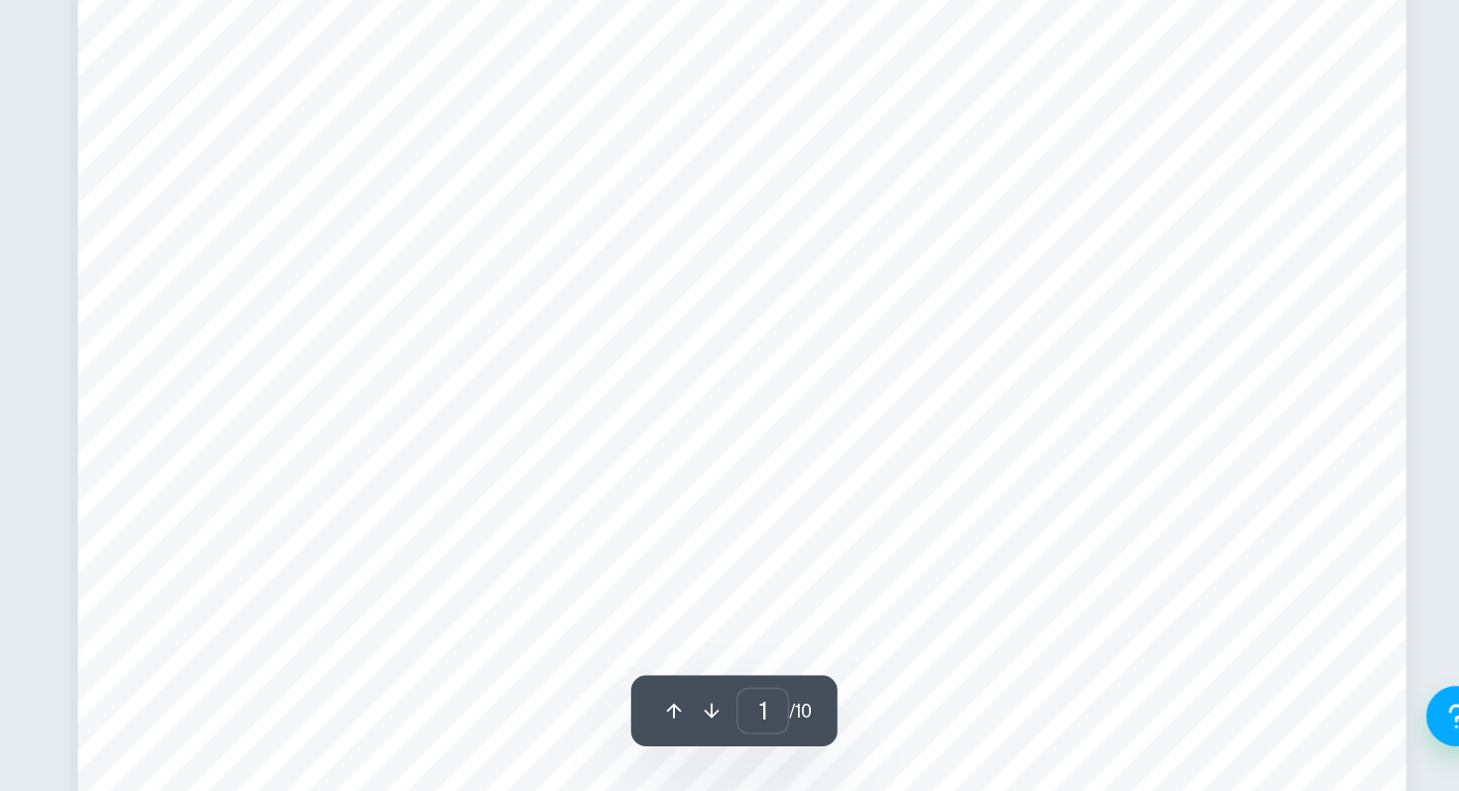
click at [1237, 572] on span "While in many cases improved tools refine or uncover new knowledge, they can al…" at bounding box center [969, 571] width 599 height 18
drag, startPoint x: 627, startPoint y: 617, endPoint x: 960, endPoint y: 617, distance: 332.4
click at [960, 617] on span "expose limitations in human understanding, fail to align with cultural or pract…" at bounding box center [945, 610] width 659 height 18
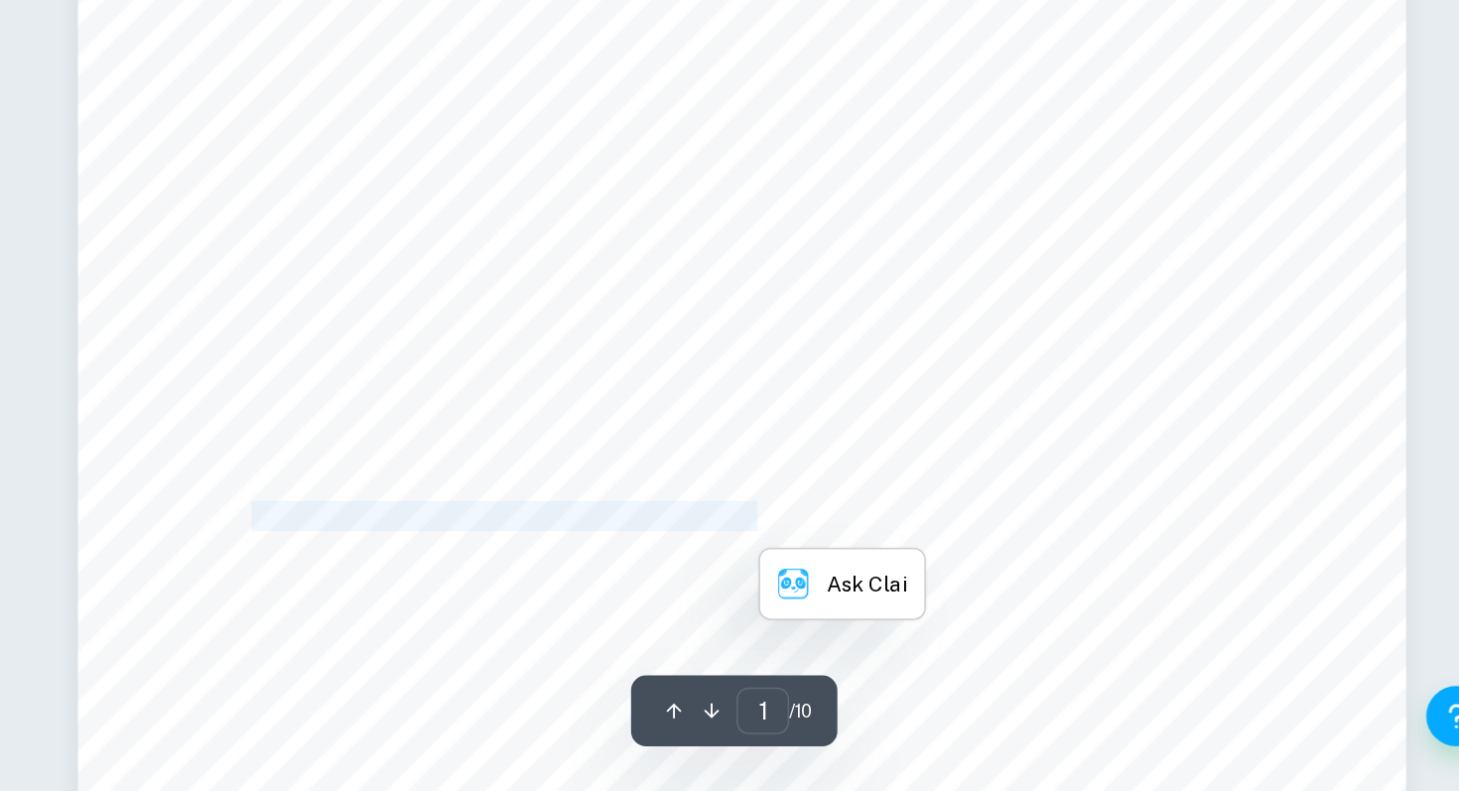
click at [960, 617] on span "expose limitations in human understanding, fail to align with cultural or pract…" at bounding box center [945, 610] width 659 height 18
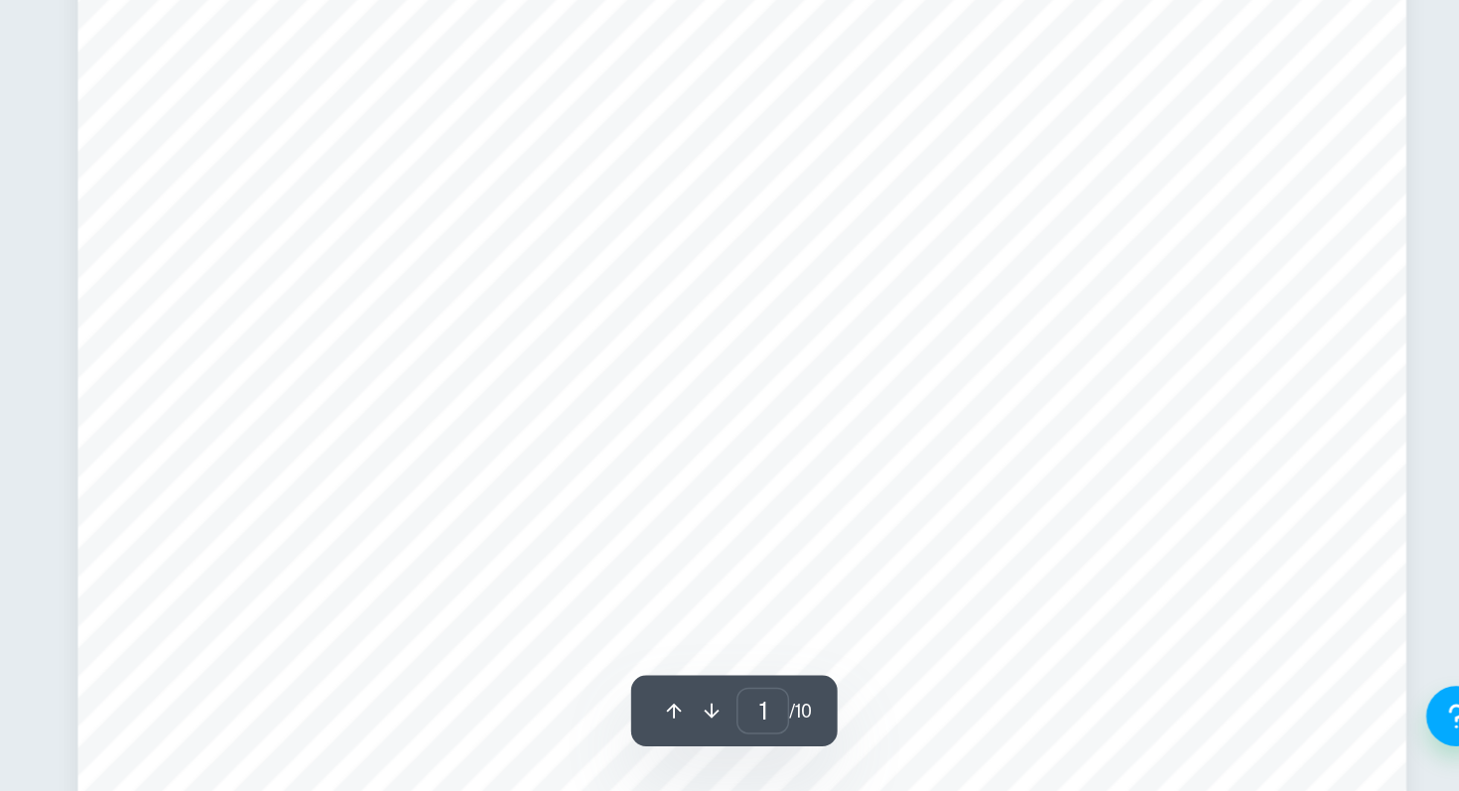
scroll to position [180, 0]
drag, startPoint x: 697, startPoint y: 557, endPoint x: 1001, endPoint y: 557, distance: 304.6
click at [993, 557] on span "While in many cases improved tools refine or uncover new knowledge, they can al…" at bounding box center [969, 553] width 599 height 18
click at [1001, 557] on span "While in many cases improved tools refine or uncover new knowledge, they can al…" at bounding box center [969, 553] width 599 height 18
drag, startPoint x: 812, startPoint y: 559, endPoint x: 1079, endPoint y: 559, distance: 266.9
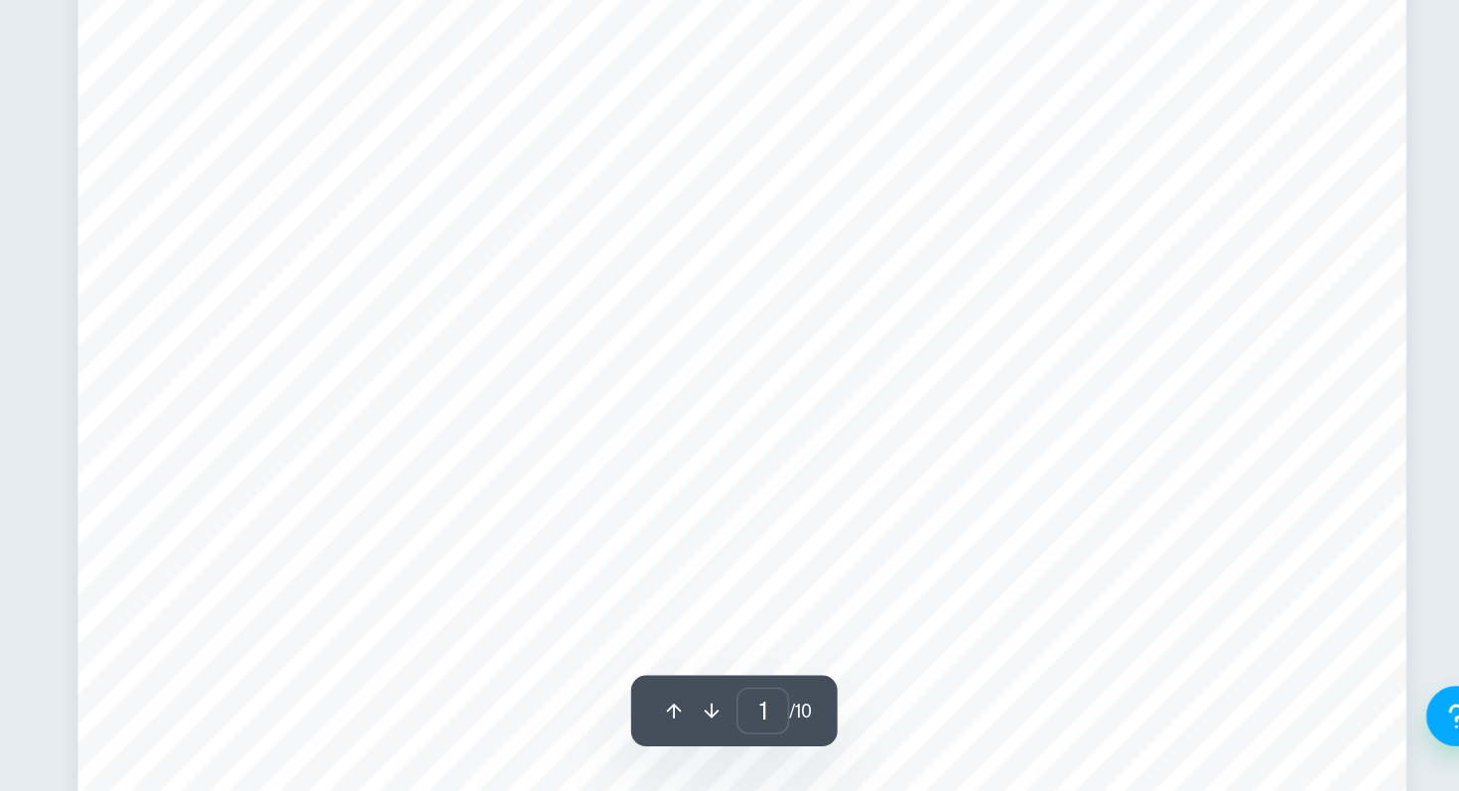
click at [1073, 559] on span "While in many cases improved tools refine or uncover new knowledge, they can al…" at bounding box center [969, 553] width 599 height 18
click at [1079, 559] on span "While in many cases improved tools refine or uncover new knowledge, they can al…" at bounding box center [969, 553] width 599 height 18
drag, startPoint x: 843, startPoint y: 578, endPoint x: 1141, endPoint y: 578, distance: 297.7
click at [1141, 578] on span "raise significant ethical concerns. By examining the Arts and Natural Sciences,…" at bounding box center [946, 583] width 660 height 18
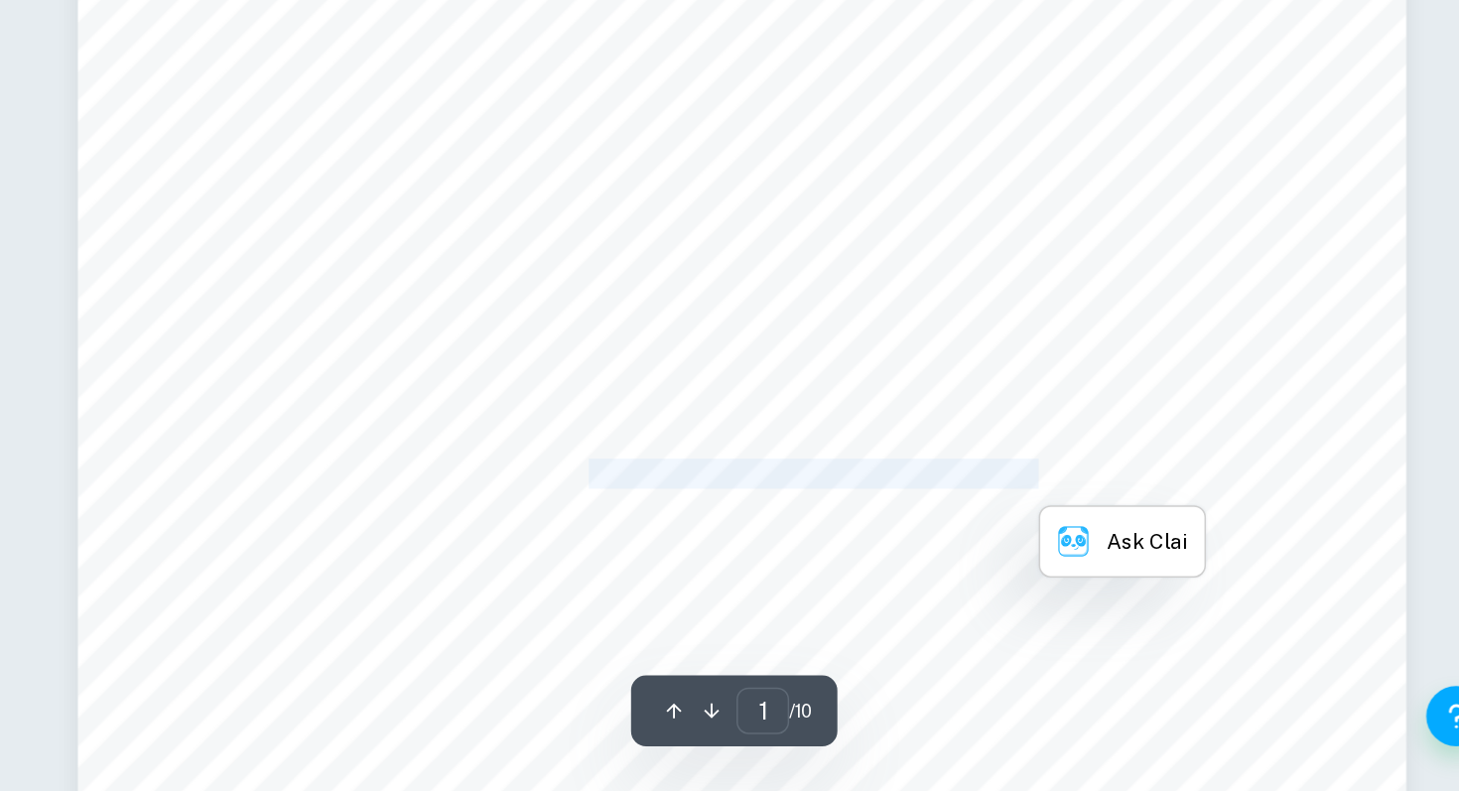
click at [1141, 578] on span "raise significant ethical concerns. By examining the Arts and Natural Sciences,…" at bounding box center [946, 583] width 660 height 18
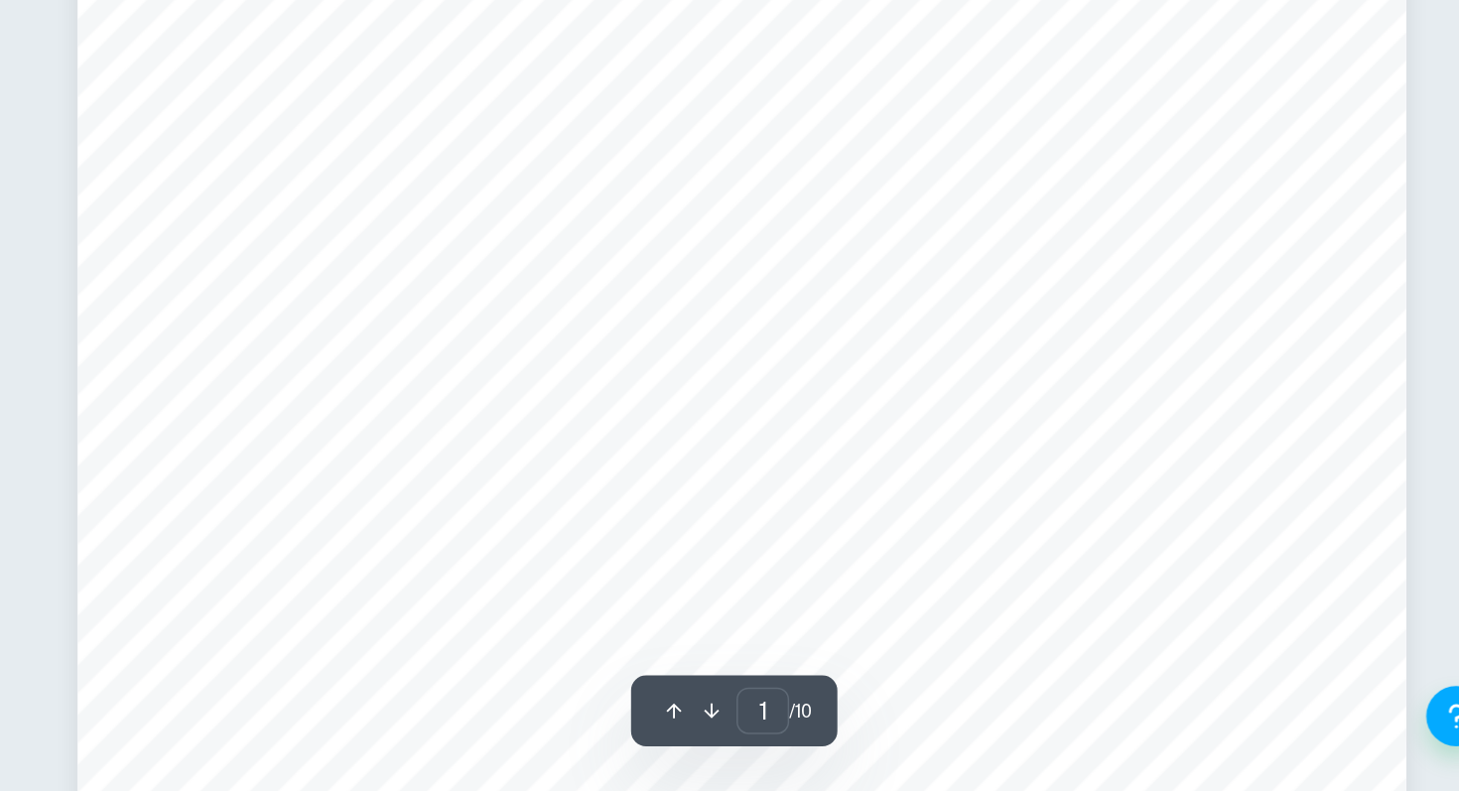
scroll to position [429, 0]
drag, startPoint x: 657, startPoint y: 621, endPoint x: 1037, endPoint y: 619, distance: 380.1
click at [1037, 619] on div "Candidate Code: lgt764 Word Count: 1592 <Do the ever-improving tools of an area…" at bounding box center [948, 311] width 875 height 1238
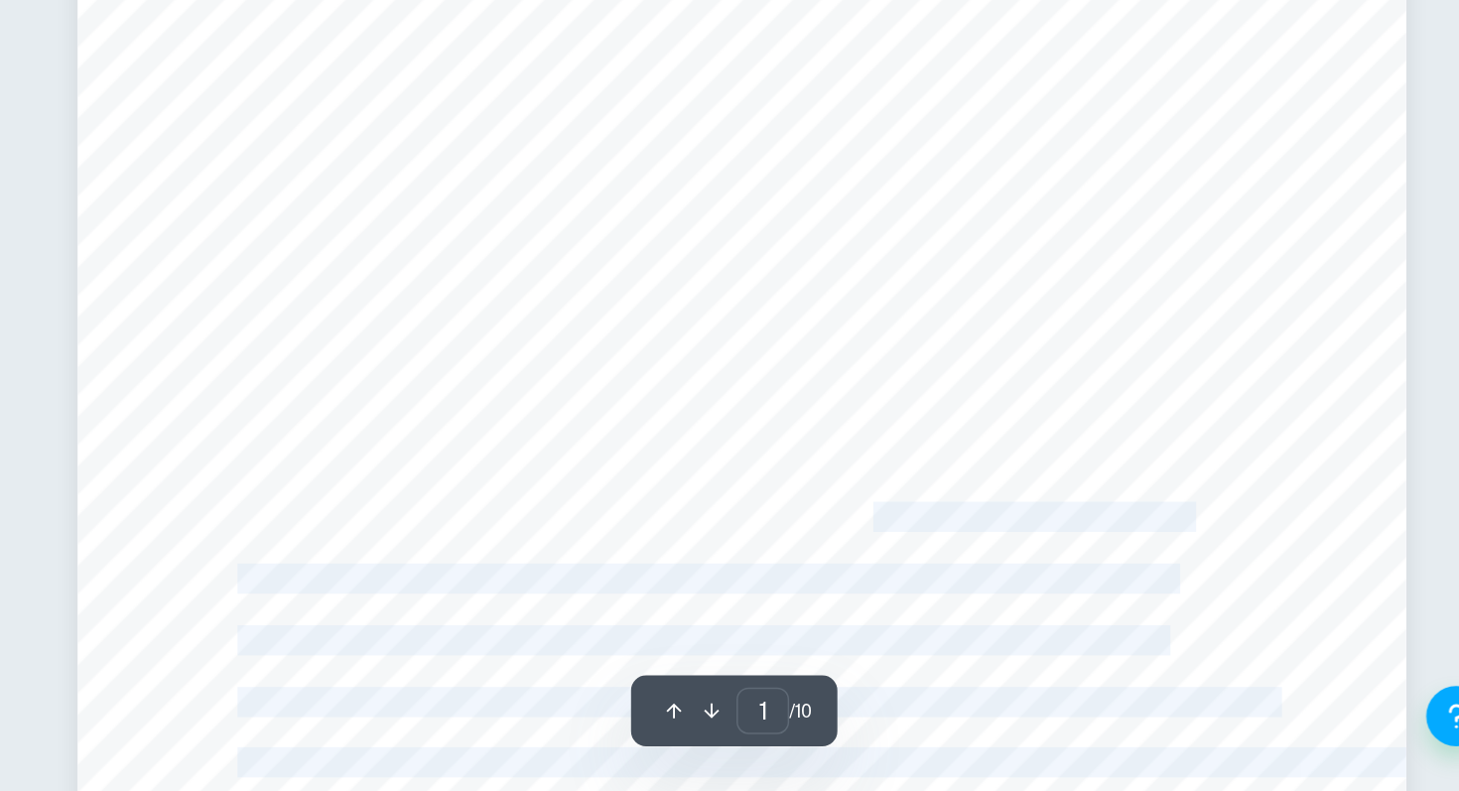
click at [1037, 619] on span "AI-generated art exemplifies how ever-improving tools increase accessibility and" at bounding box center [957, 611] width 574 height 18
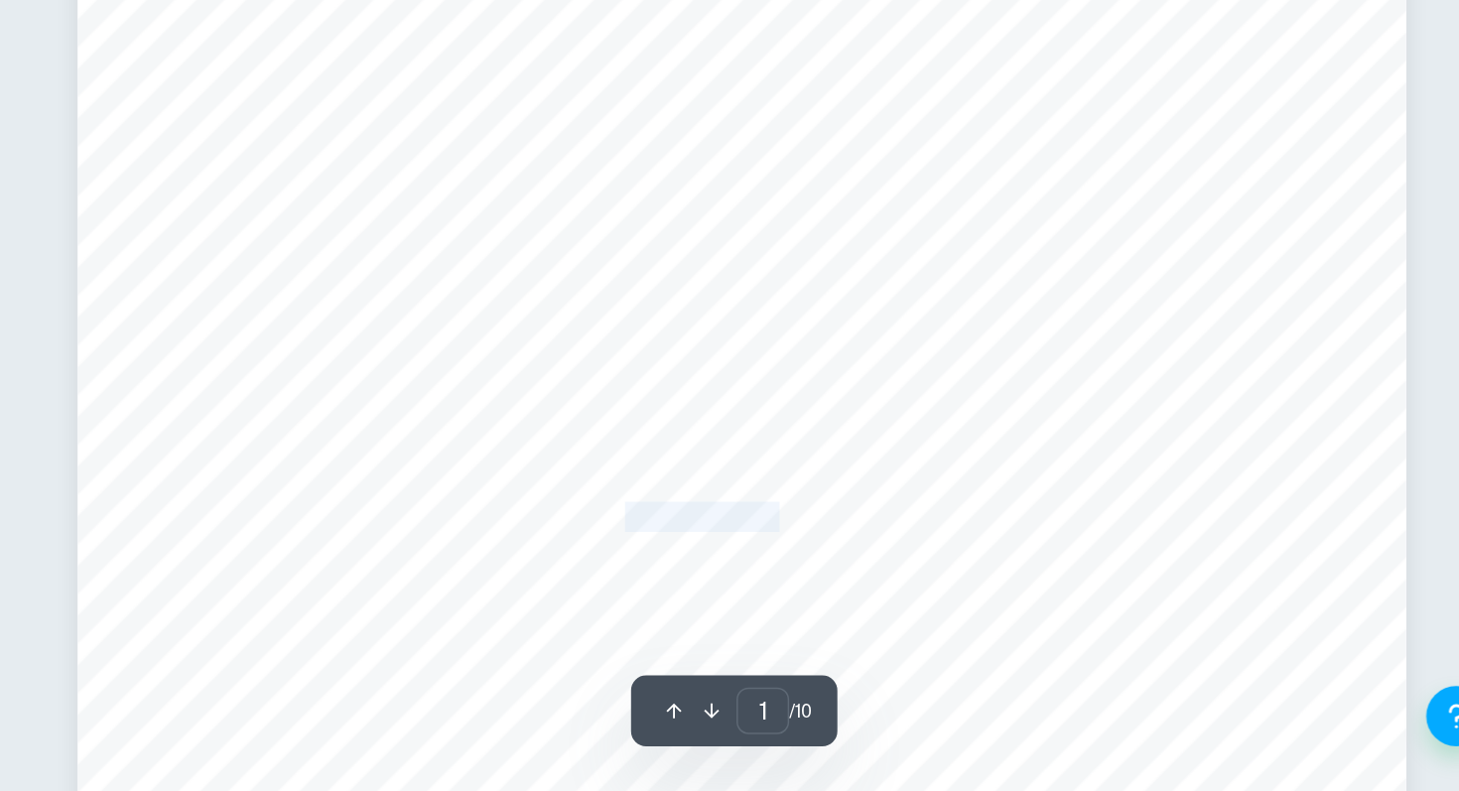
drag, startPoint x: 871, startPoint y: 607, endPoint x: 1123, endPoint y: 607, distance: 252.1
click at [1118, 607] on span "AI-generated art exemplifies how ever-improving tools increase accessibility and" at bounding box center [957, 611] width 574 height 18
click at [1123, 607] on span "AI-generated art exemplifies how ever-improving tools increase accessibility and" at bounding box center [957, 611] width 574 height 18
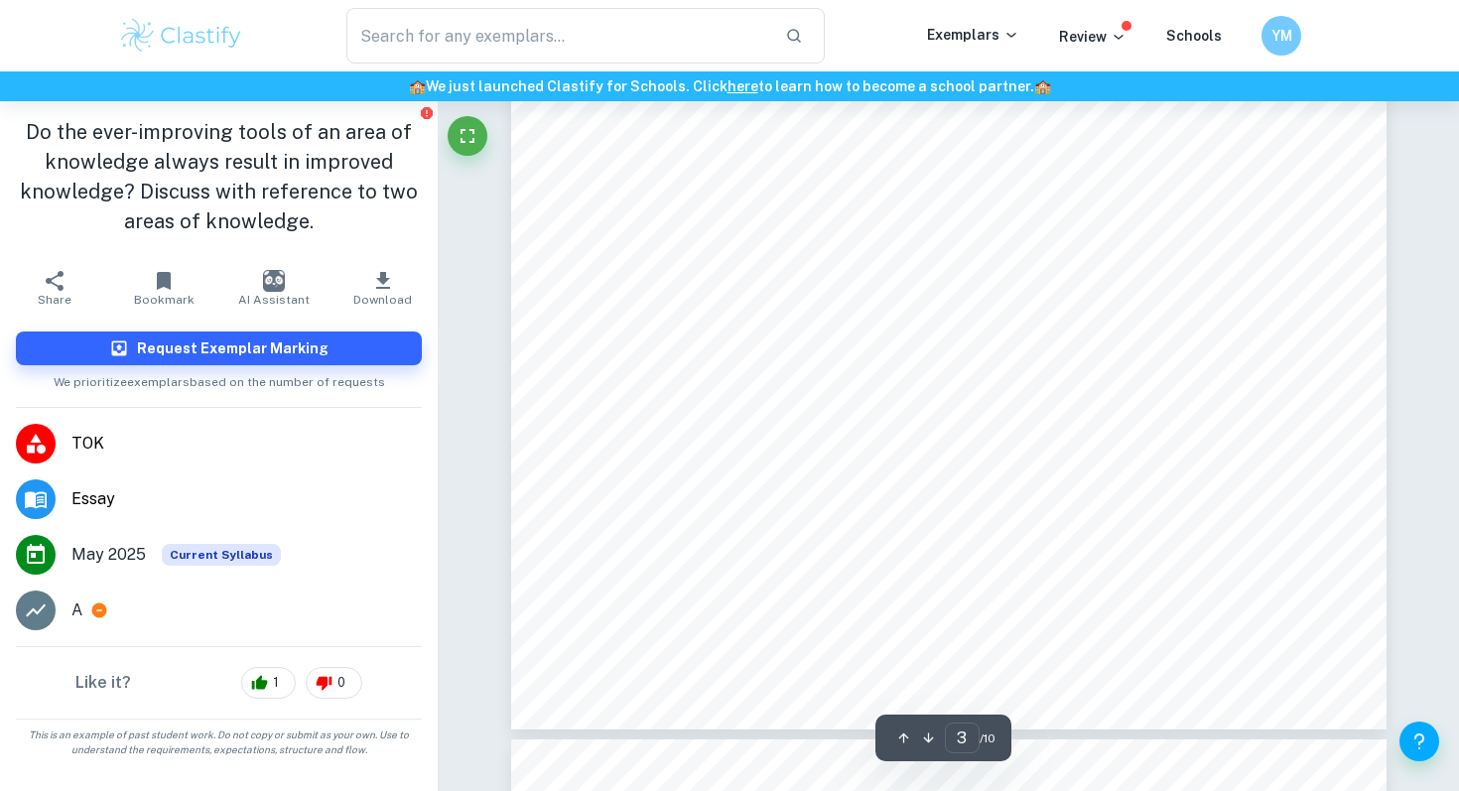
scroll to position [3631, 0]
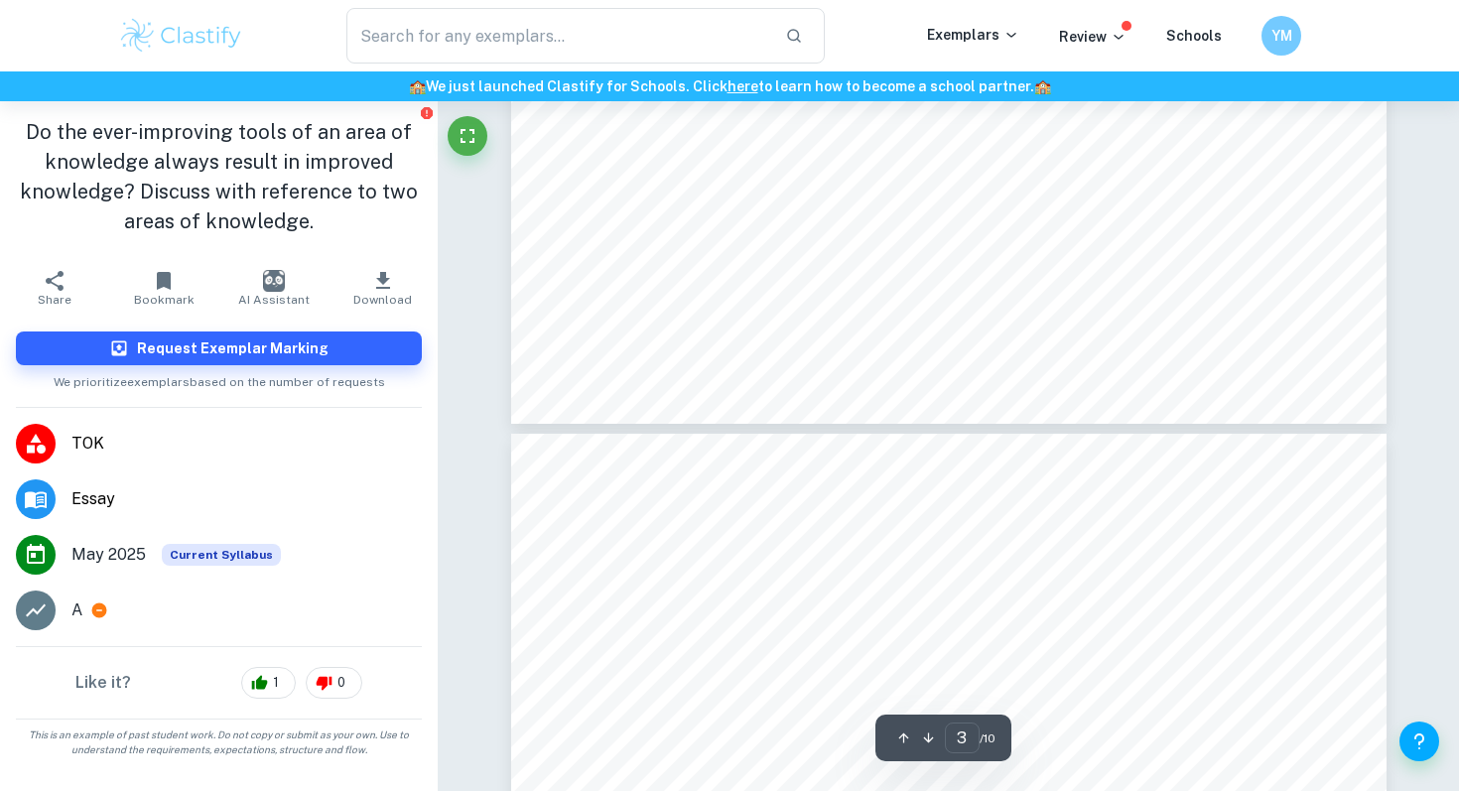
type input "4"
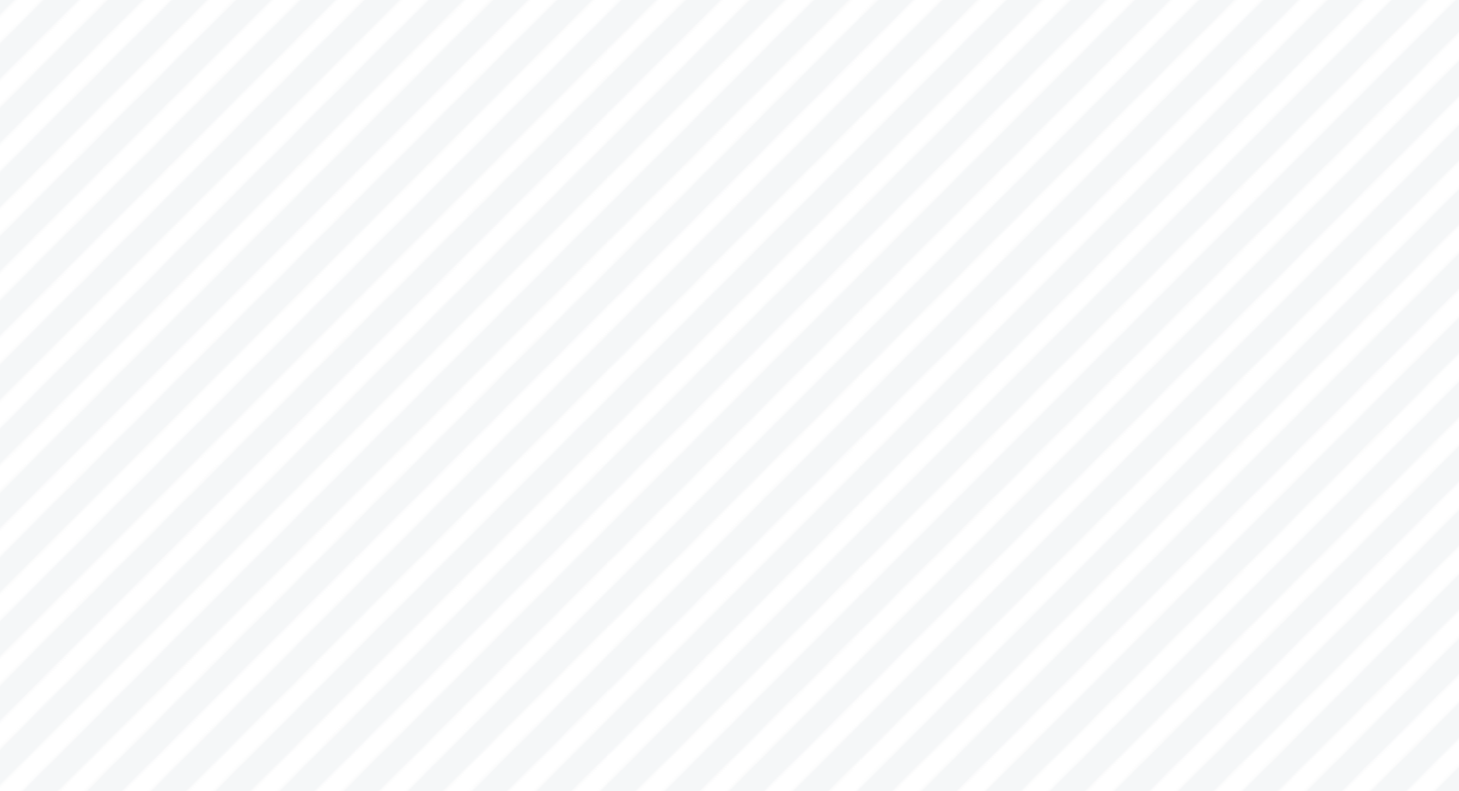
scroll to position [4013, 0]
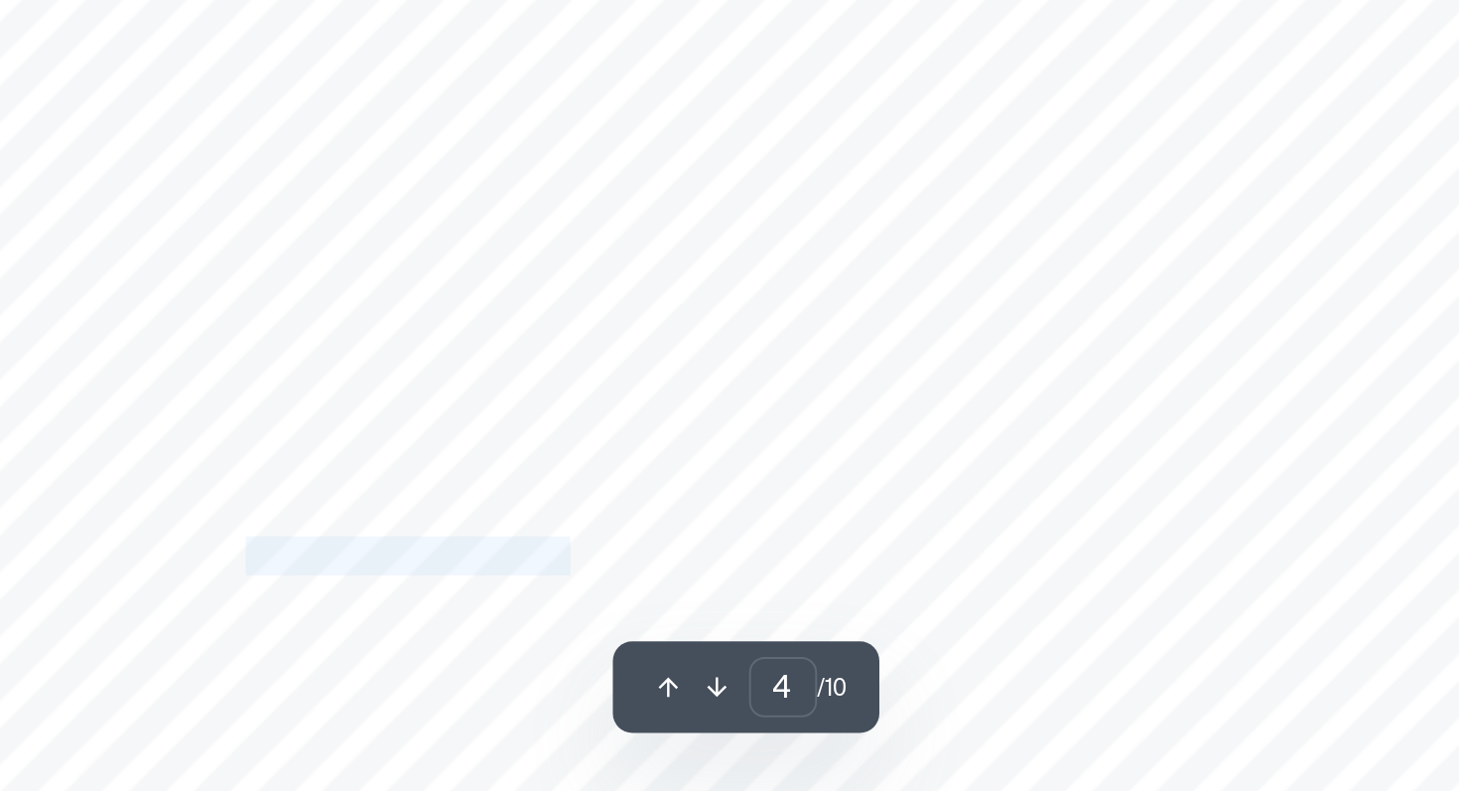
drag, startPoint x: 685, startPoint y: 661, endPoint x: 863, endPoint y: 662, distance: 178.6
click at [863, 663] on span "allowed for a more accurate determination of the Hubble constant and a better u…" at bounding box center [943, 672] width 655 height 18
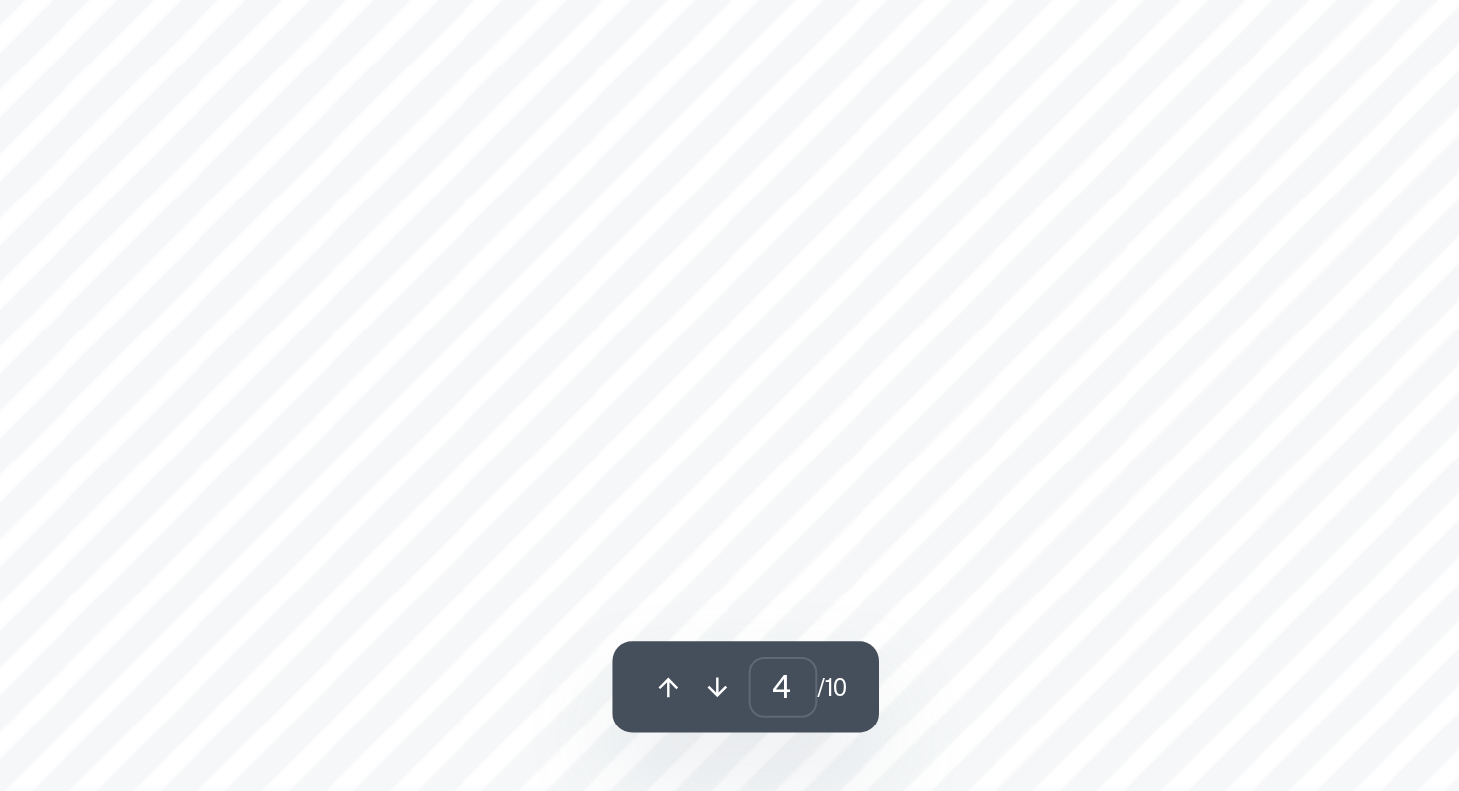
scroll to position [4065, 0]
drag, startPoint x: 706, startPoint y: 647, endPoint x: 998, endPoint y: 647, distance: 292.7
click at [998, 647] on div "musical instrument technology, some artists choose to maintain traditional meth…" at bounding box center [948, 558] width 875 height 1238
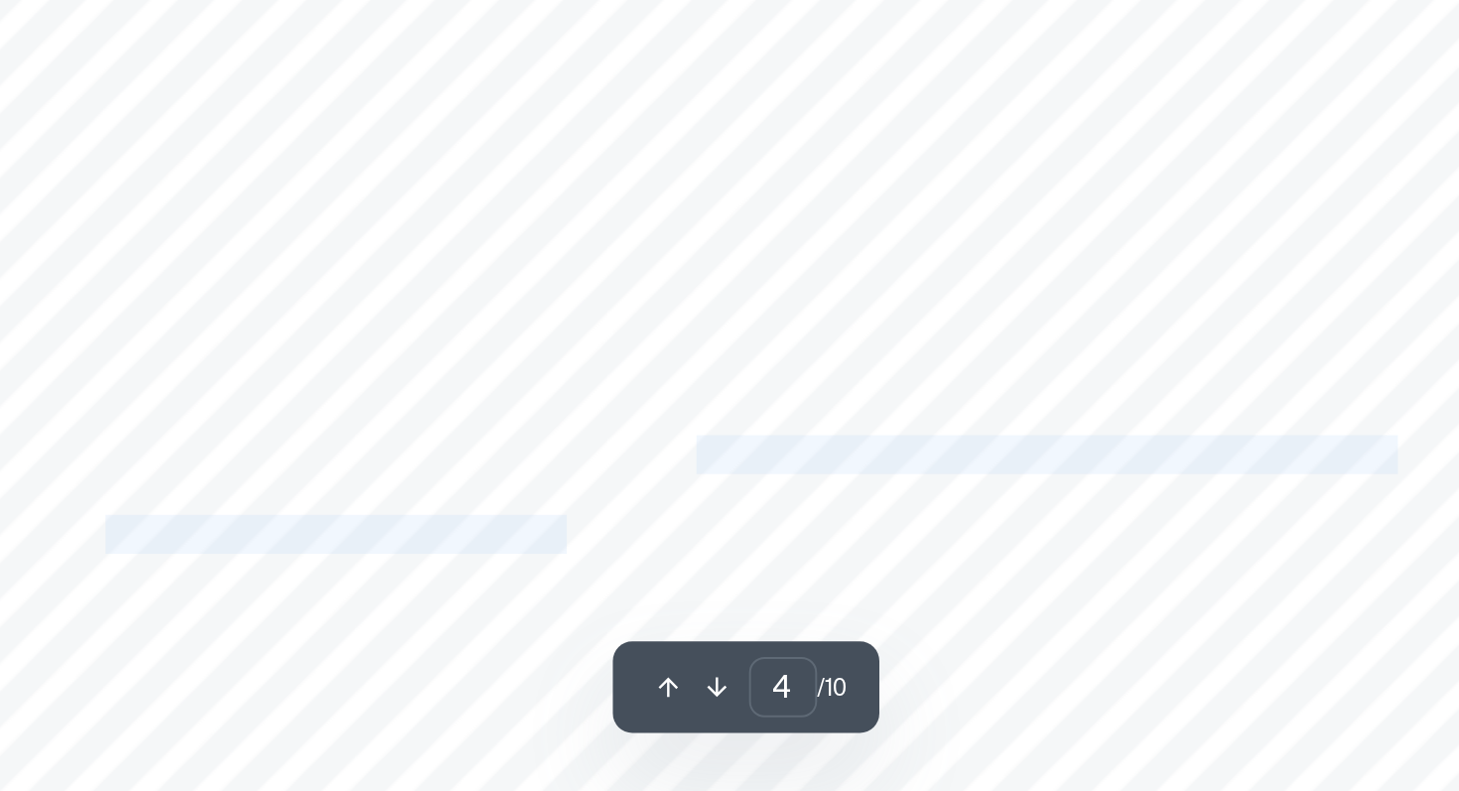
drag, startPoint x: 917, startPoint y: 622, endPoint x: 853, endPoint y: 663, distance: 75.4
click at [853, 663] on div "musical instrument technology, some artists choose to maintain traditional meth…" at bounding box center [948, 558] width 875 height 1238
click at [853, 663] on span "of the universe9s expansion rate and age (Indiana University, 2022), aligning w…" at bounding box center [981, 661] width 730 height 18
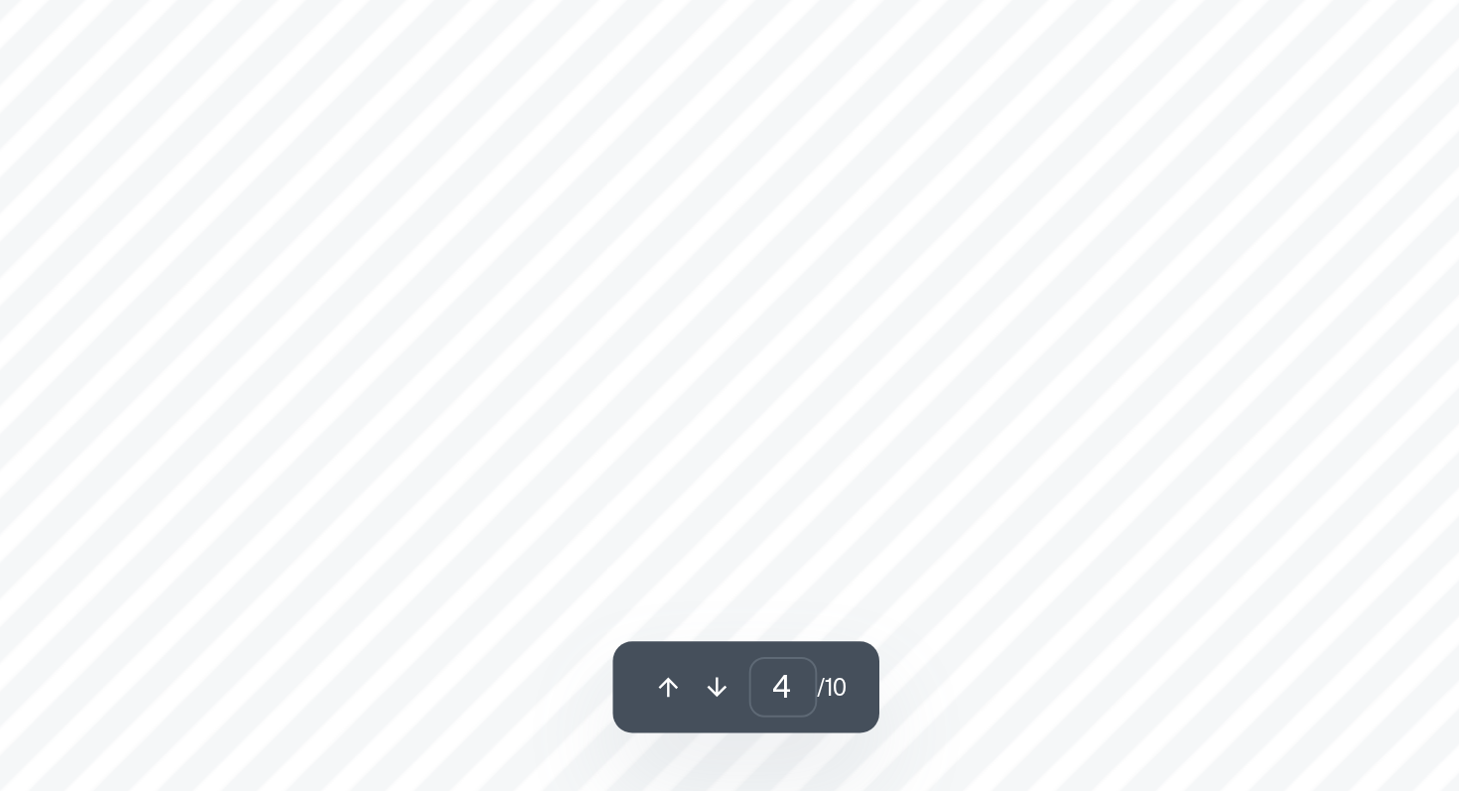
scroll to position [4115, 0]
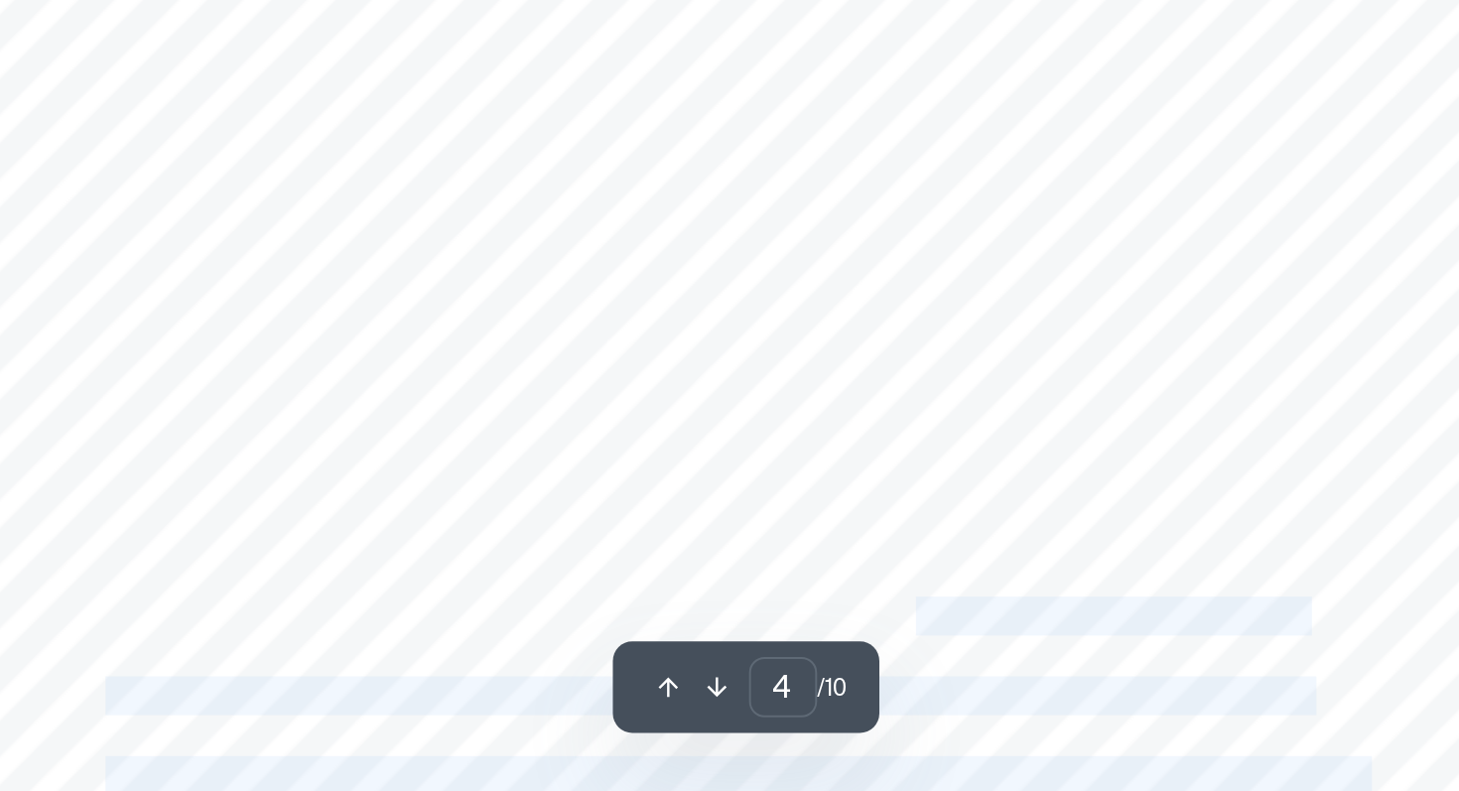
drag, startPoint x: 662, startPoint y: 712, endPoint x: 1038, endPoint y: 703, distance: 376.2
click at [1038, 703] on div "musical instrument technology, some artists choose to maintain traditional meth…" at bounding box center [948, 508] width 875 height 1238
click at [1038, 703] on span "However, some of Hubble9s findings challenge current theoretical frameworks," at bounding box center [949, 703] width 558 height 18
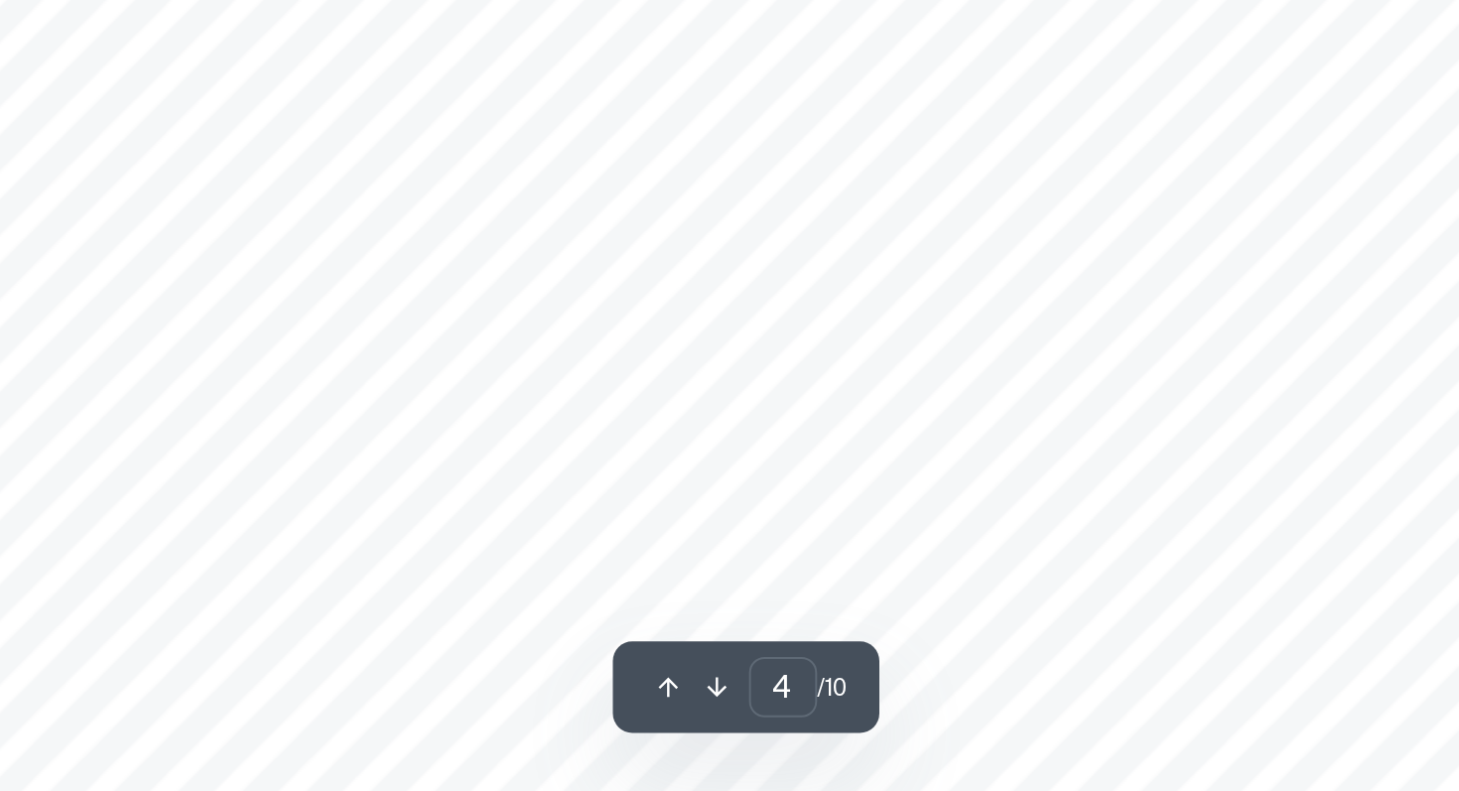
scroll to position [4346, 0]
